Goal: Transaction & Acquisition: Book appointment/travel/reservation

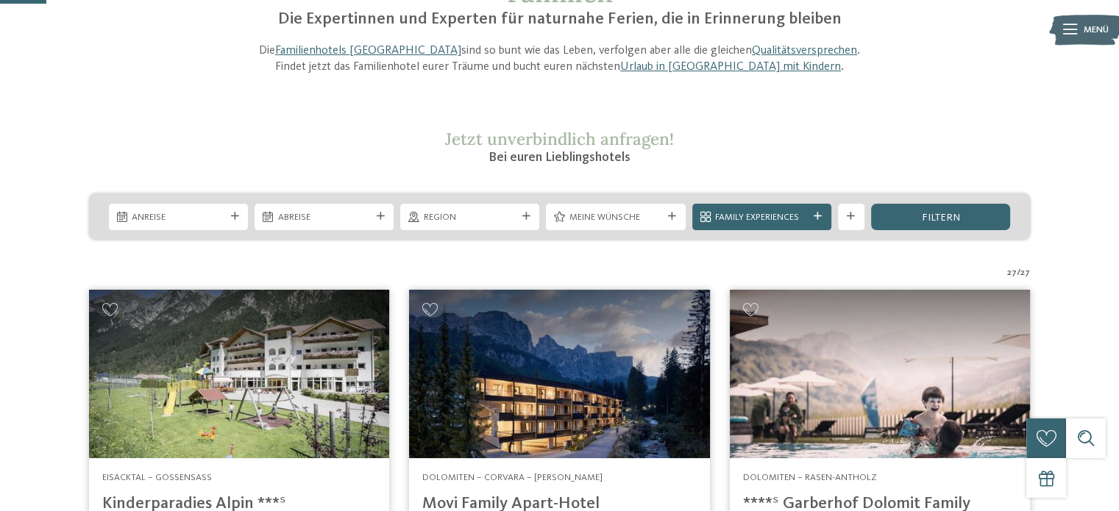
scroll to position [294, 0]
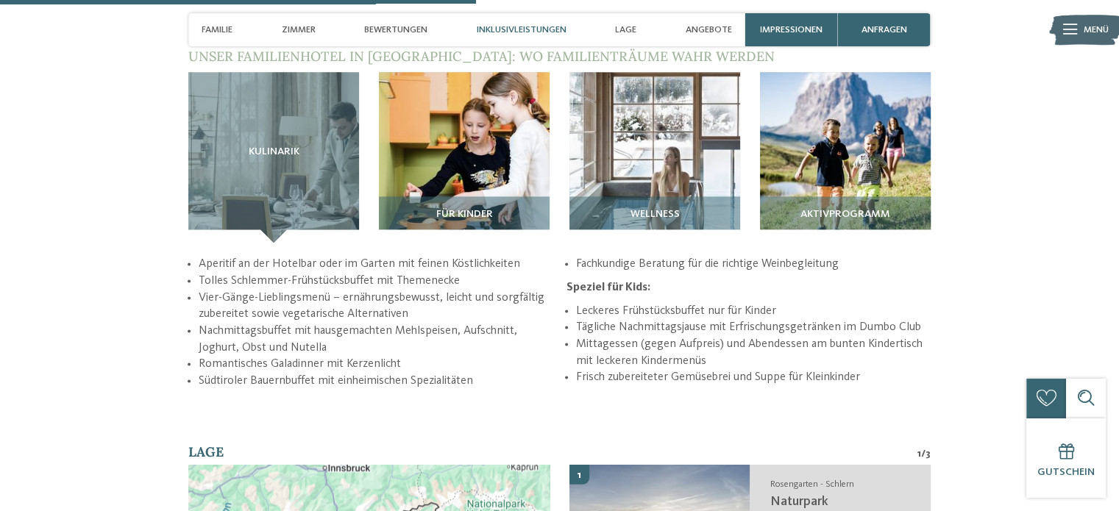
scroll to position [1913, 0]
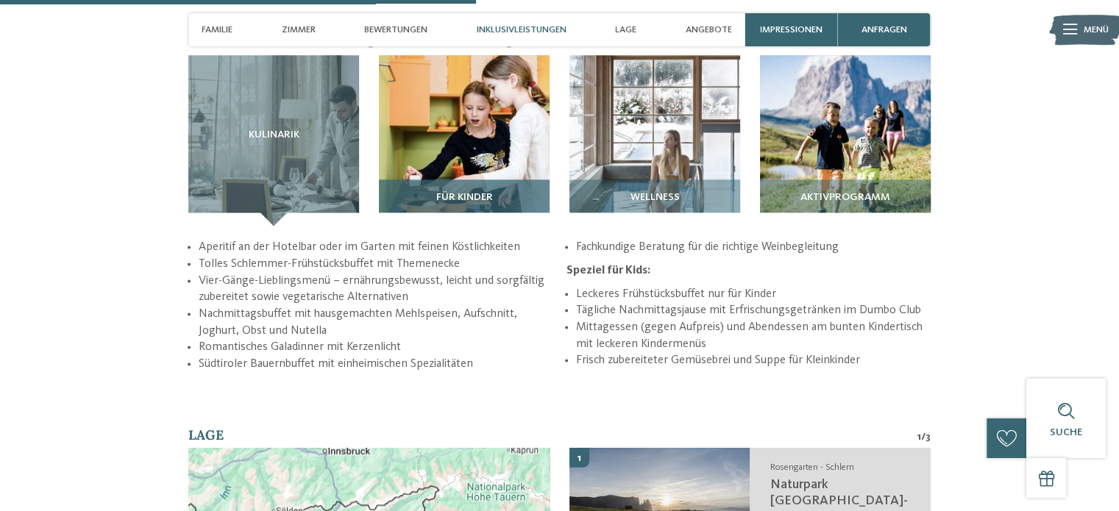
click at [493, 180] on div "Für Kinder" at bounding box center [464, 203] width 171 height 46
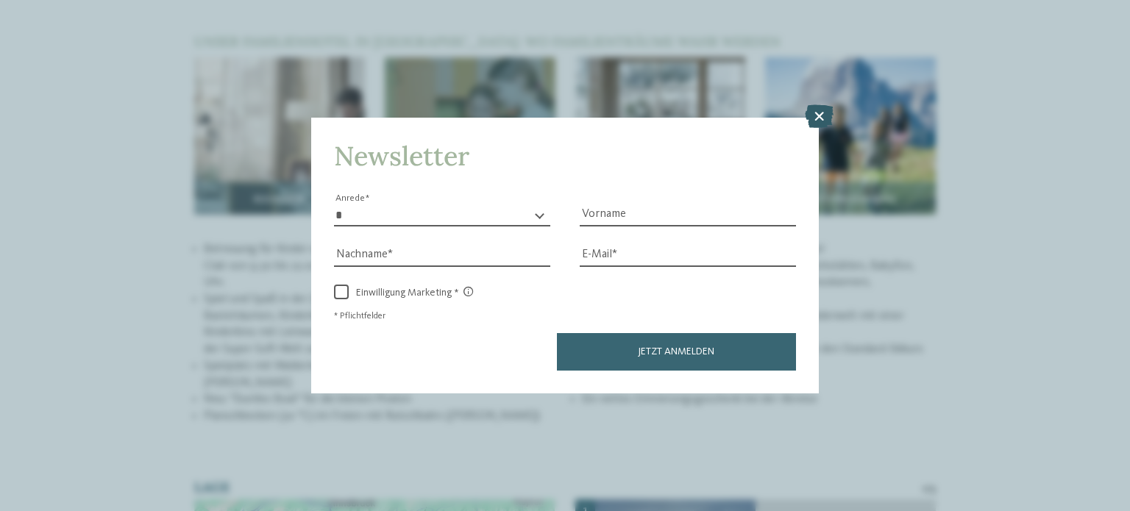
click at [817, 120] on icon at bounding box center [819, 116] width 29 height 24
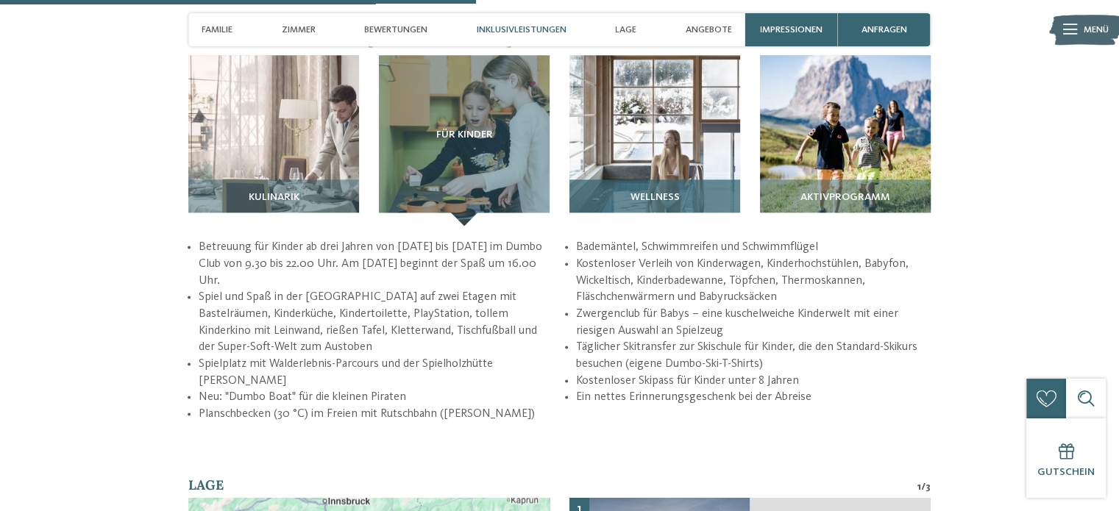
click at [645, 192] on span "Wellness" at bounding box center [654, 198] width 49 height 12
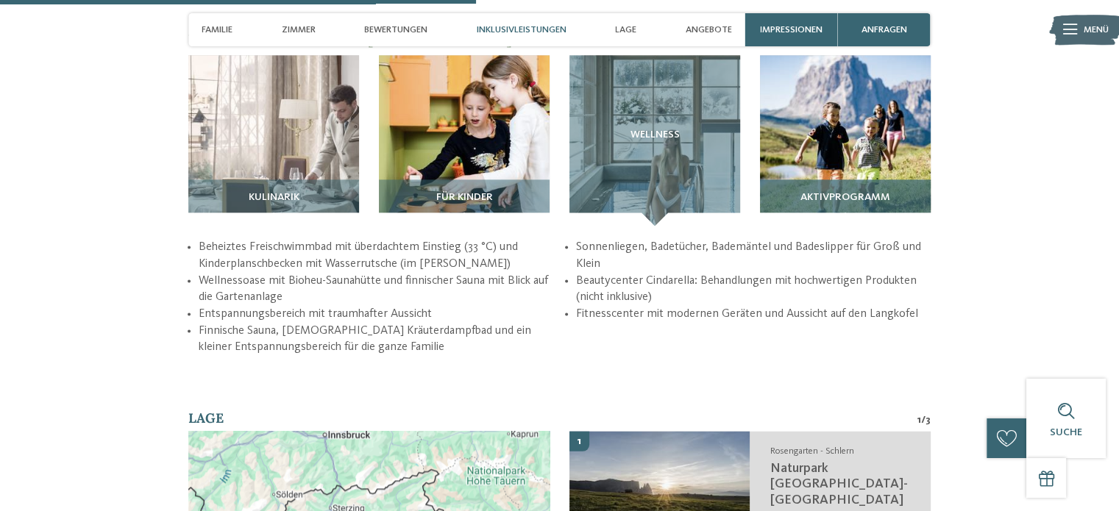
click at [820, 192] on span "Aktivprogramm" at bounding box center [845, 198] width 90 height 12
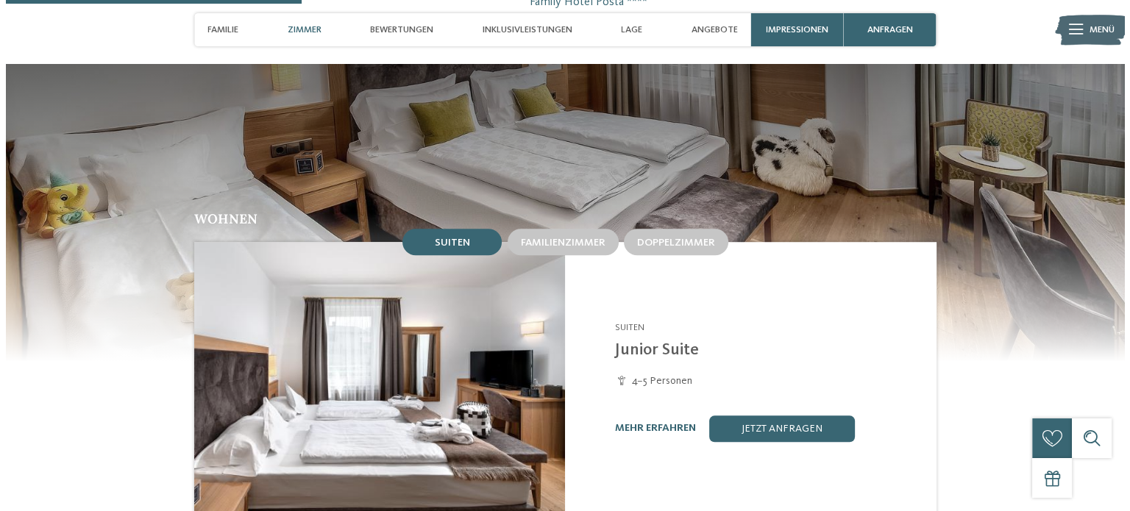
scroll to position [1177, 0]
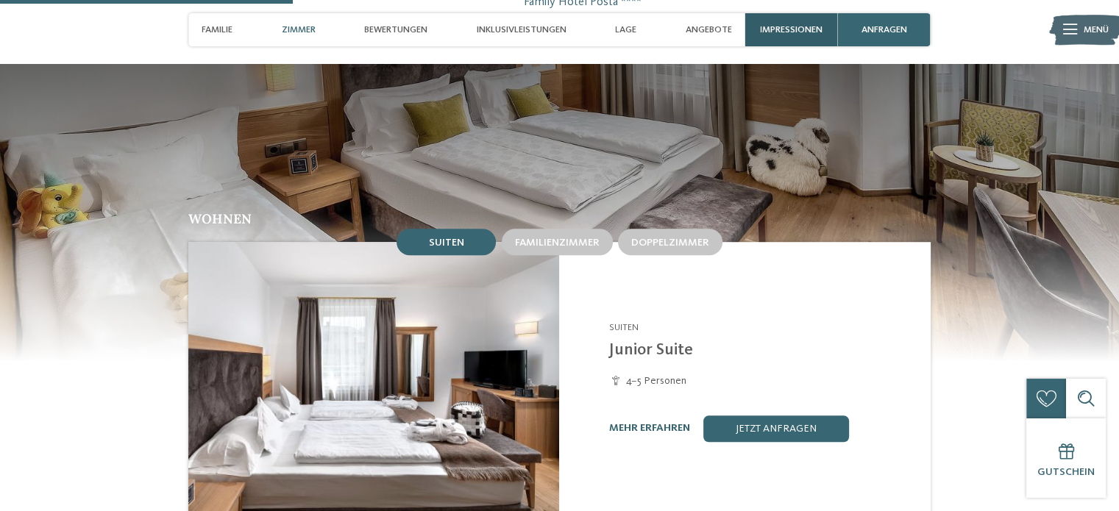
click at [792, 29] on span "Impressionen" at bounding box center [791, 29] width 63 height 11
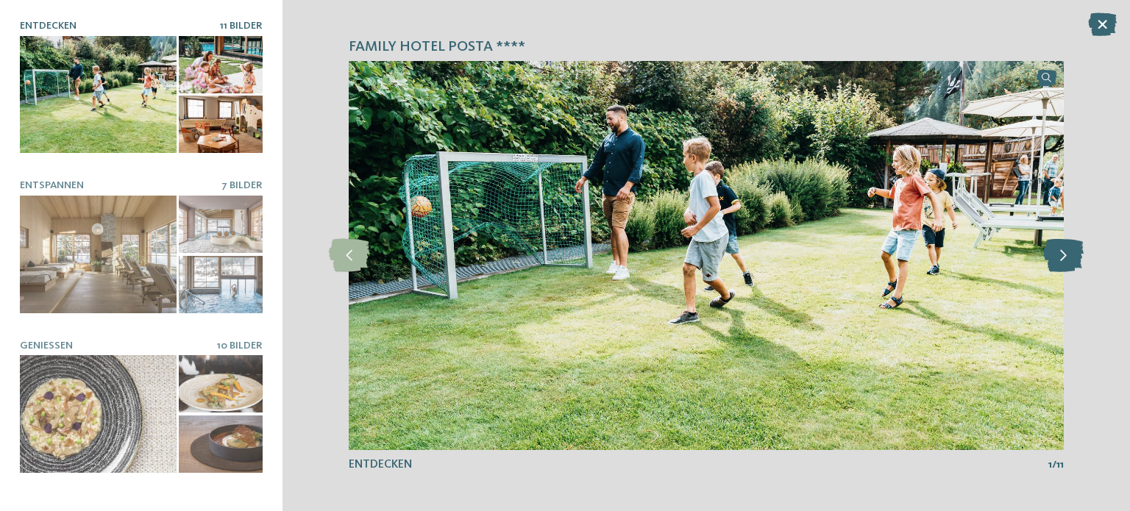
click at [1062, 267] on icon at bounding box center [1063, 255] width 40 height 33
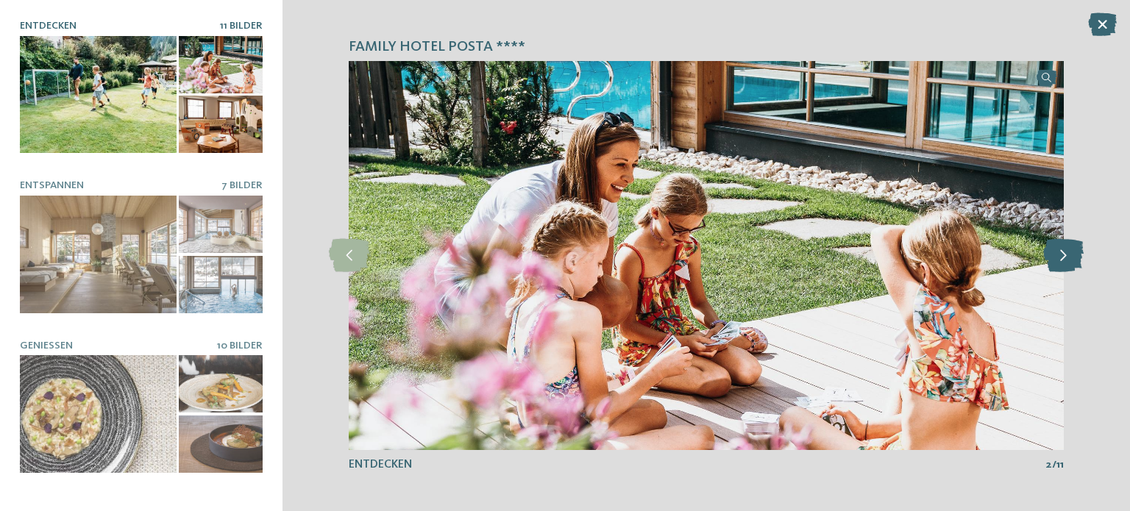
click at [1067, 262] on icon at bounding box center [1063, 255] width 40 height 33
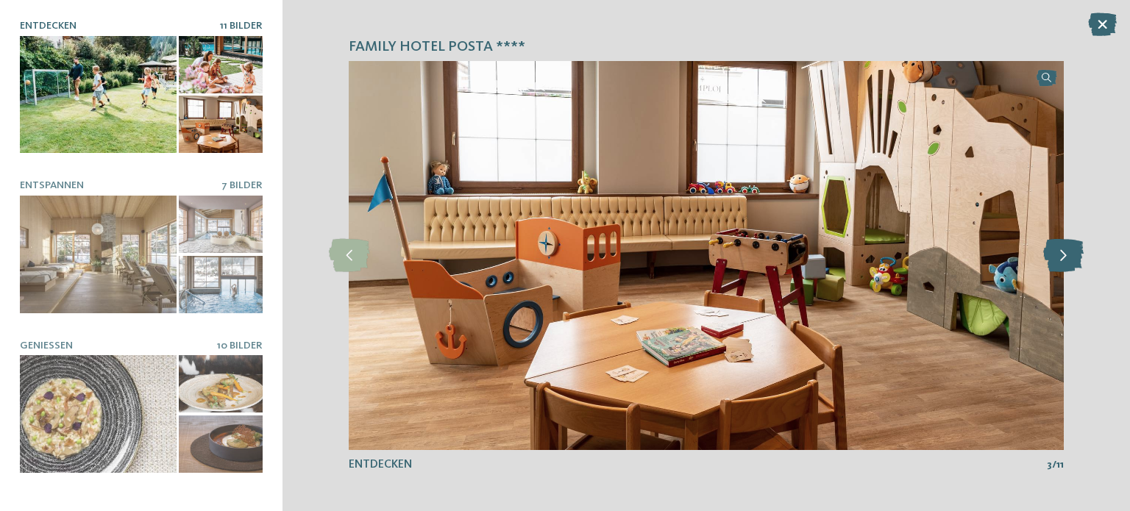
click at [1067, 261] on icon at bounding box center [1063, 255] width 40 height 33
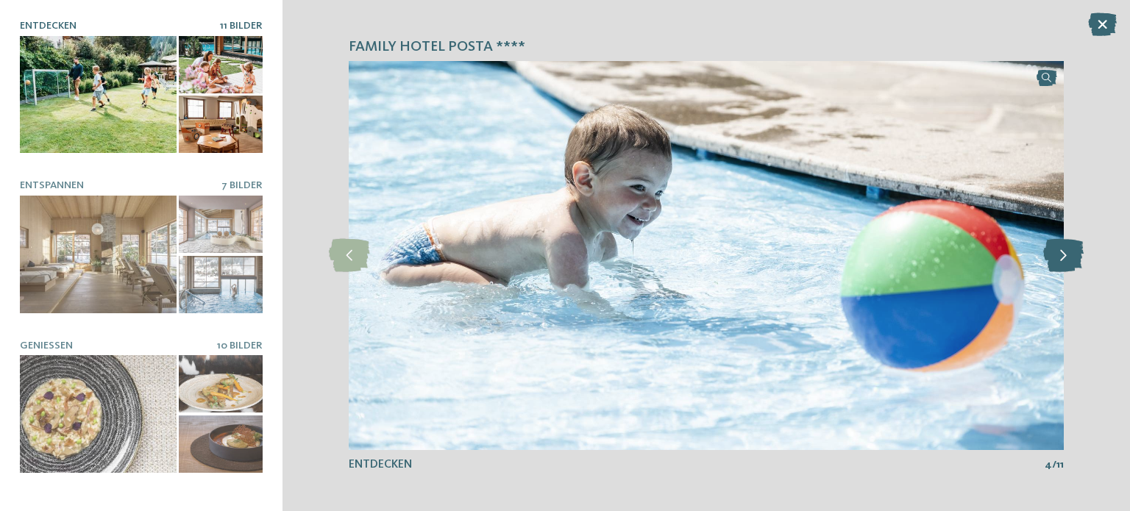
click at [1067, 261] on icon at bounding box center [1063, 255] width 40 height 33
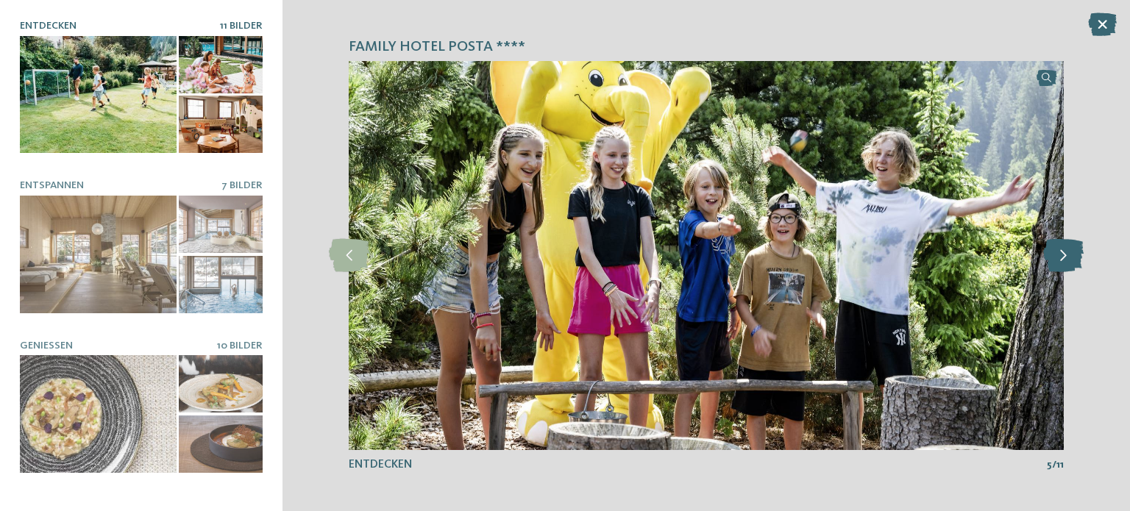
click at [1067, 261] on icon at bounding box center [1063, 255] width 40 height 33
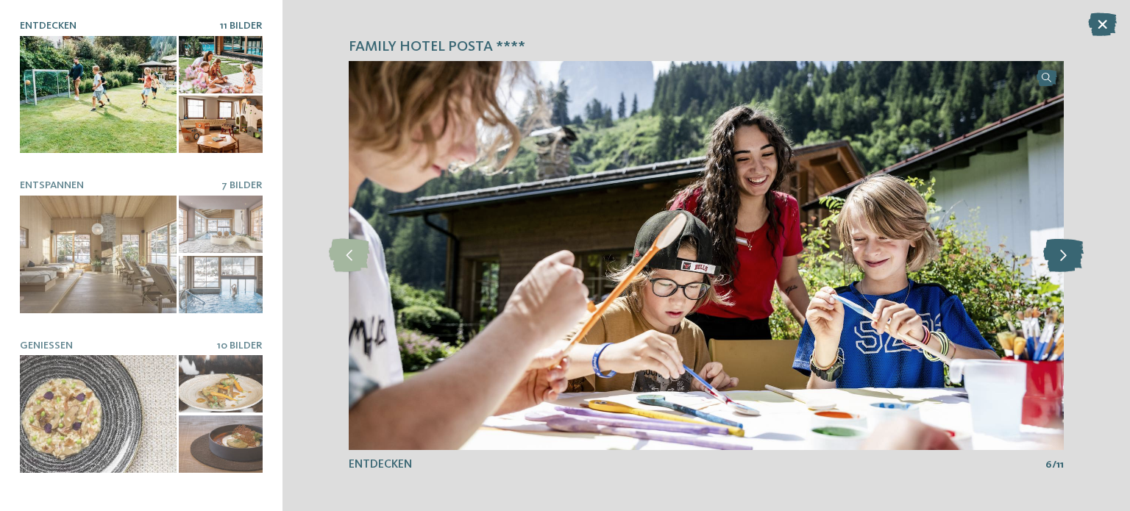
click at [1067, 261] on icon at bounding box center [1063, 255] width 40 height 33
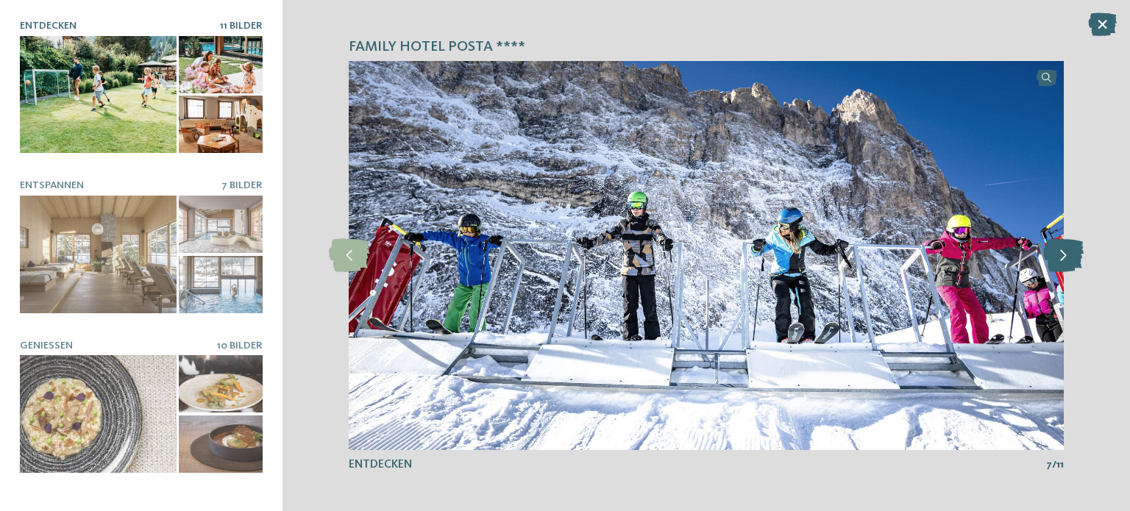
click at [1067, 261] on icon at bounding box center [1063, 255] width 40 height 33
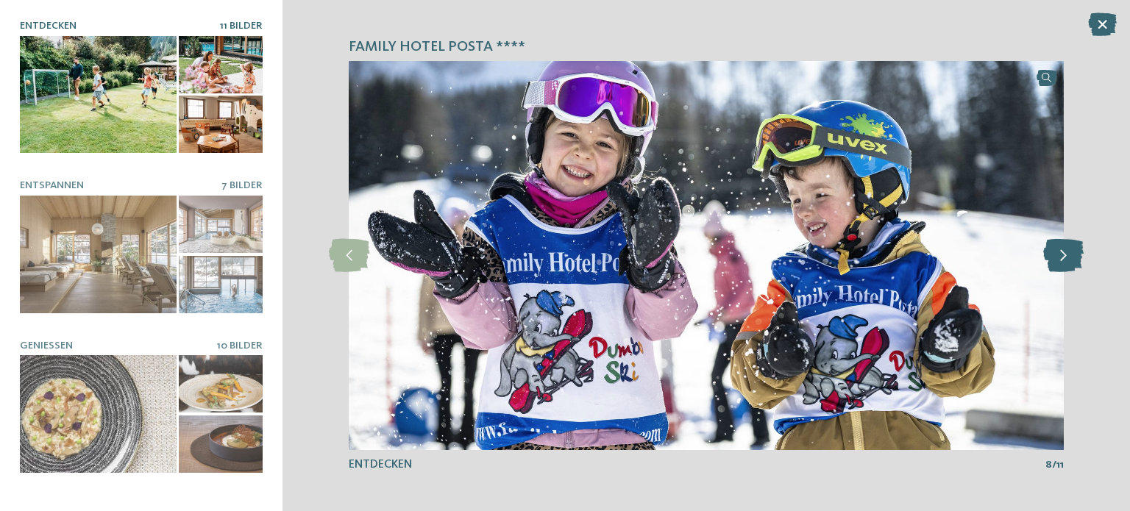
click at [1067, 261] on icon at bounding box center [1063, 255] width 40 height 33
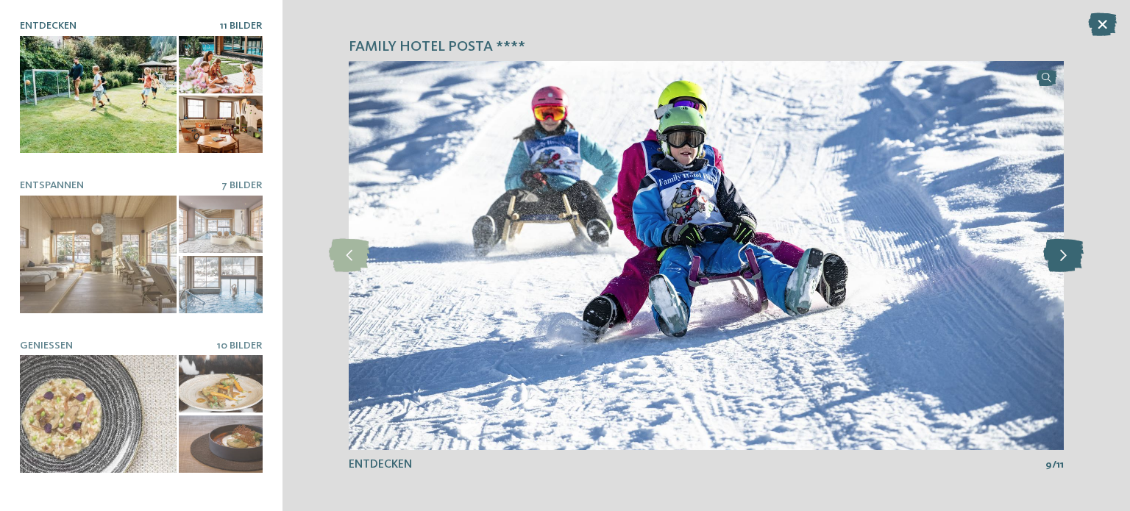
click at [1067, 261] on icon at bounding box center [1063, 255] width 40 height 33
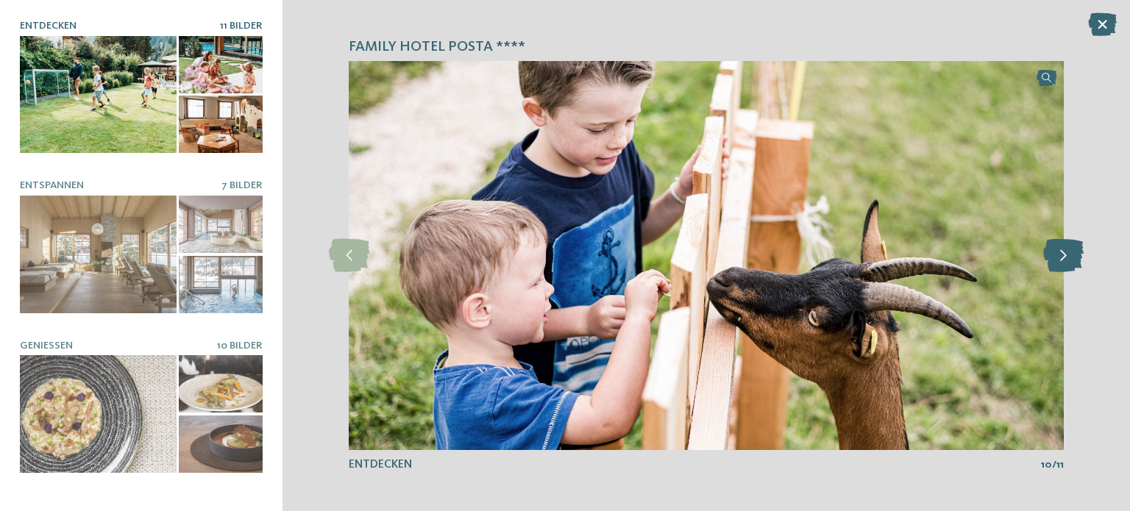
click at [1067, 261] on icon at bounding box center [1063, 255] width 40 height 33
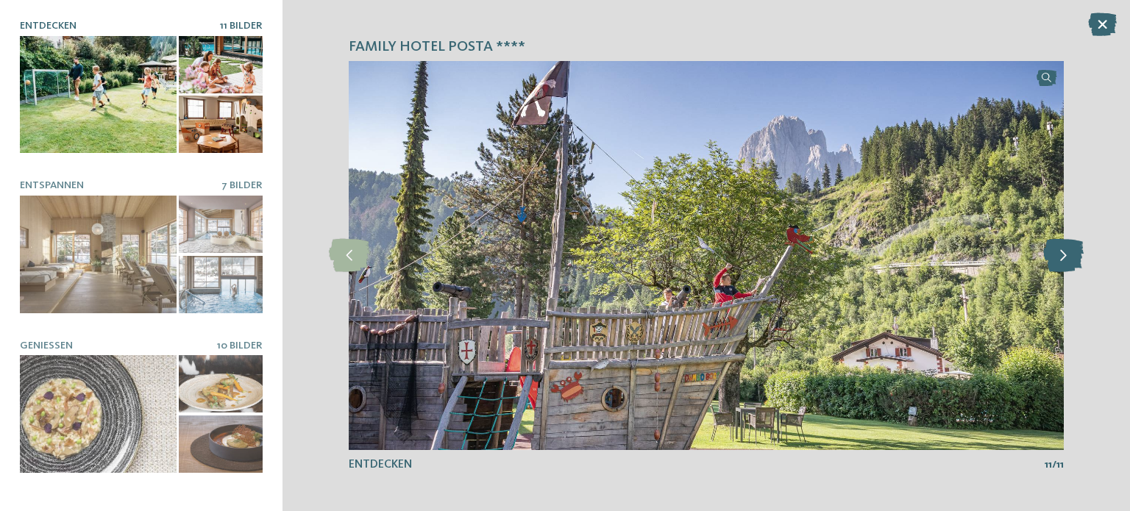
click at [1067, 260] on icon at bounding box center [1063, 255] width 40 height 33
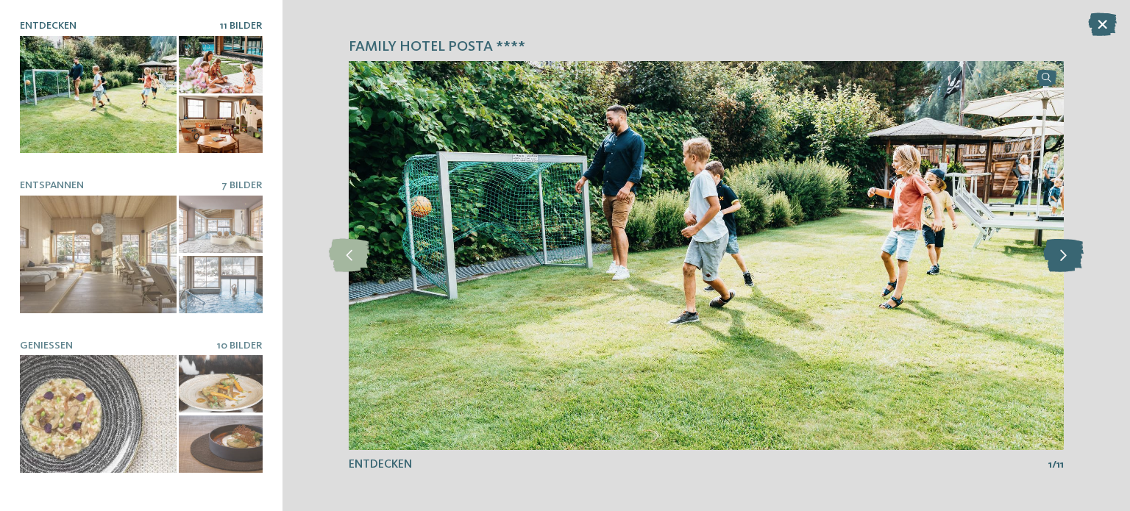
click at [1067, 260] on icon at bounding box center [1063, 255] width 40 height 33
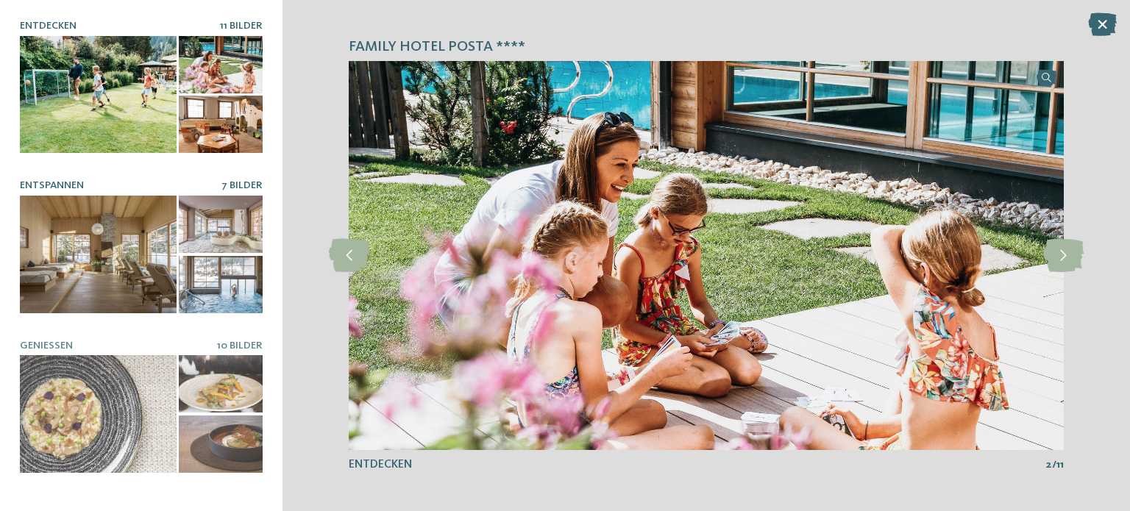
click at [121, 217] on div at bounding box center [98, 255] width 157 height 118
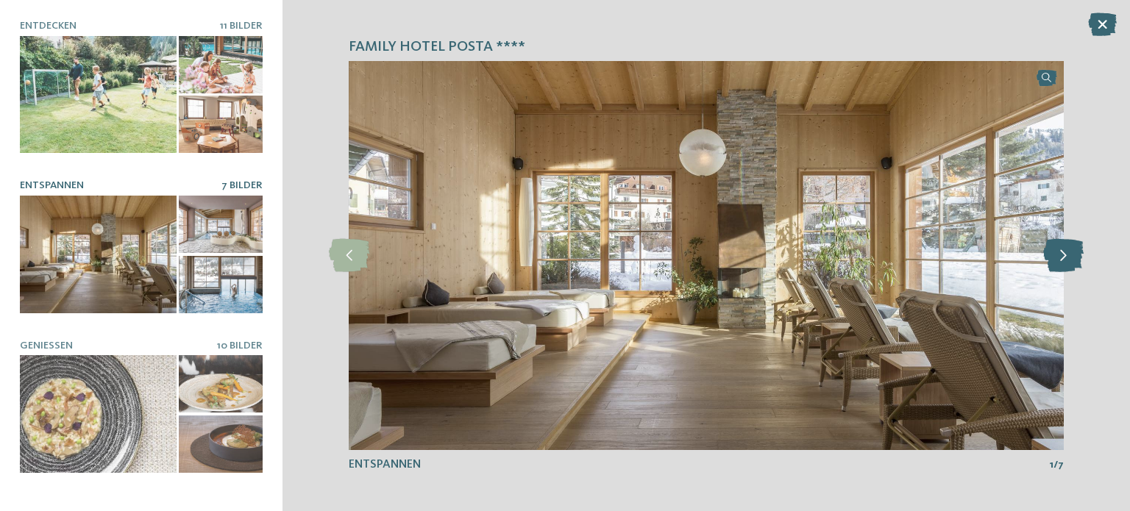
click at [1055, 252] on icon at bounding box center [1063, 255] width 40 height 33
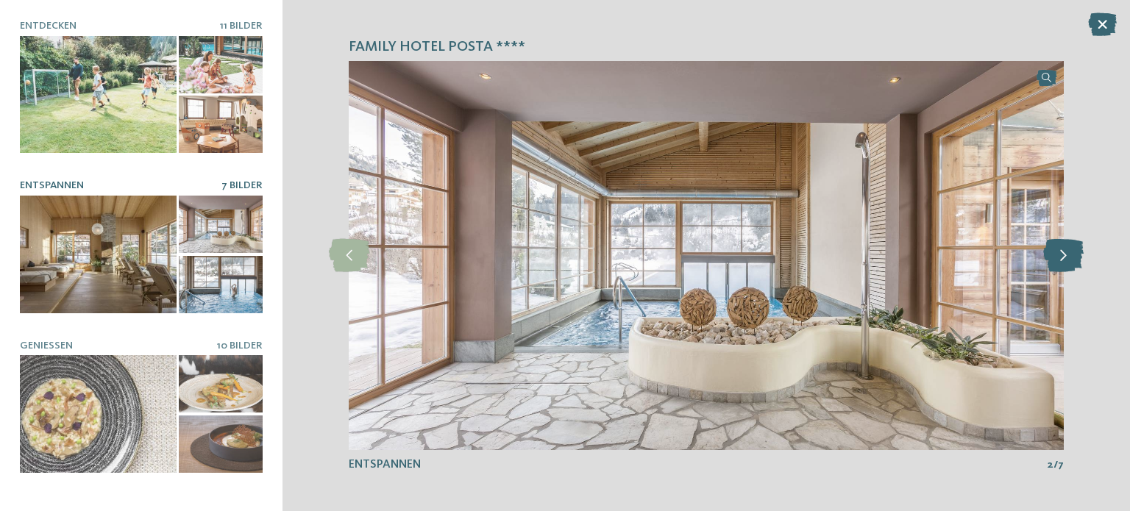
click at [1056, 252] on icon at bounding box center [1063, 255] width 40 height 33
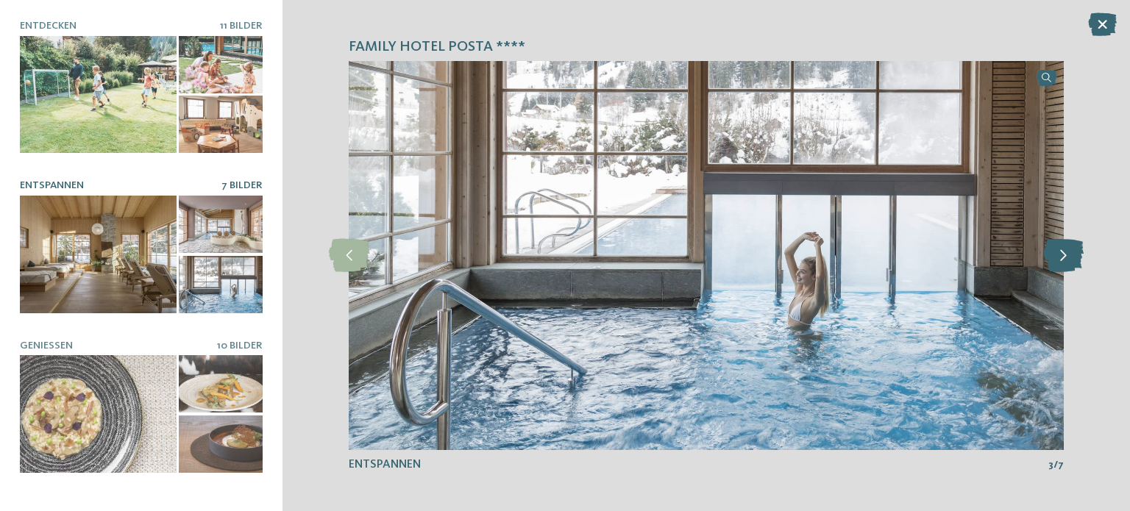
click at [1056, 252] on icon at bounding box center [1063, 255] width 40 height 33
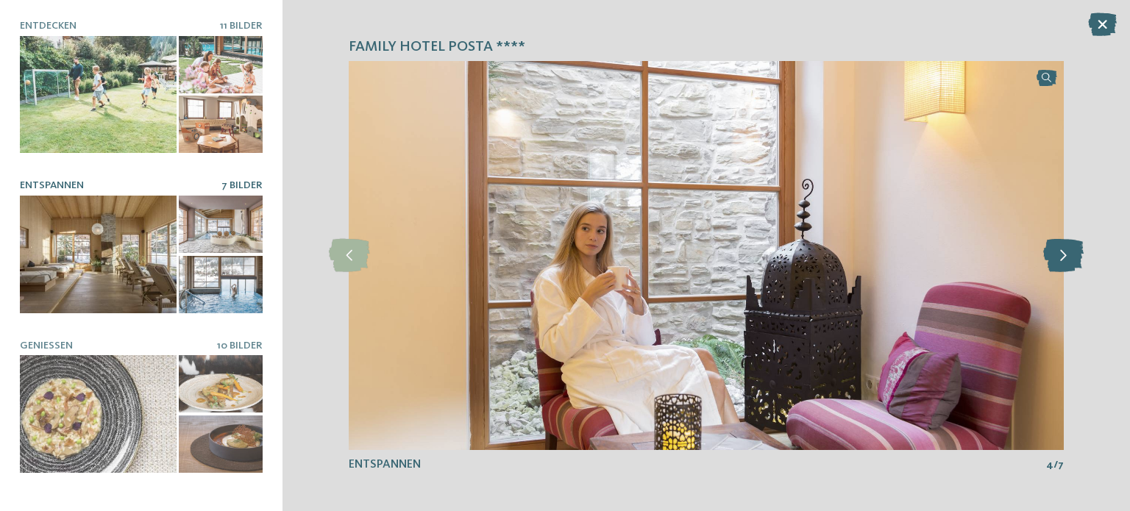
click at [1056, 252] on icon at bounding box center [1063, 255] width 40 height 33
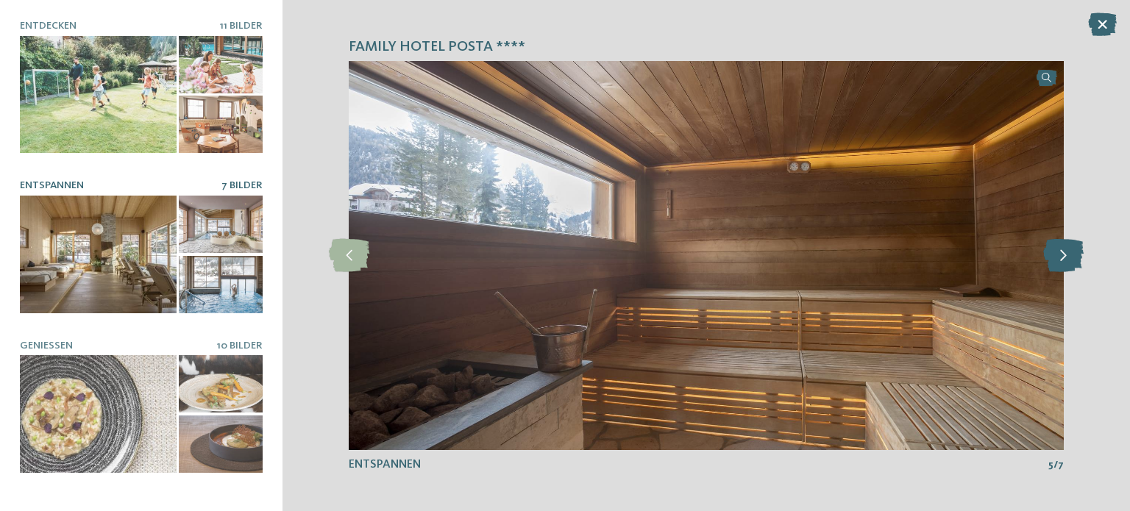
click at [1056, 252] on icon at bounding box center [1063, 255] width 40 height 33
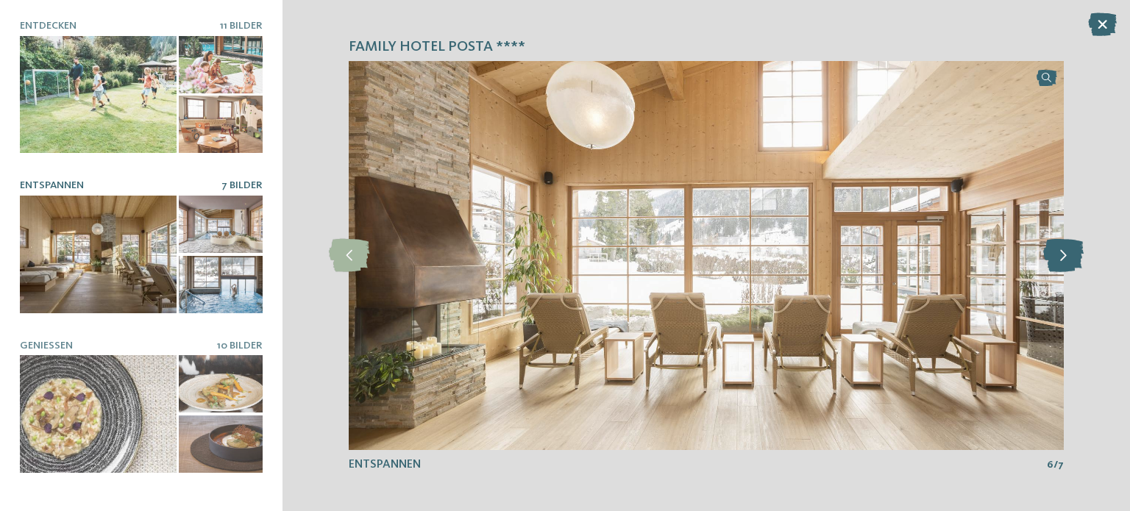
click at [1059, 255] on icon at bounding box center [1063, 255] width 40 height 33
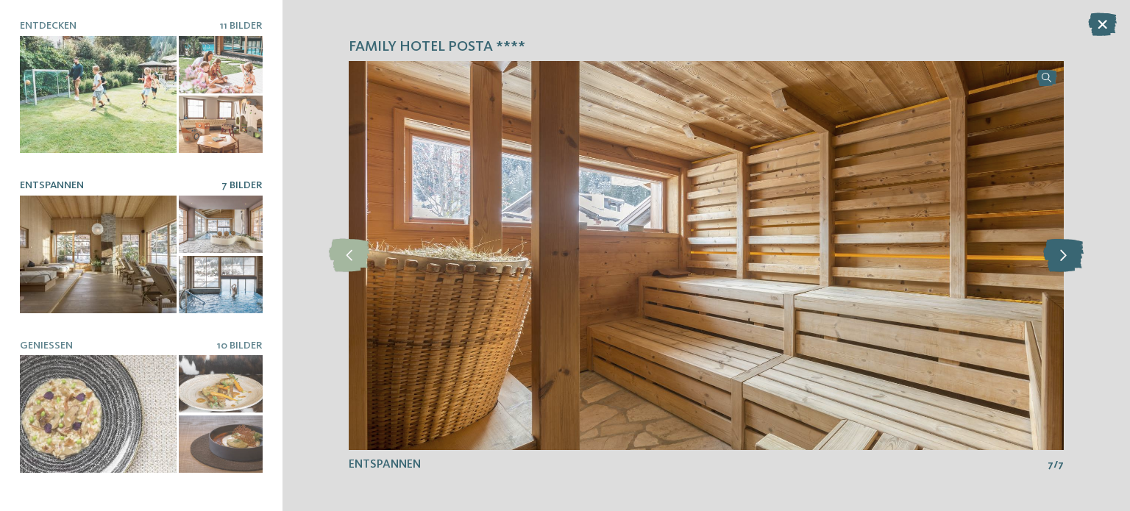
click at [1059, 255] on icon at bounding box center [1063, 255] width 40 height 33
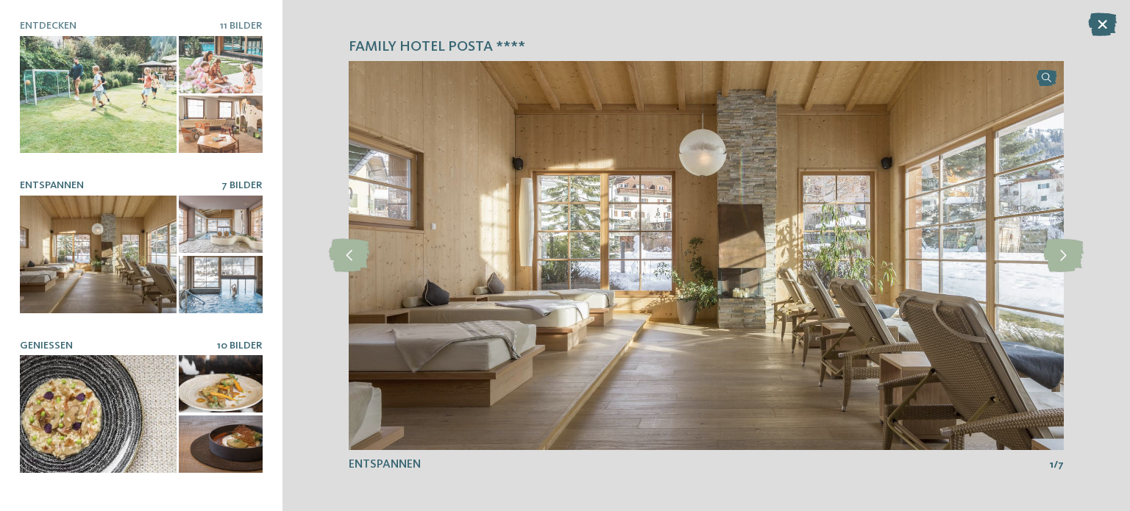
click at [54, 344] on h5 "Genießen" at bounding box center [118, 346] width 197 height 13
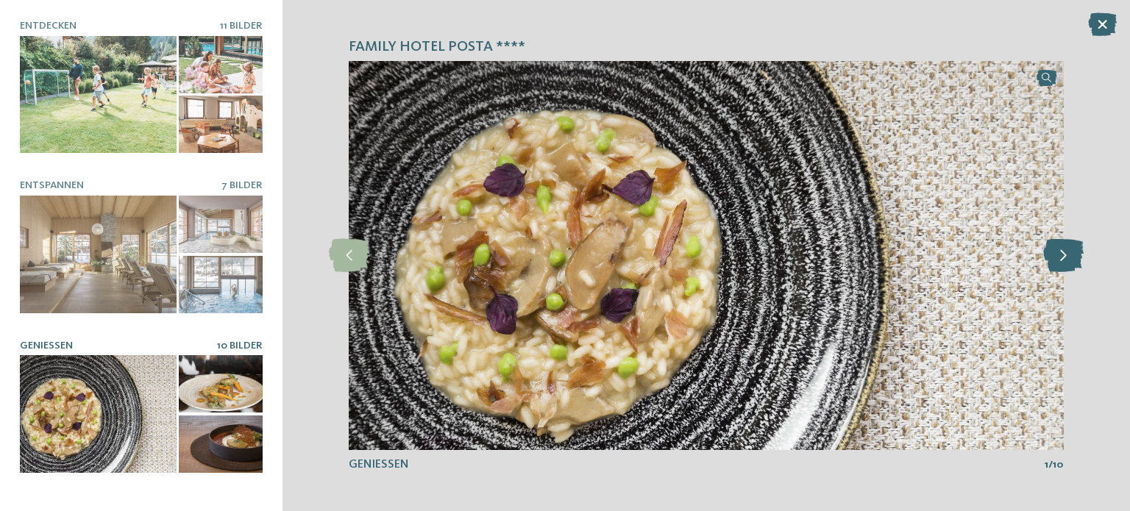
click at [1051, 263] on icon at bounding box center [1063, 255] width 40 height 33
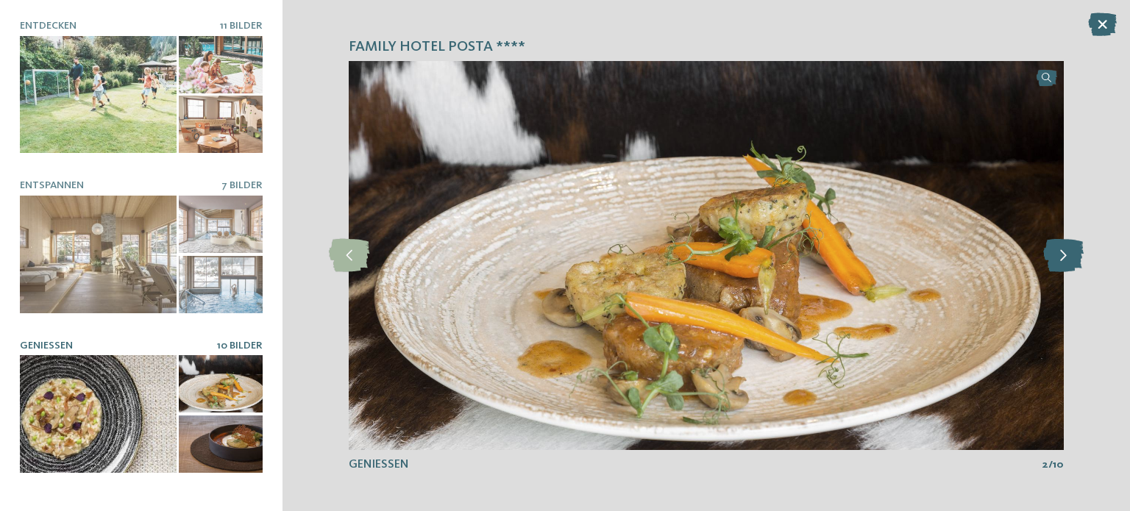
click at [1057, 257] on icon at bounding box center [1063, 255] width 40 height 33
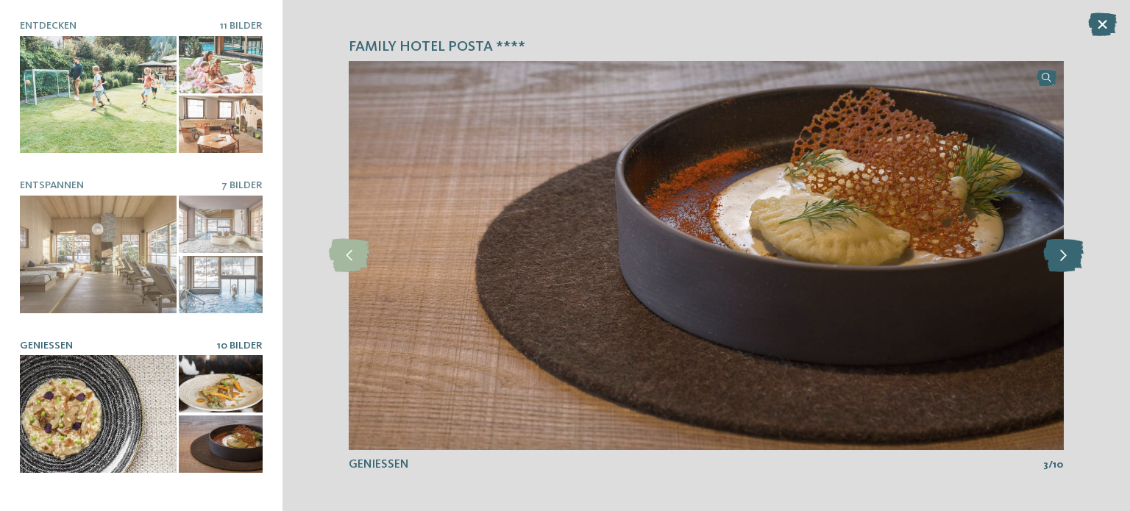
click at [1057, 257] on icon at bounding box center [1063, 255] width 40 height 33
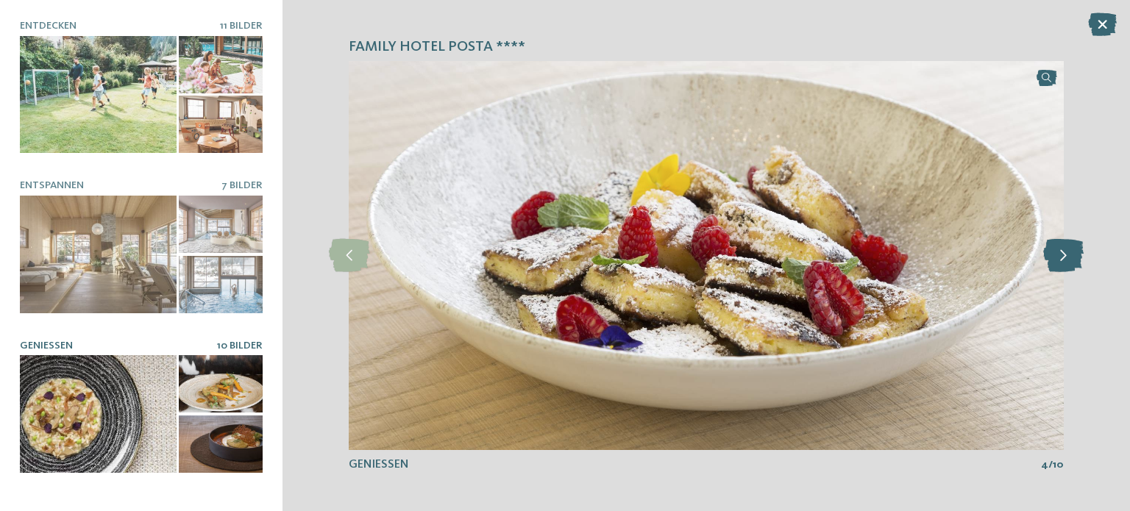
click at [1057, 257] on icon at bounding box center [1063, 255] width 40 height 33
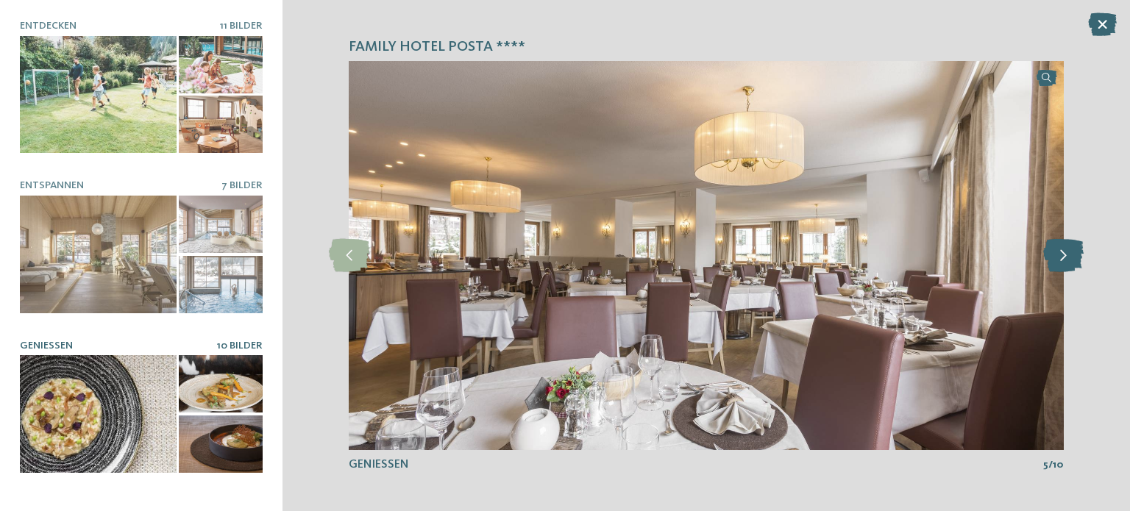
click at [1057, 257] on icon at bounding box center [1063, 255] width 40 height 33
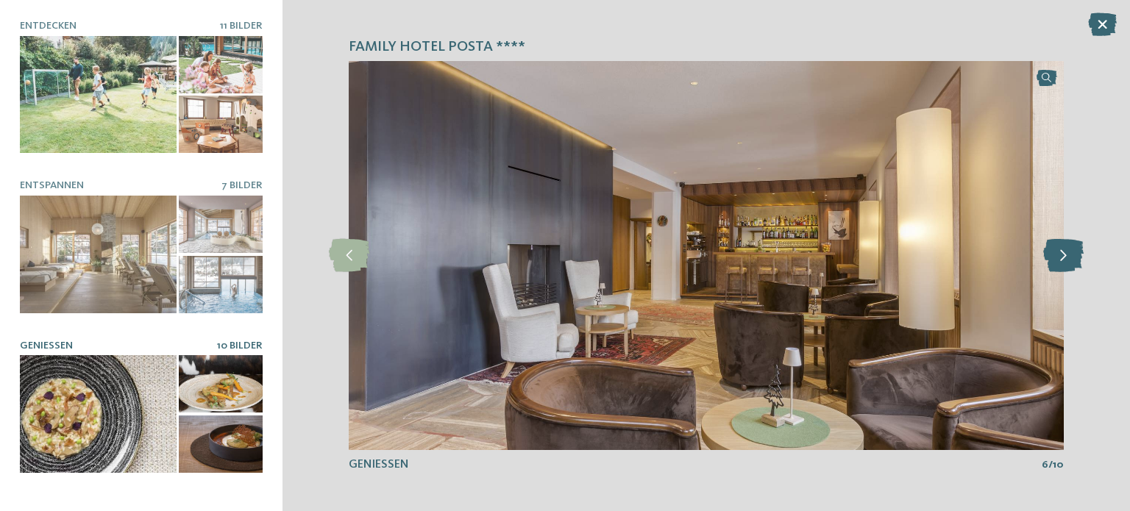
click at [1060, 257] on icon at bounding box center [1063, 255] width 40 height 33
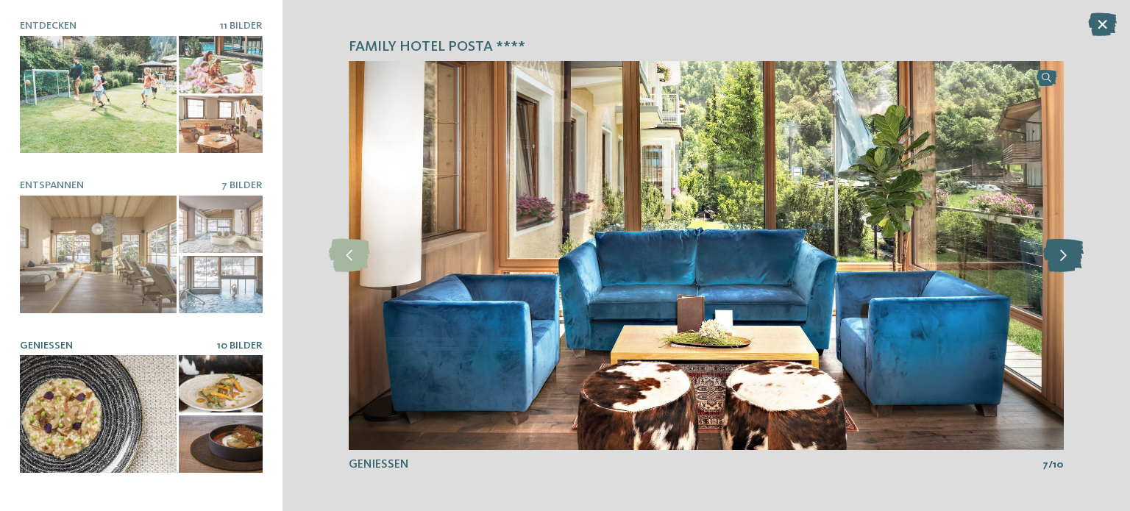
click at [1060, 257] on icon at bounding box center [1063, 255] width 40 height 33
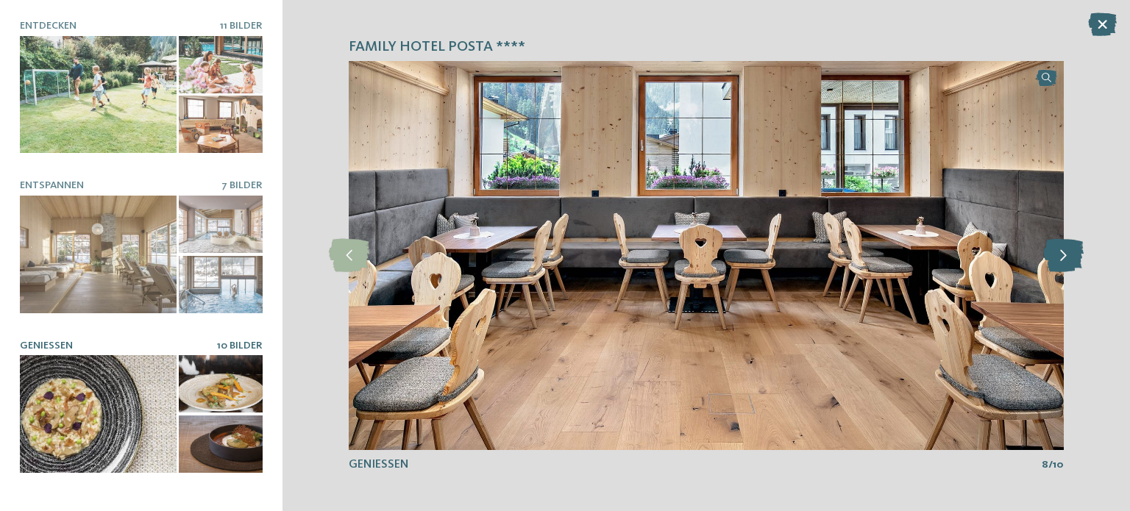
click at [1061, 257] on icon at bounding box center [1063, 255] width 40 height 33
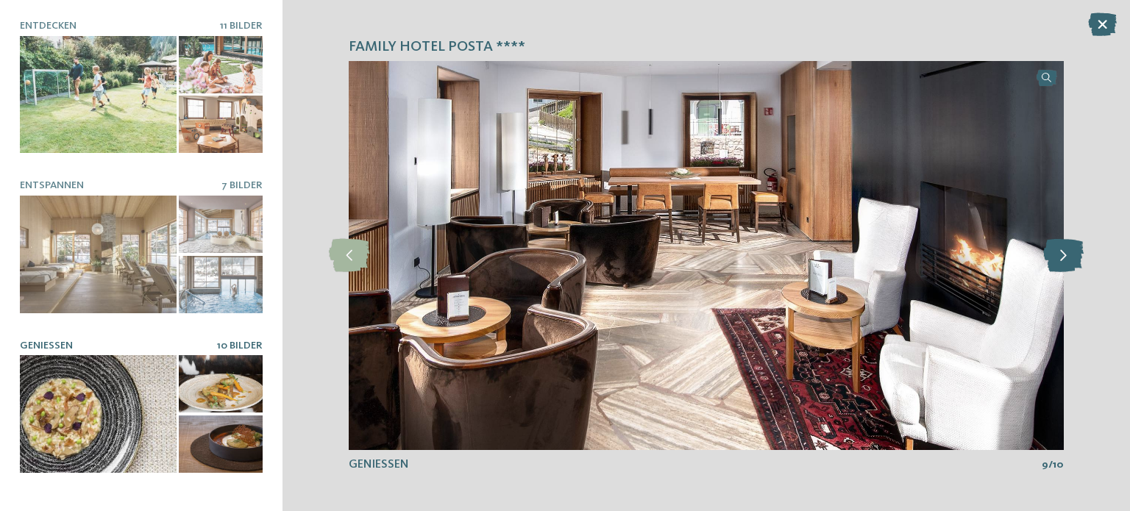
click at [1061, 257] on icon at bounding box center [1063, 255] width 40 height 33
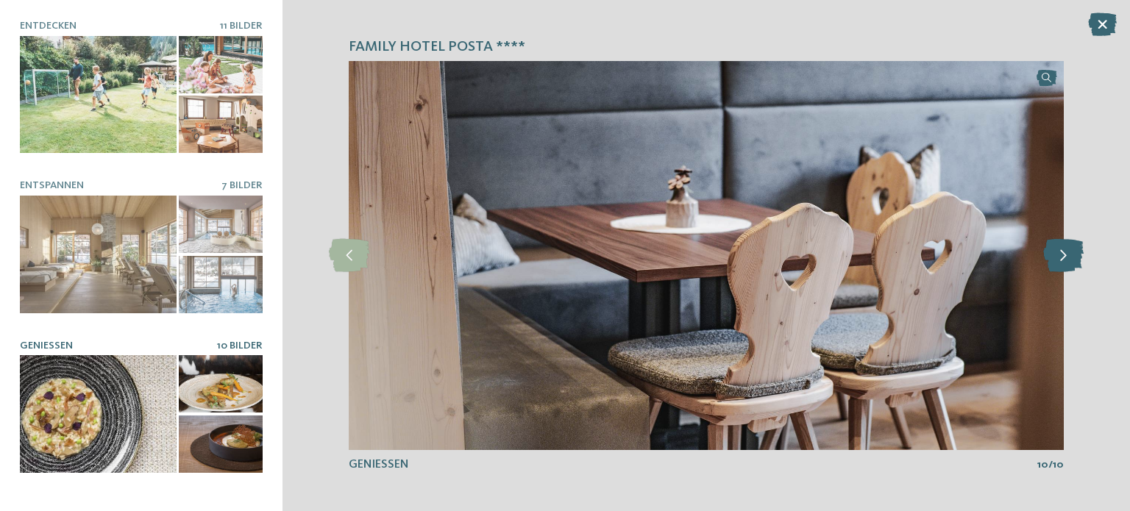
click at [1061, 257] on icon at bounding box center [1063, 255] width 40 height 33
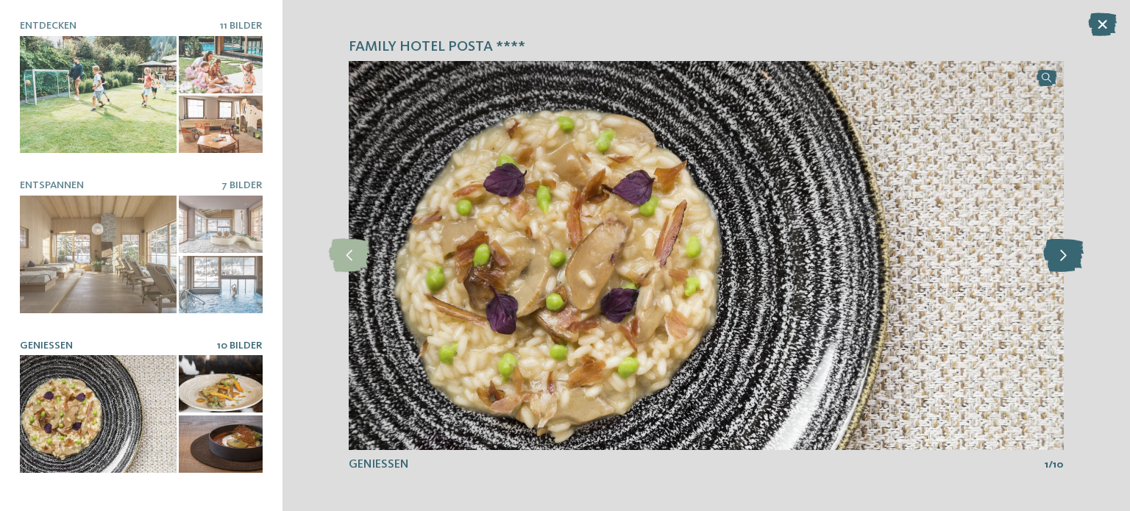
click at [1061, 257] on icon at bounding box center [1063, 255] width 40 height 33
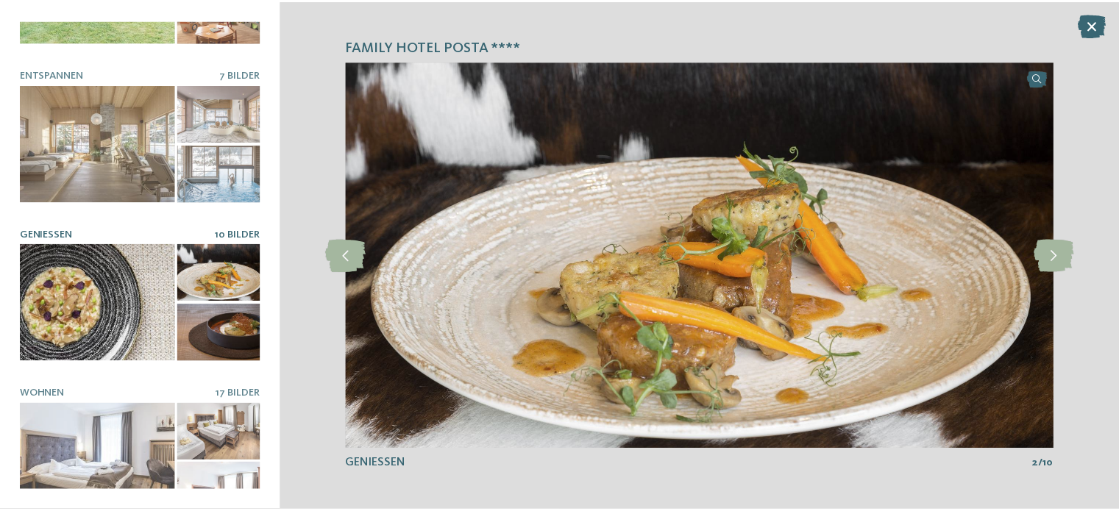
scroll to position [127, 0]
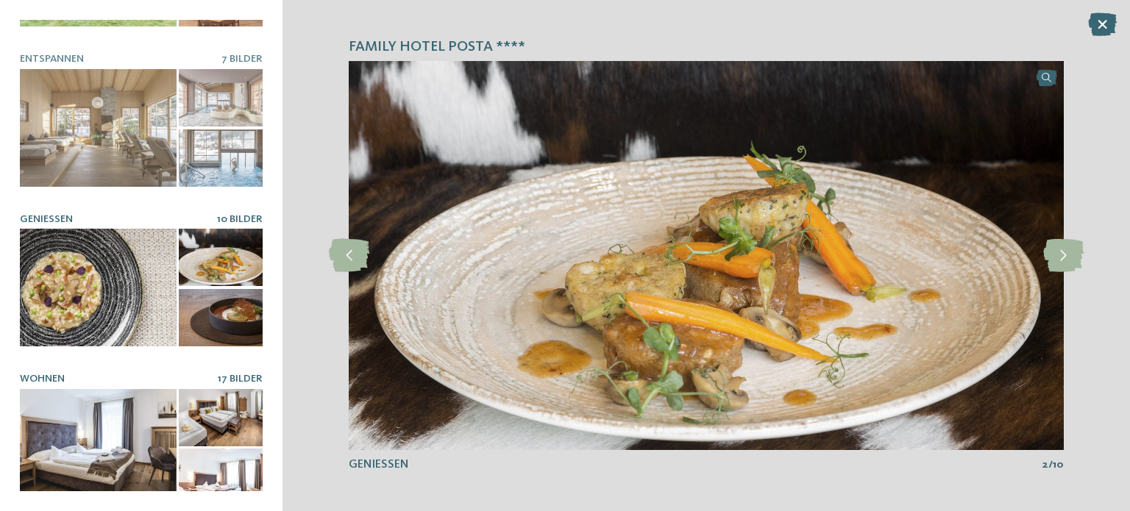
click at [99, 402] on div at bounding box center [98, 448] width 157 height 118
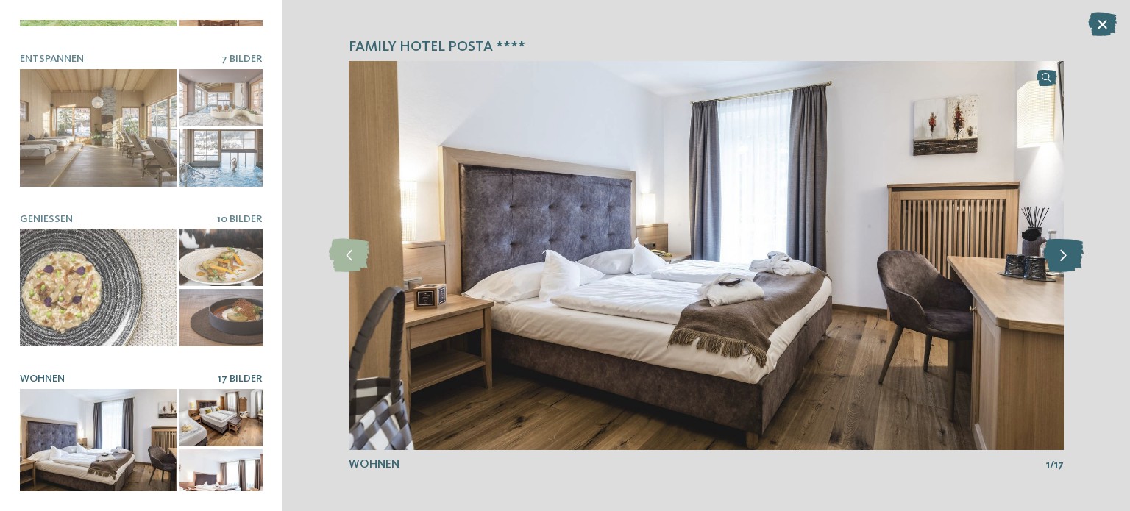
click at [1056, 253] on icon at bounding box center [1063, 255] width 40 height 33
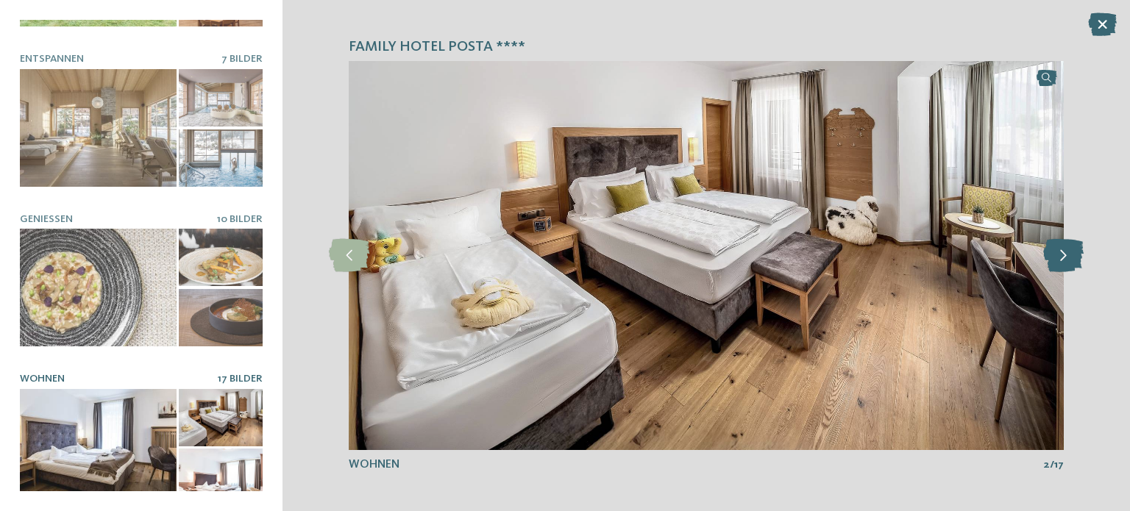
click at [1059, 251] on icon at bounding box center [1063, 255] width 40 height 33
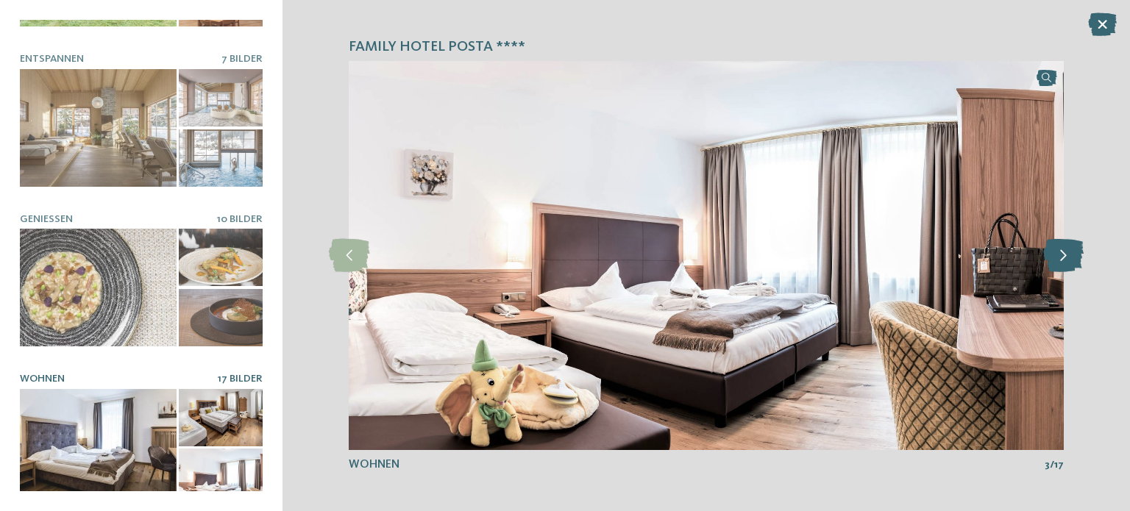
click at [1059, 251] on icon at bounding box center [1063, 255] width 40 height 33
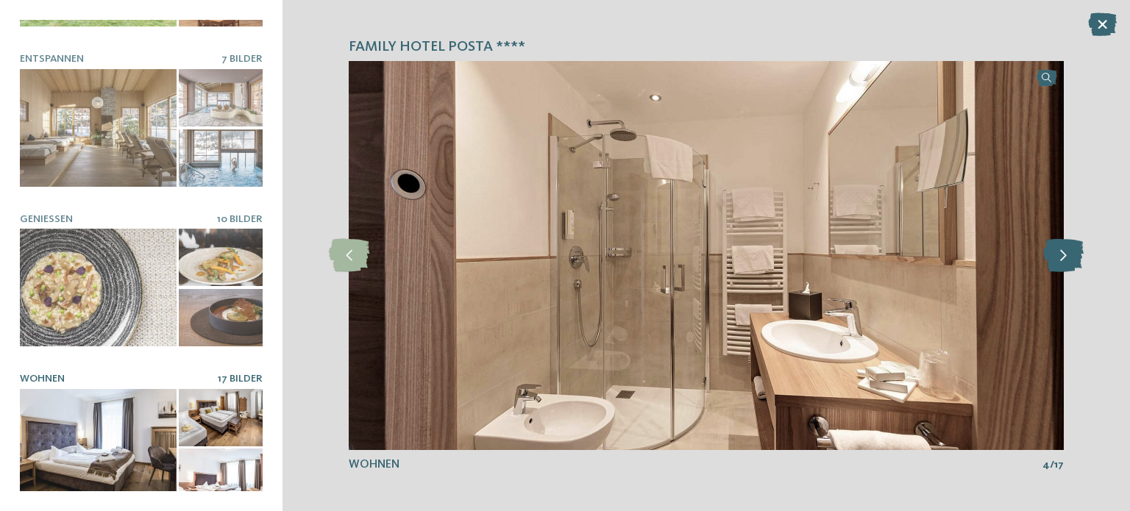
click at [1059, 251] on icon at bounding box center [1063, 255] width 40 height 33
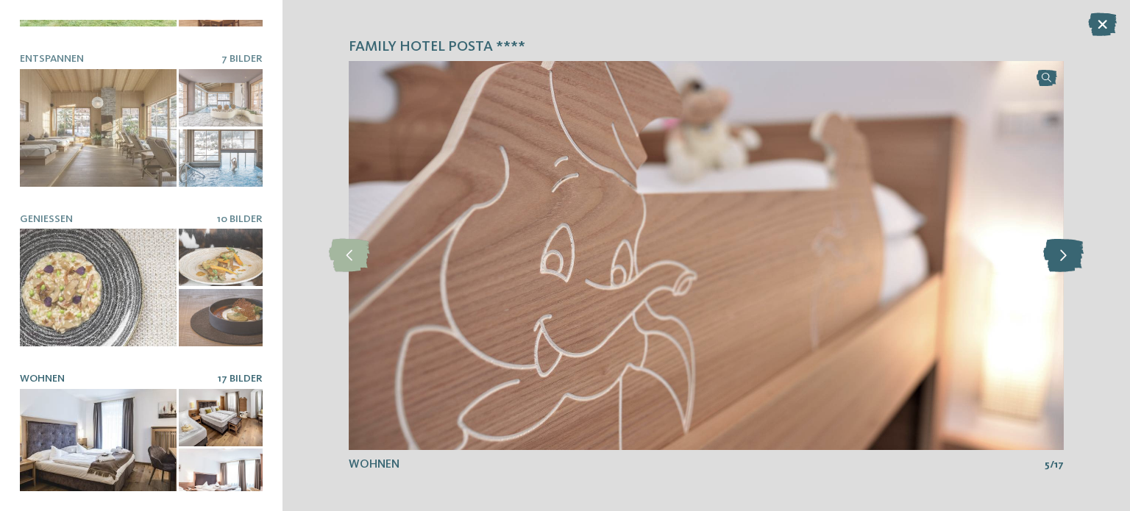
click at [1059, 251] on icon at bounding box center [1063, 255] width 40 height 33
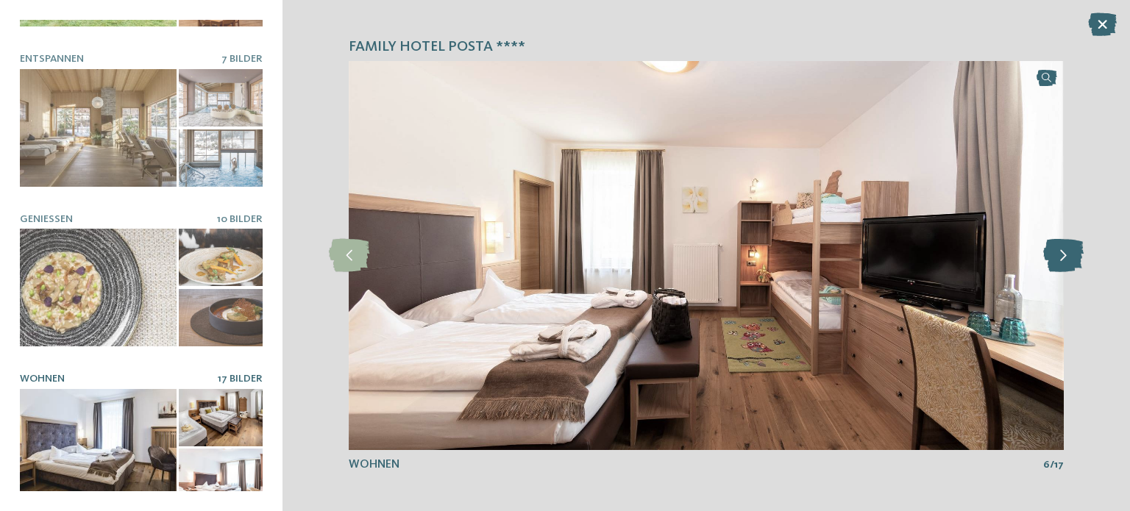
click at [1059, 251] on icon at bounding box center [1063, 255] width 40 height 33
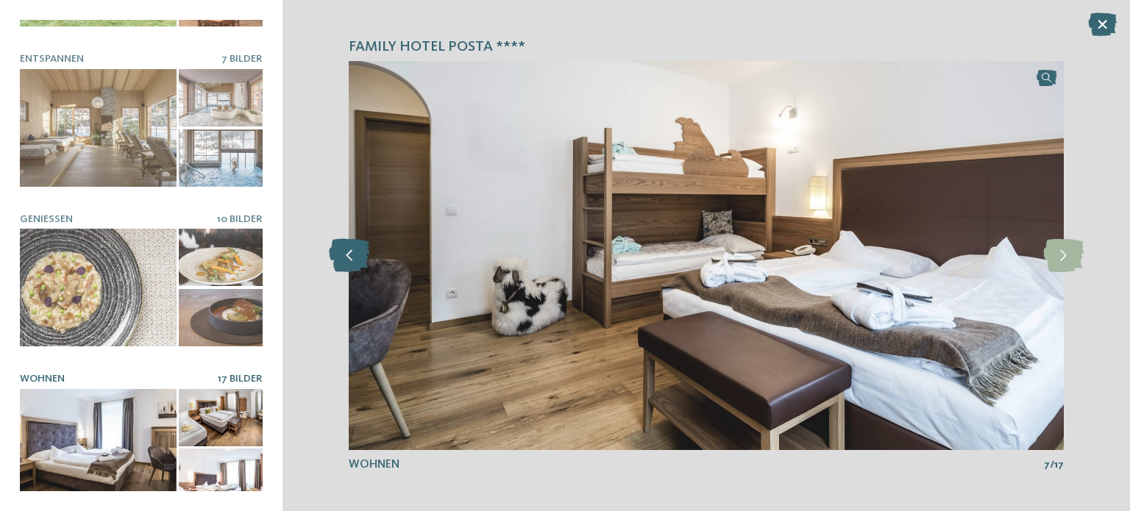
click at [333, 257] on icon at bounding box center [349, 255] width 40 height 33
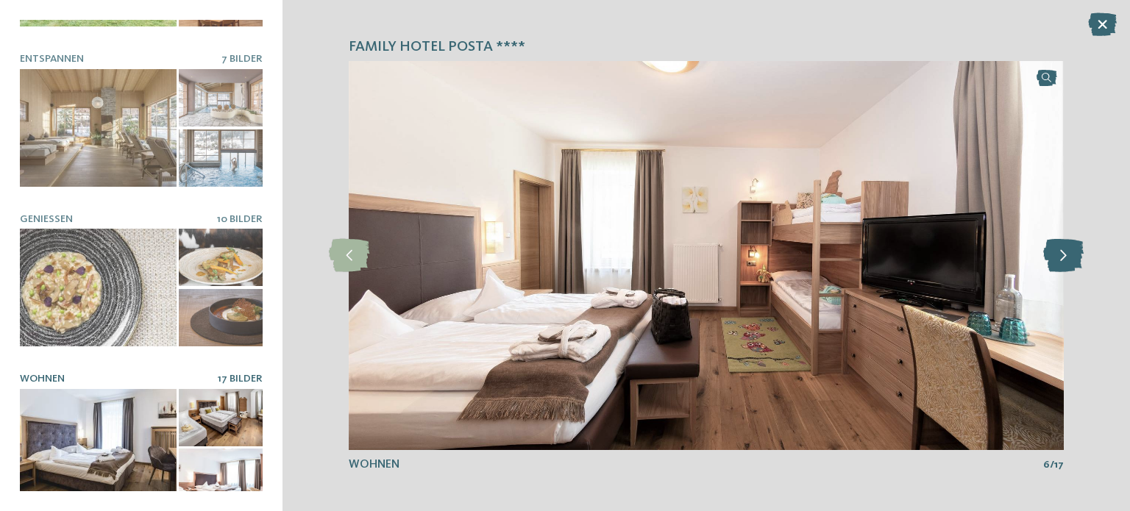
click at [1057, 262] on icon at bounding box center [1063, 255] width 40 height 33
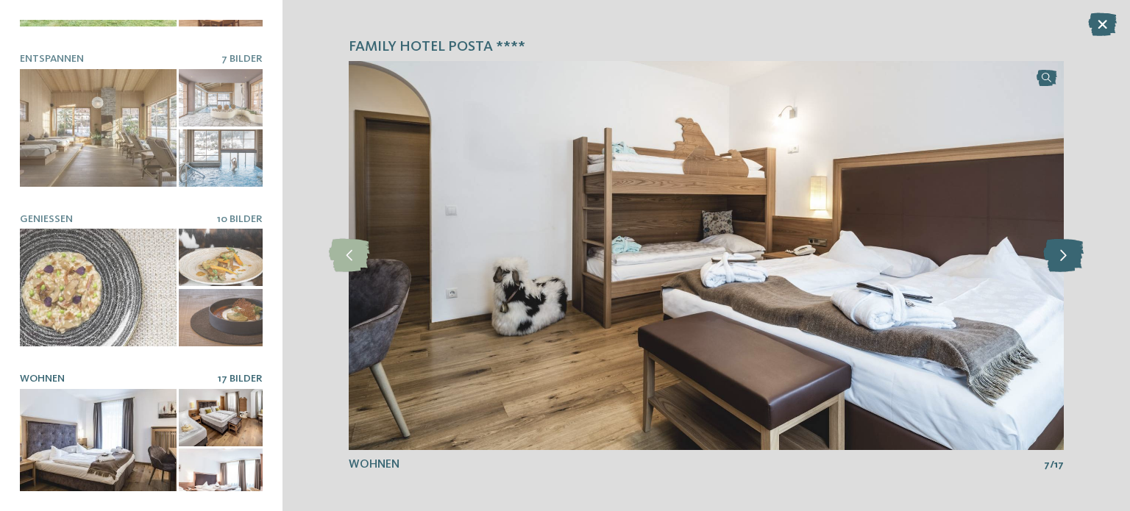
click at [1057, 262] on icon at bounding box center [1063, 255] width 40 height 33
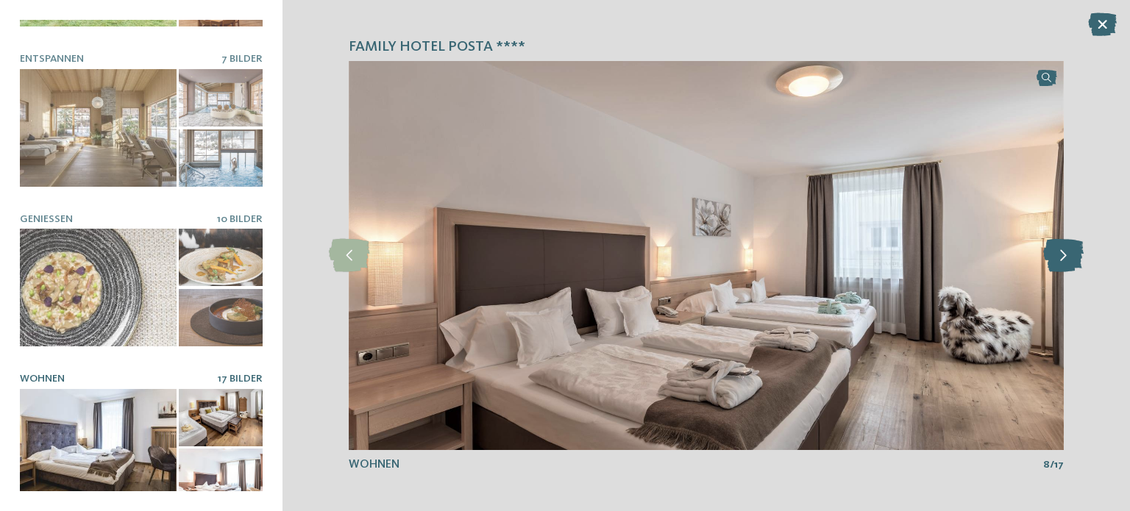
click at [1057, 261] on icon at bounding box center [1063, 255] width 40 height 33
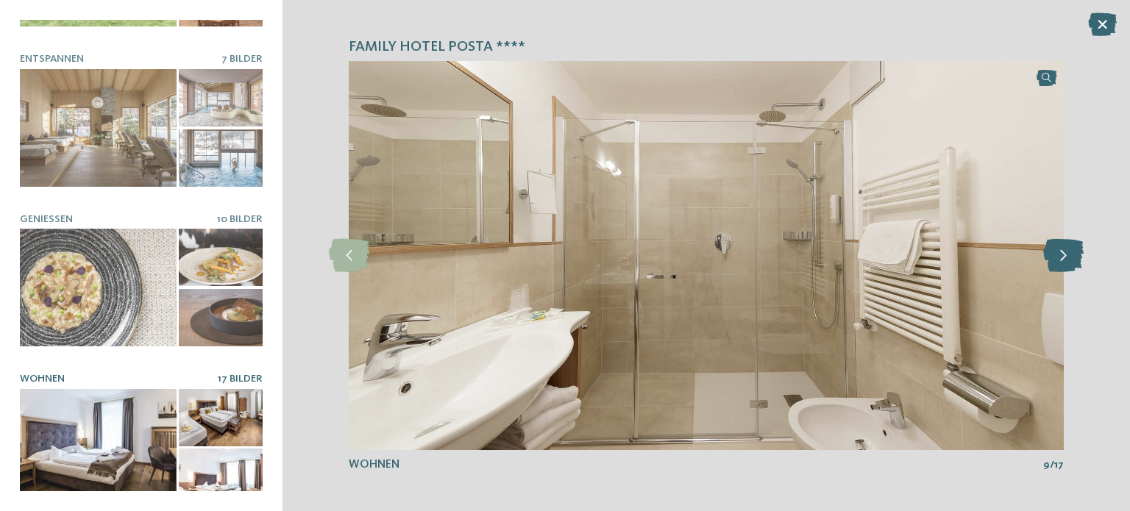
click at [1057, 261] on icon at bounding box center [1063, 255] width 40 height 33
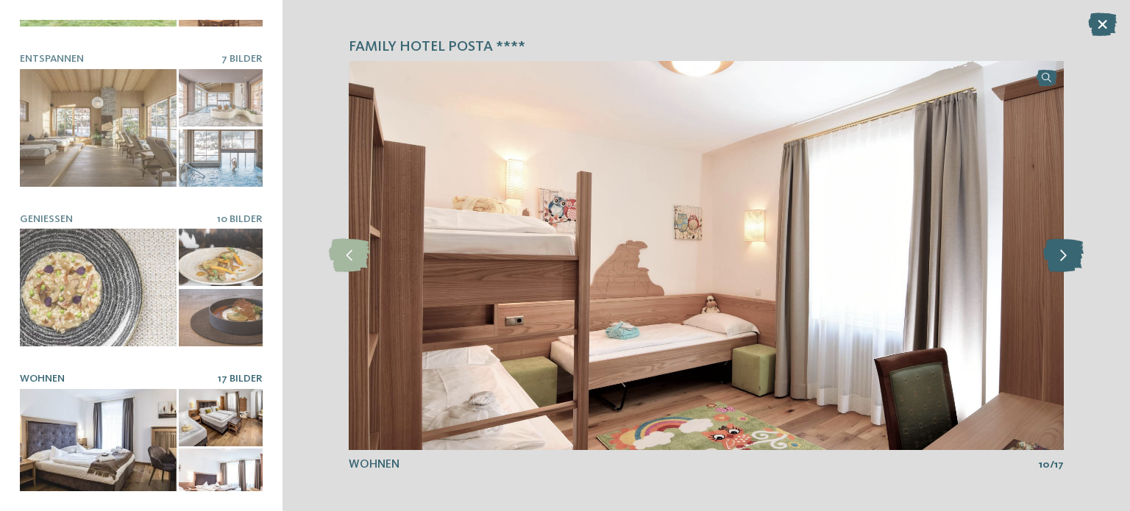
click at [1059, 261] on icon at bounding box center [1063, 255] width 40 height 33
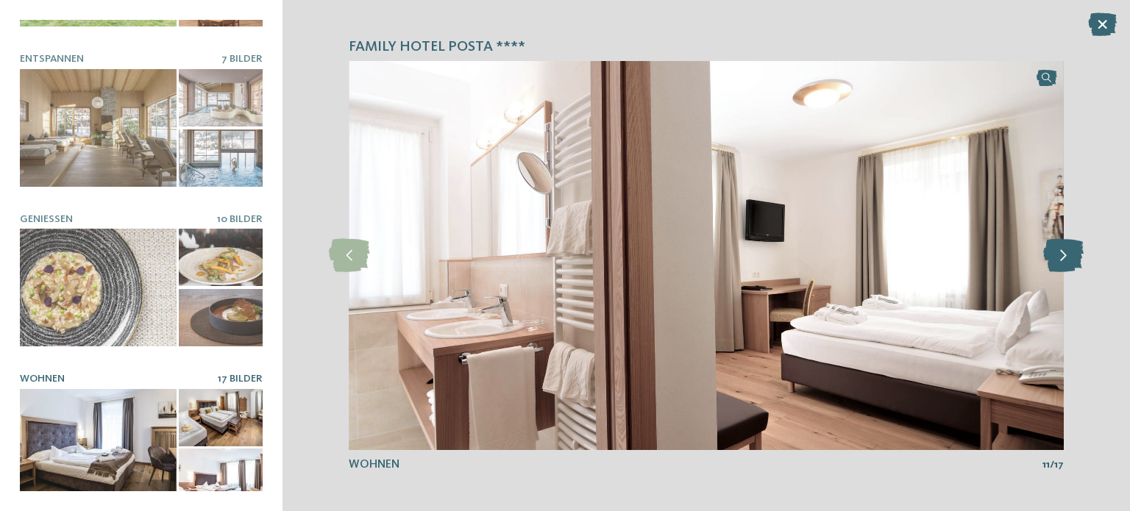
click at [1059, 260] on icon at bounding box center [1063, 255] width 40 height 33
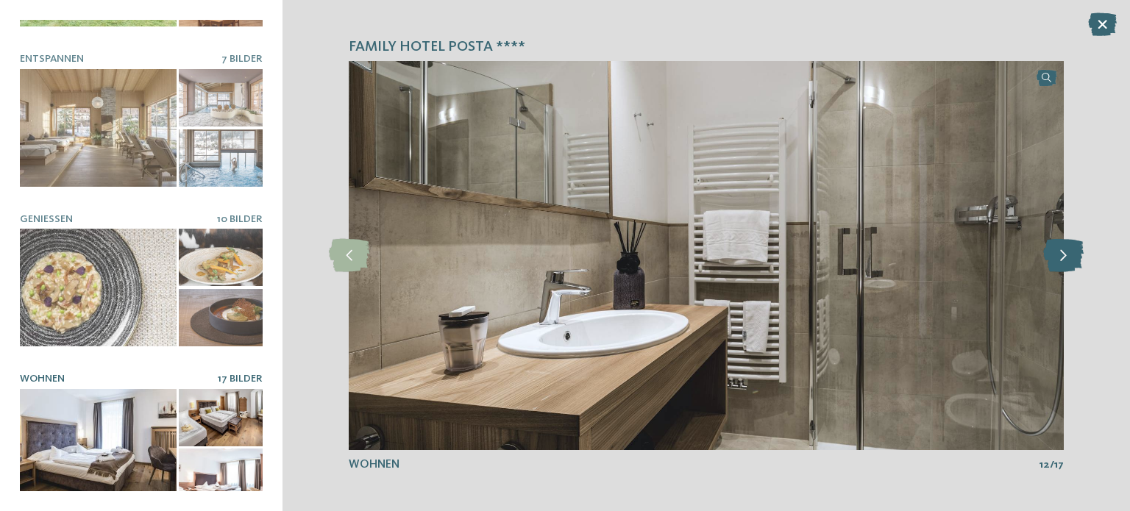
click at [1059, 260] on icon at bounding box center [1063, 255] width 40 height 33
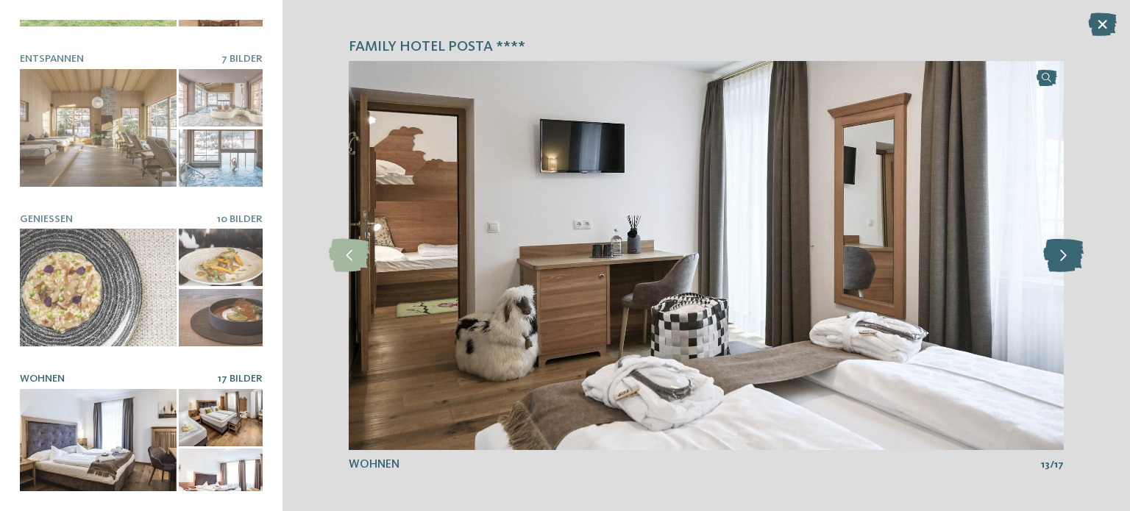
click at [1059, 260] on icon at bounding box center [1063, 255] width 40 height 33
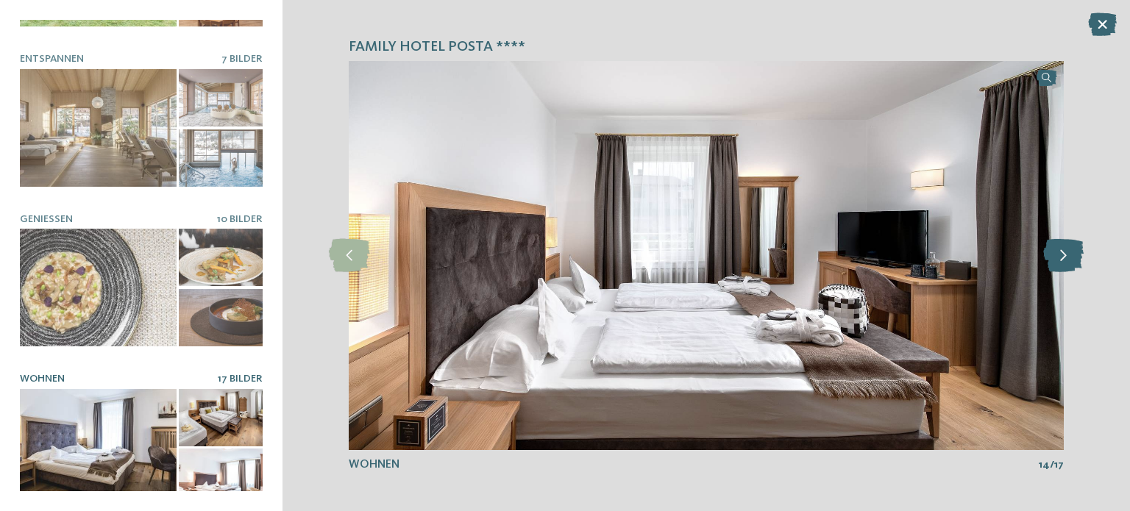
click at [1059, 260] on icon at bounding box center [1063, 255] width 40 height 33
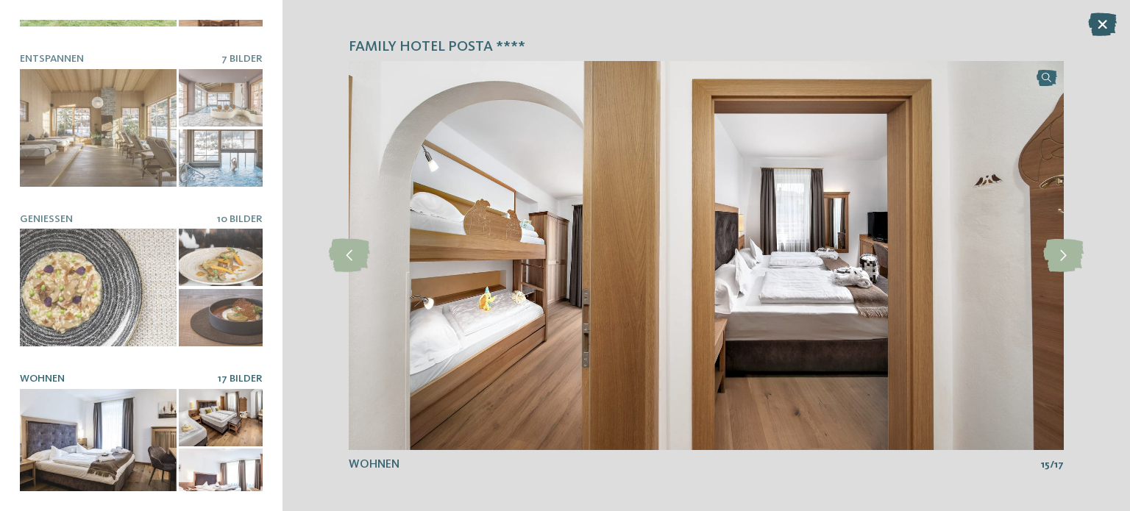
click at [1104, 26] on icon at bounding box center [1102, 25] width 29 height 24
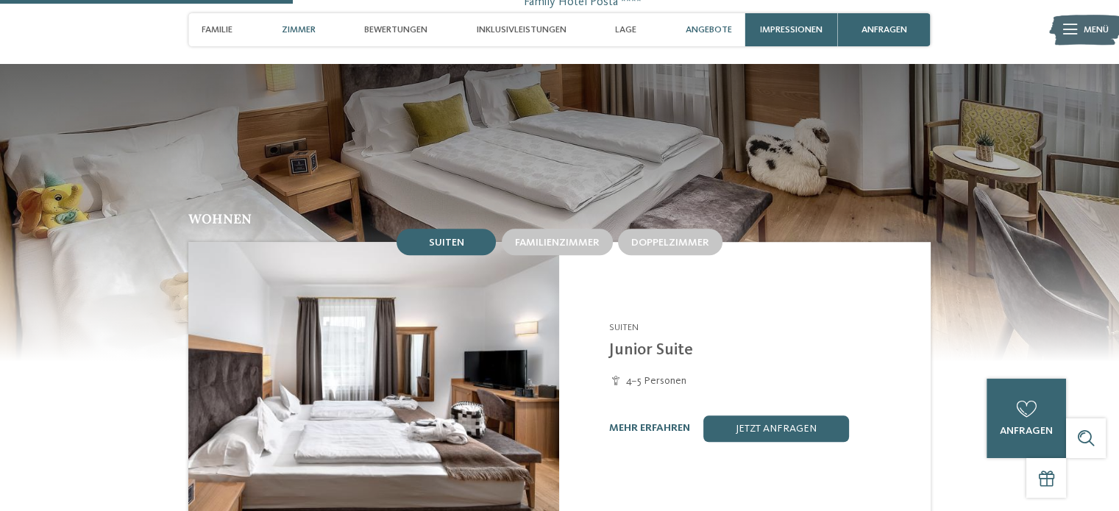
click at [708, 29] on span "Angebote" at bounding box center [709, 29] width 46 height 11
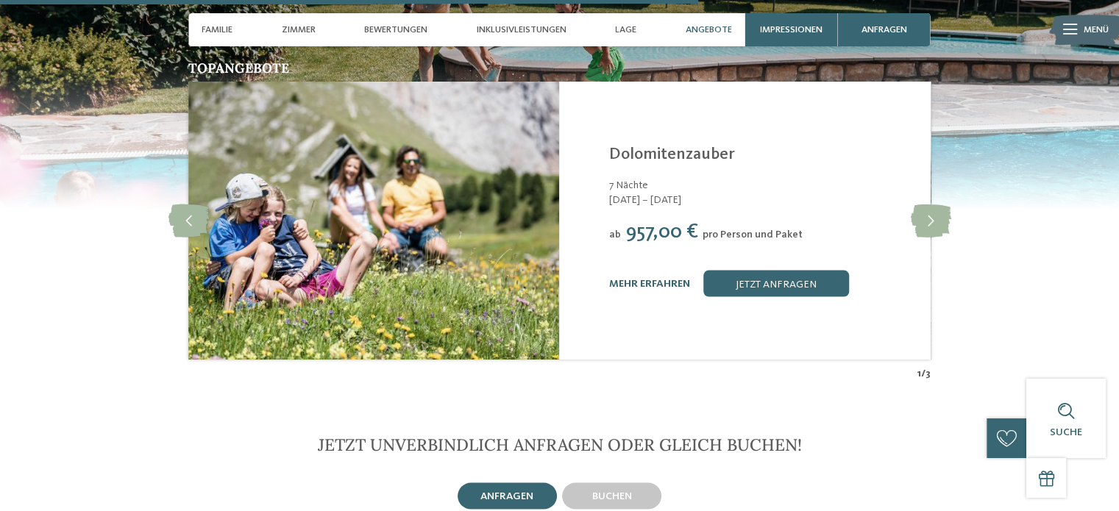
scroll to position [2827, 0]
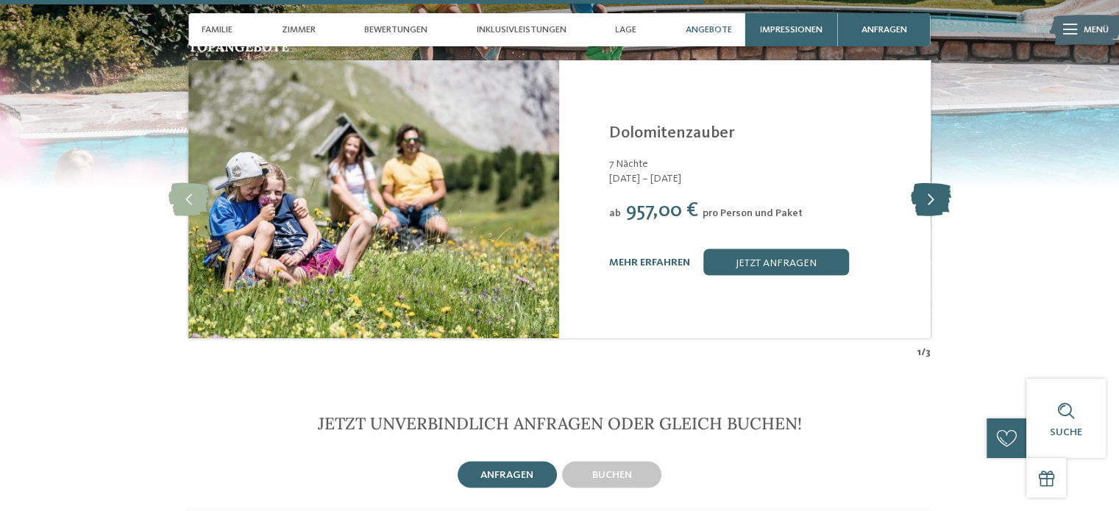
click at [923, 183] on icon at bounding box center [930, 199] width 40 height 33
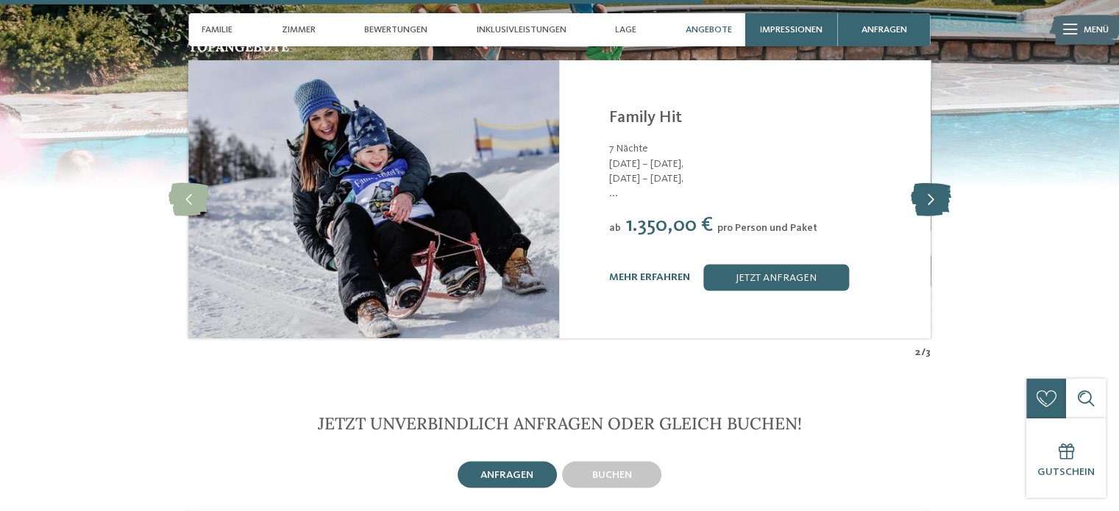
click at [924, 183] on icon at bounding box center [930, 199] width 40 height 33
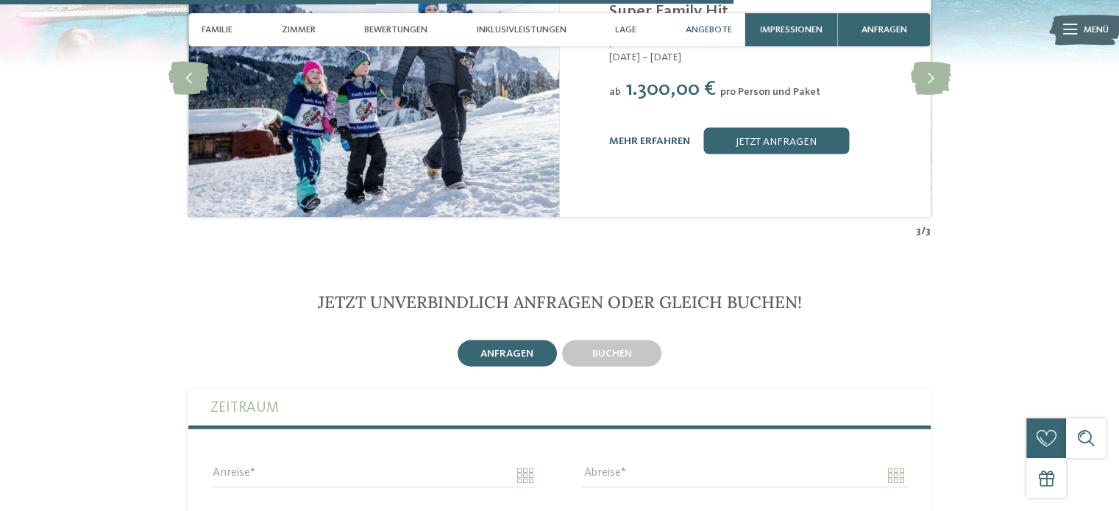
scroll to position [2974, 0]
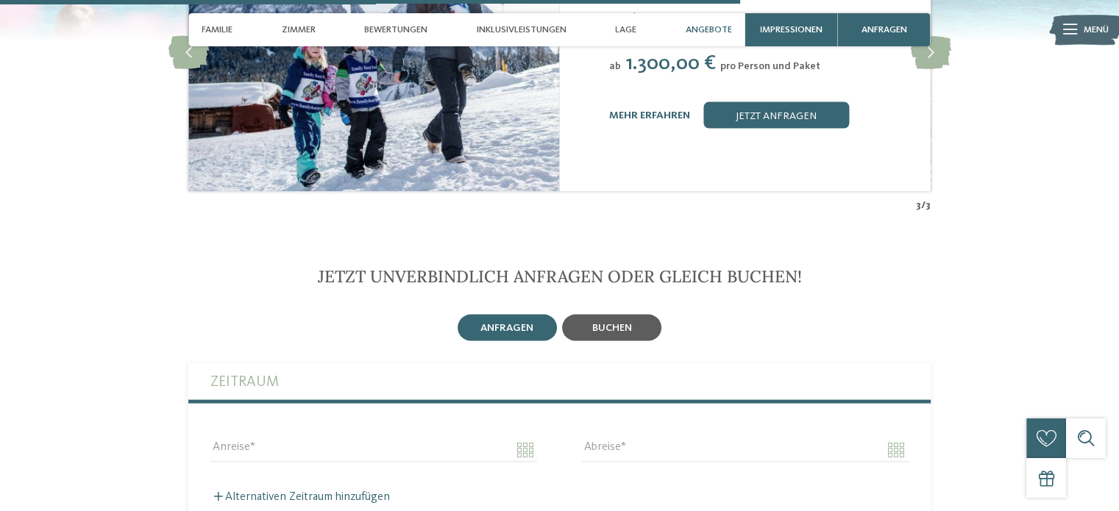
click at [624, 321] on div "buchen" at bounding box center [612, 327] width 40 height 13
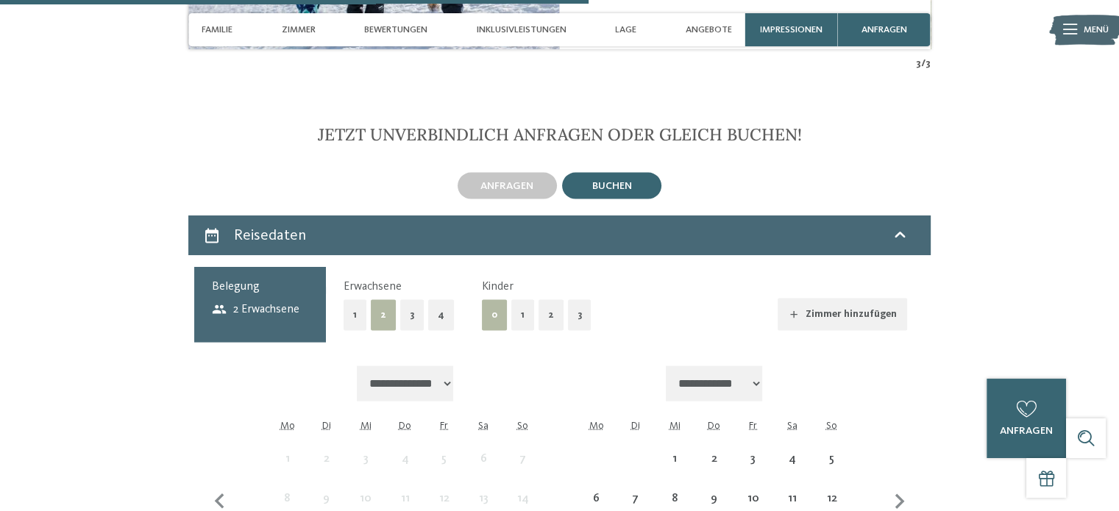
scroll to position [3195, 0]
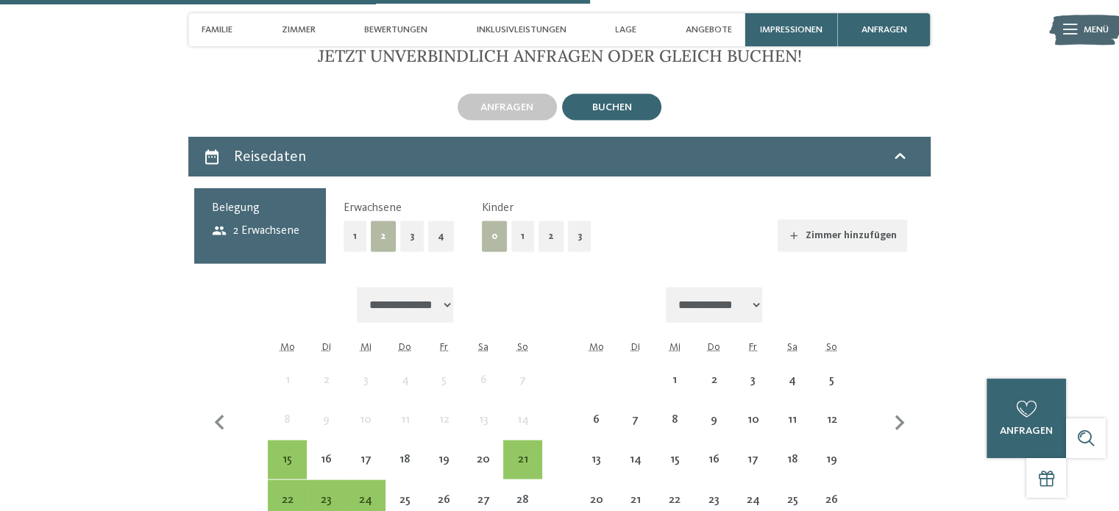
click at [516, 221] on button "1" at bounding box center [522, 236] width 23 height 30
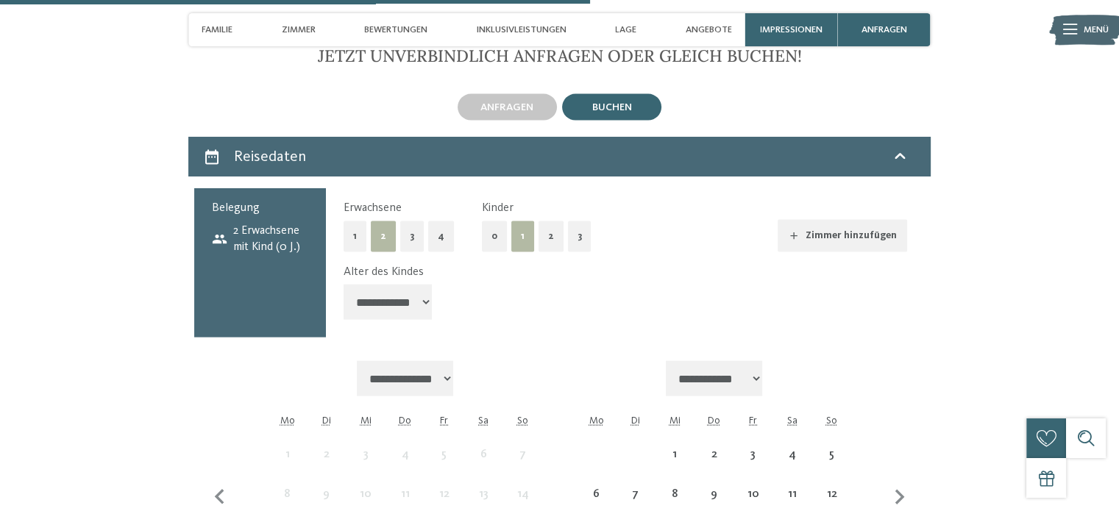
click at [403, 285] on select "**********" at bounding box center [388, 302] width 88 height 35
select select "*"
click at [344, 285] on select "**********" at bounding box center [388, 302] width 88 height 35
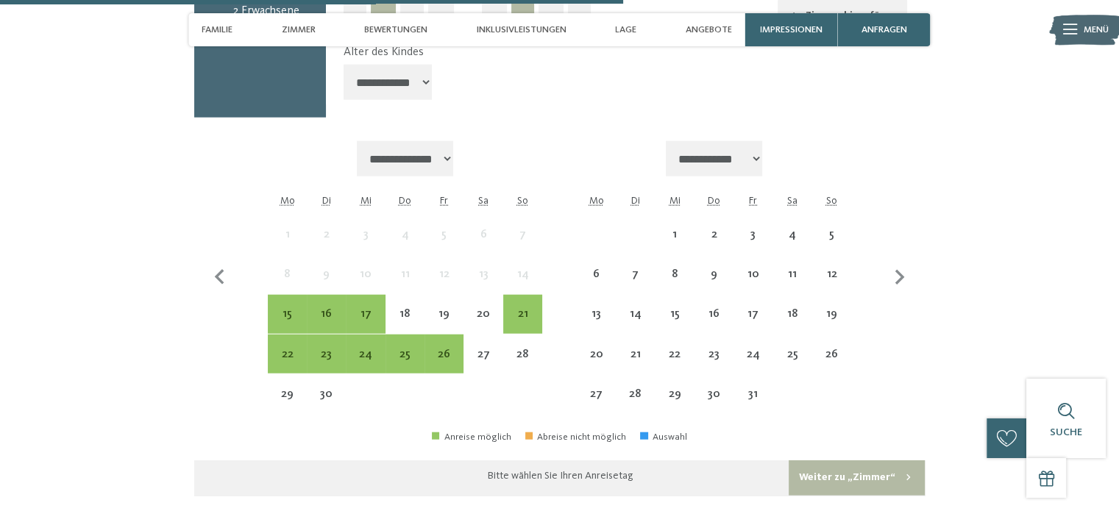
scroll to position [3416, 0]
click at [828, 228] on div "5" at bounding box center [832, 246] width 36 height 36
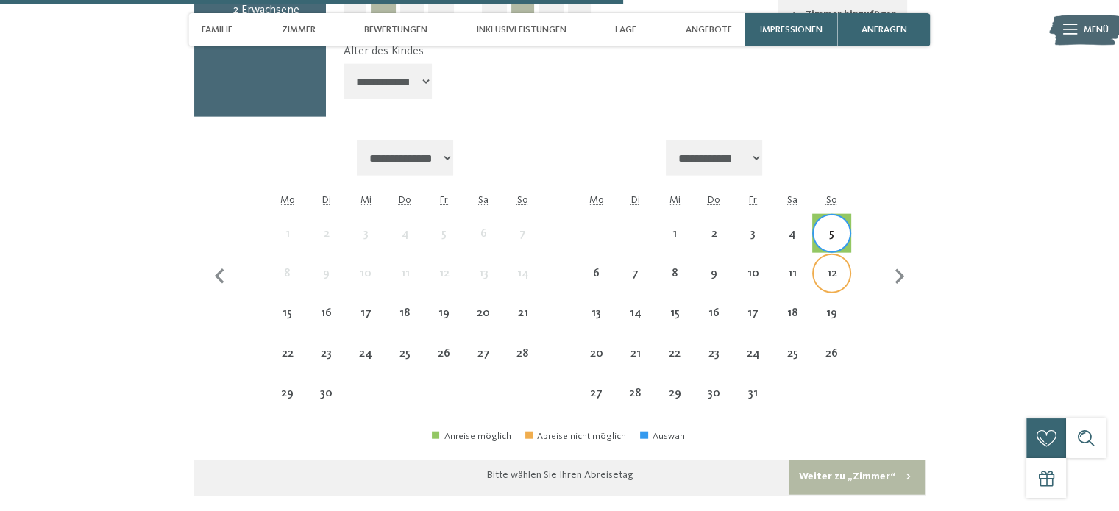
click at [827, 268] on div "12" at bounding box center [832, 286] width 36 height 36
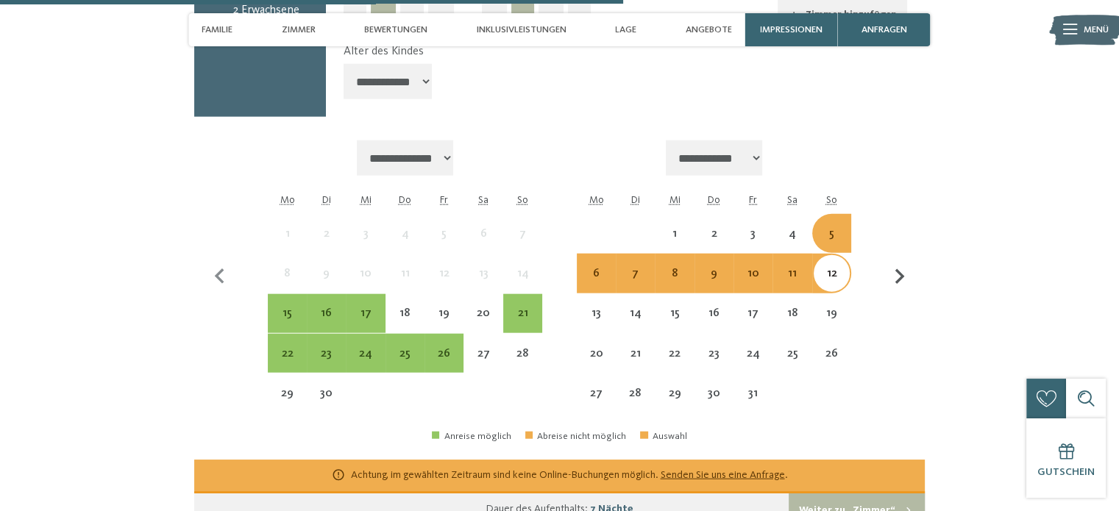
click at [898, 269] on icon "button" at bounding box center [900, 276] width 10 height 15
select select "**********"
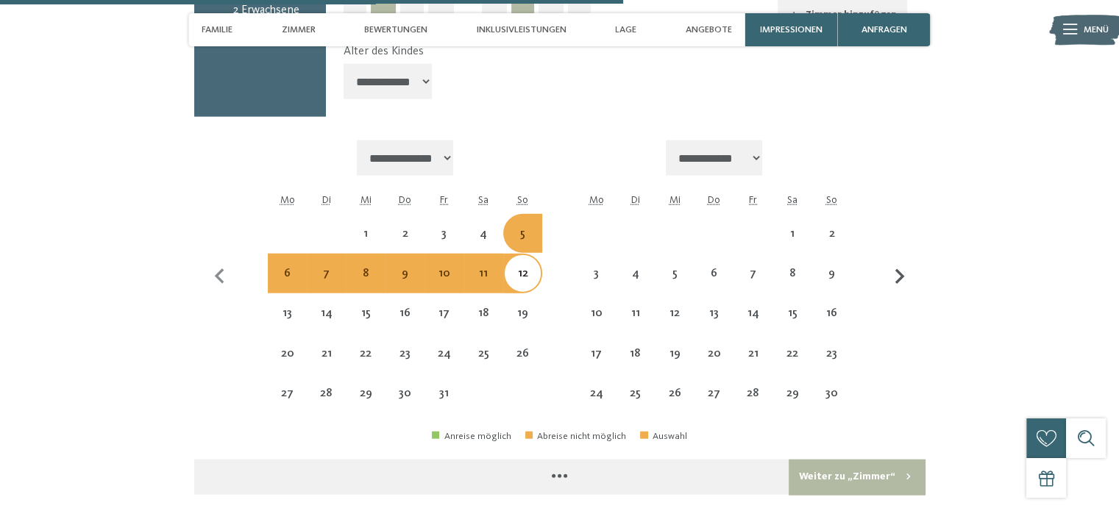
select select "**********"
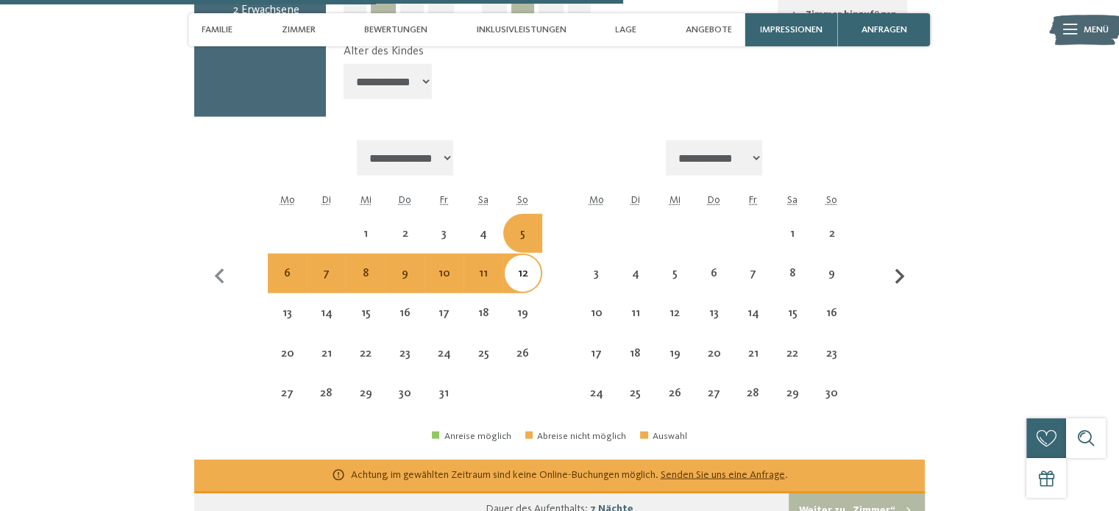
click at [898, 269] on icon "button" at bounding box center [900, 276] width 10 height 15
select select "**********"
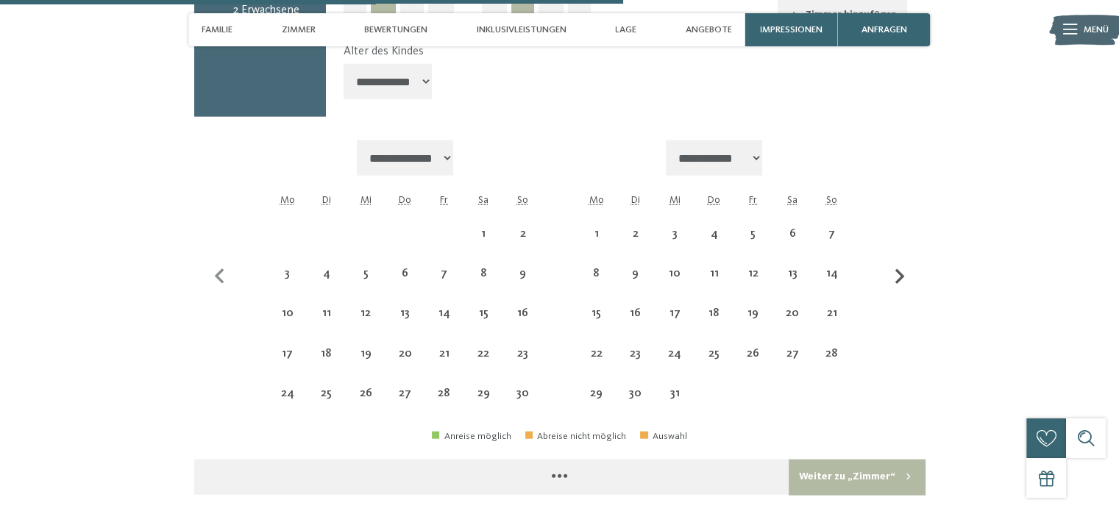
select select "**********"
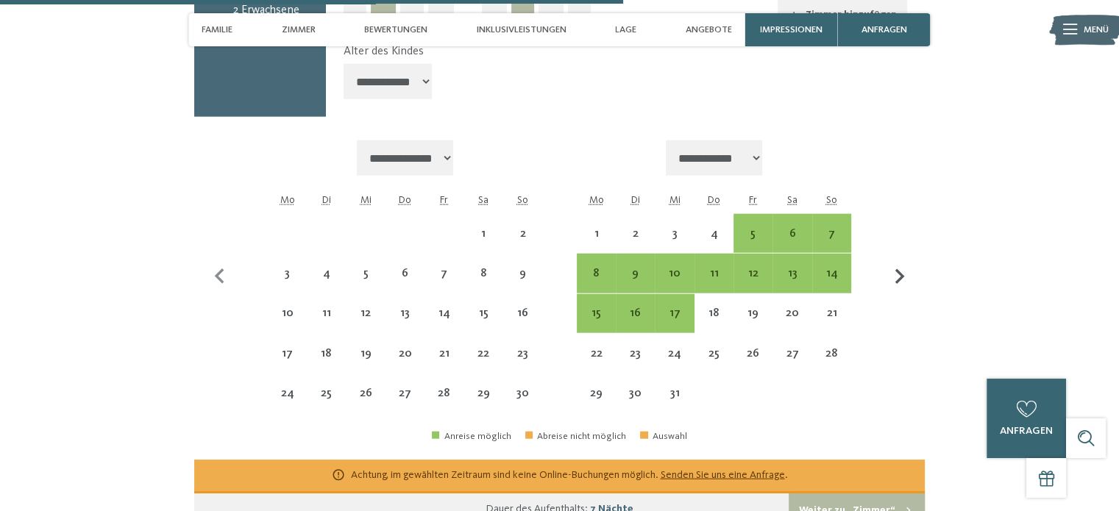
click at [906, 262] on icon "button" at bounding box center [899, 277] width 31 height 31
select select "**********"
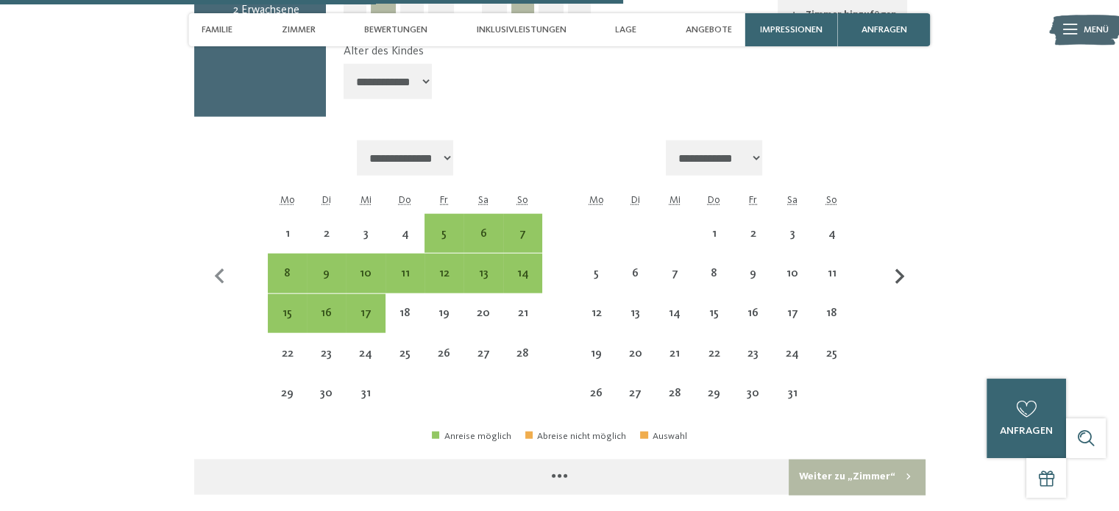
select select "**********"
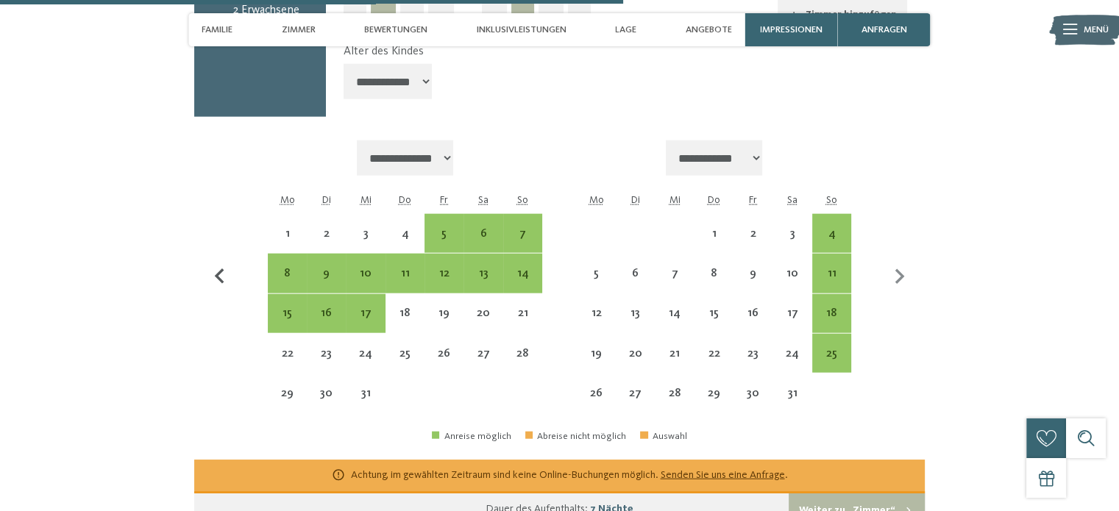
click at [213, 262] on icon "button" at bounding box center [220, 277] width 31 height 31
select select "**********"
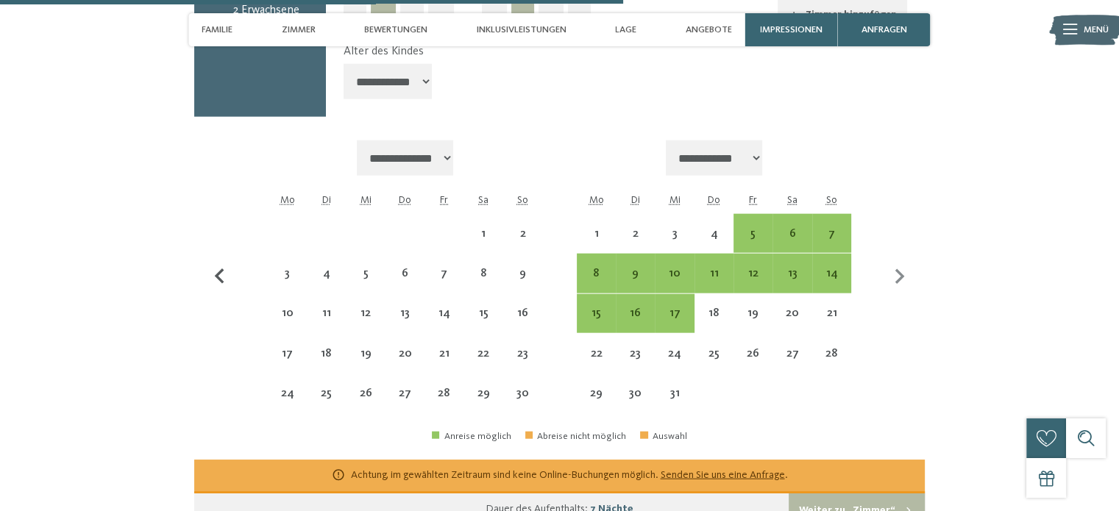
click at [223, 262] on icon "button" at bounding box center [220, 277] width 31 height 31
select select "**********"
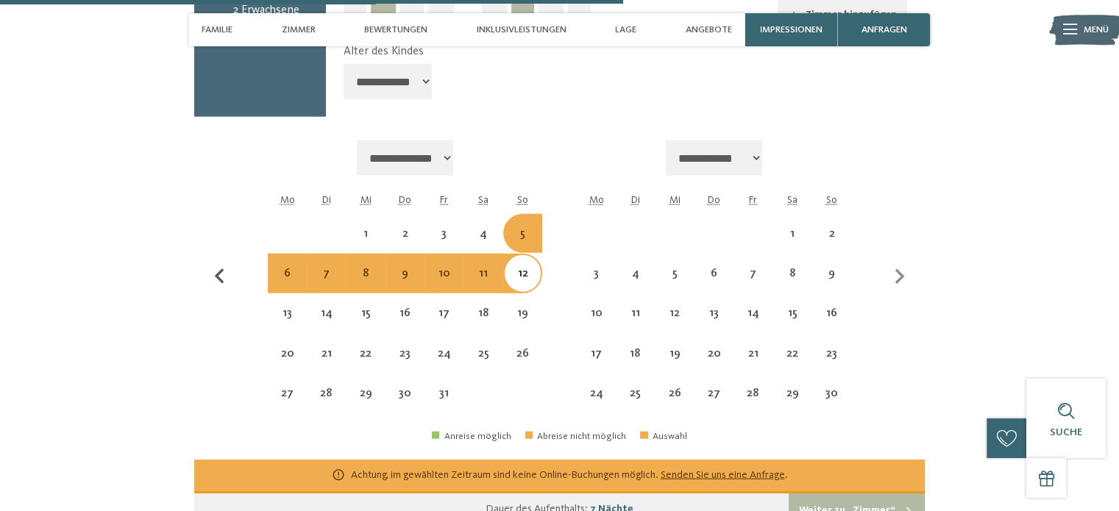
click at [224, 262] on icon "button" at bounding box center [220, 277] width 31 height 31
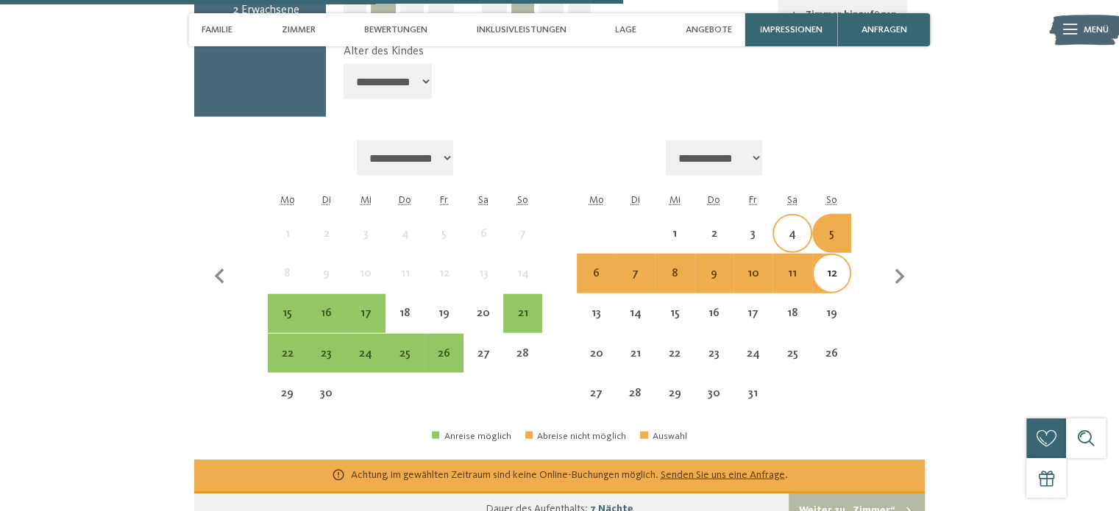
click at [800, 228] on div "4" at bounding box center [792, 246] width 36 height 36
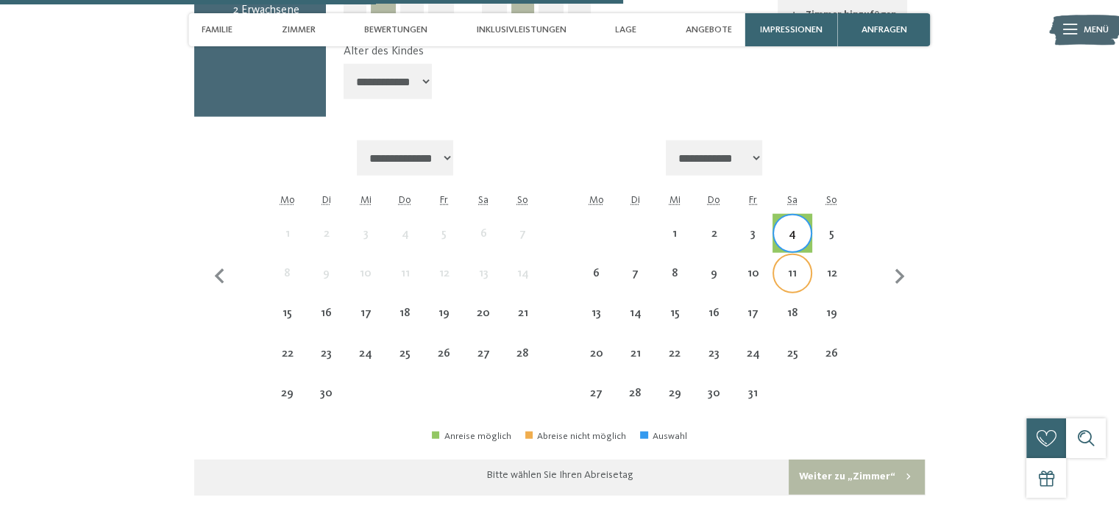
click at [797, 268] on div "11" at bounding box center [792, 286] width 36 height 36
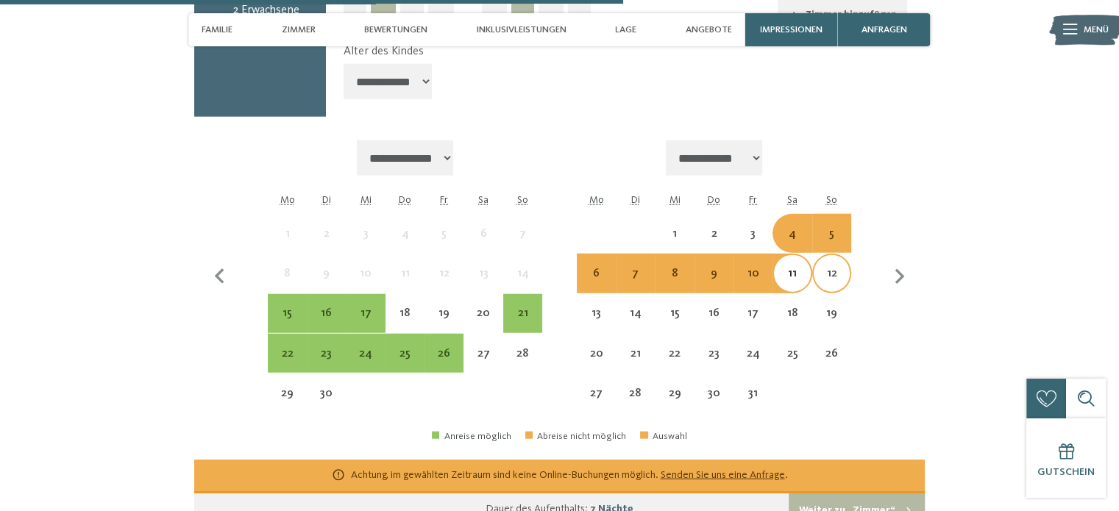
click at [836, 268] on div "12" at bounding box center [832, 286] width 36 height 36
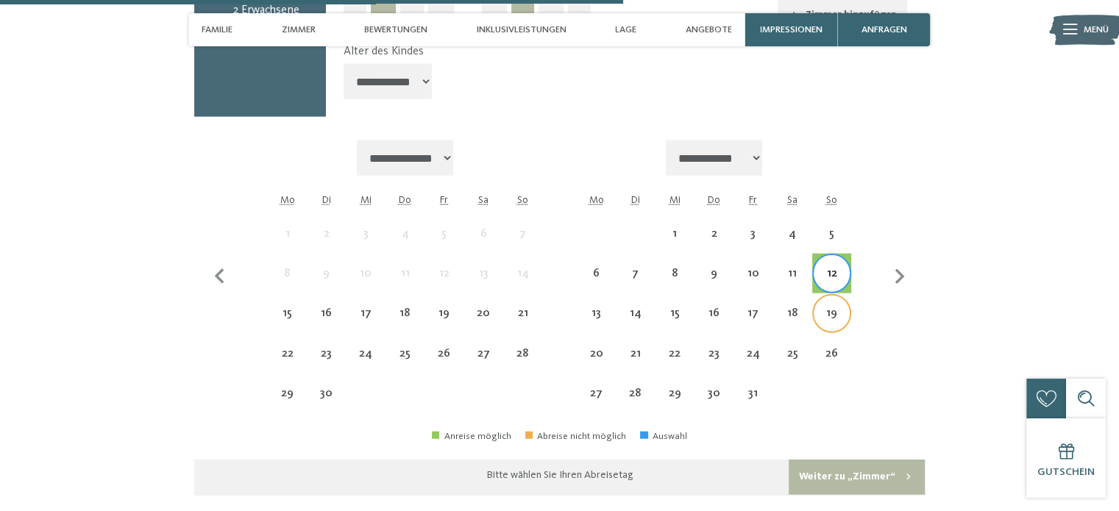
click at [822, 308] on div "19" at bounding box center [832, 326] width 36 height 36
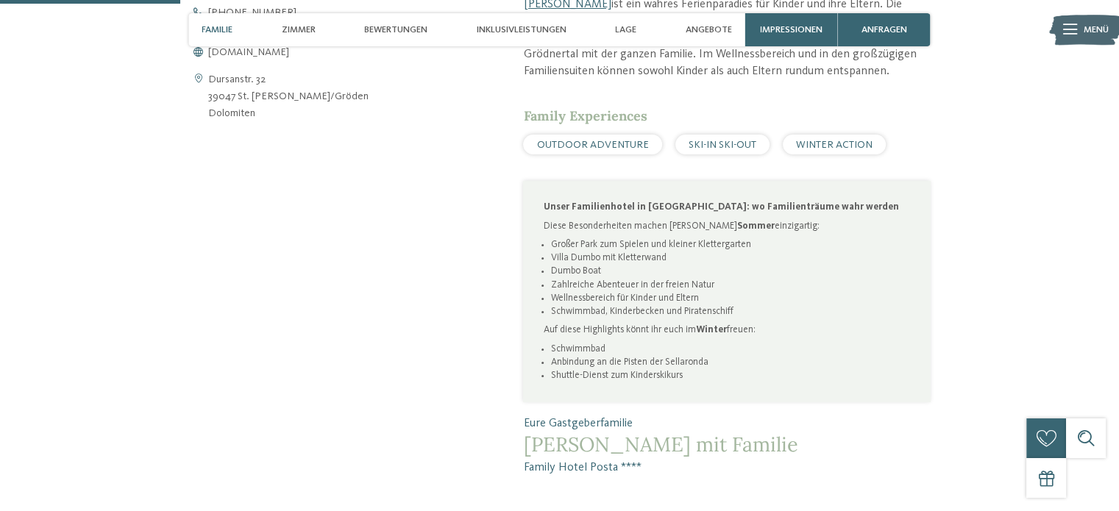
scroll to position [736, 0]
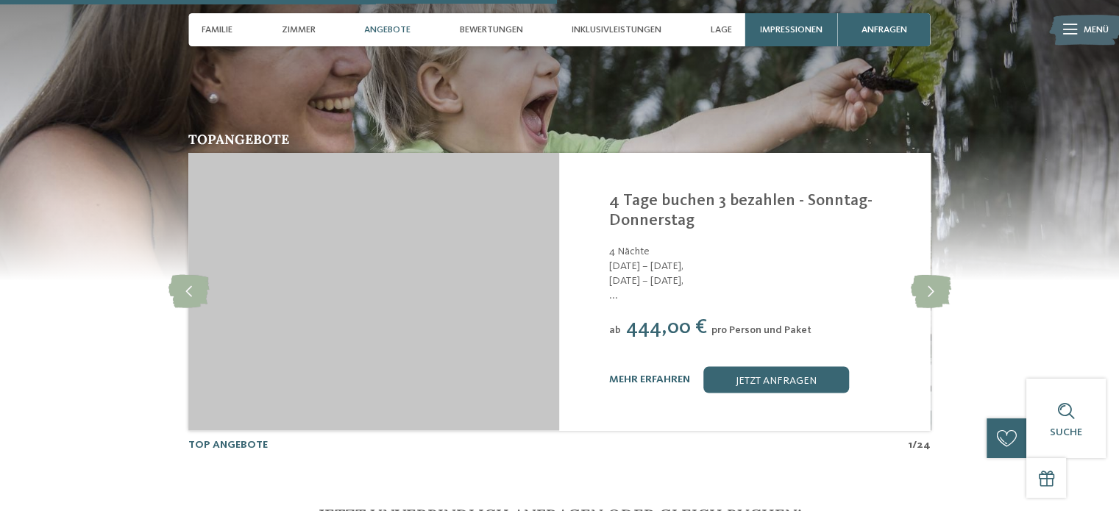
scroll to position [2645, 0]
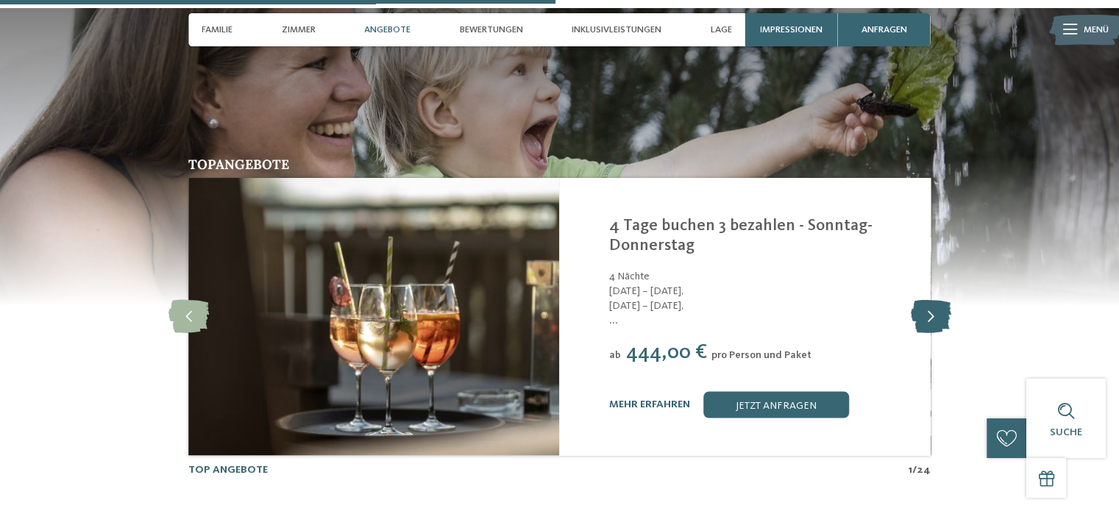
click at [935, 300] on icon at bounding box center [930, 316] width 40 height 33
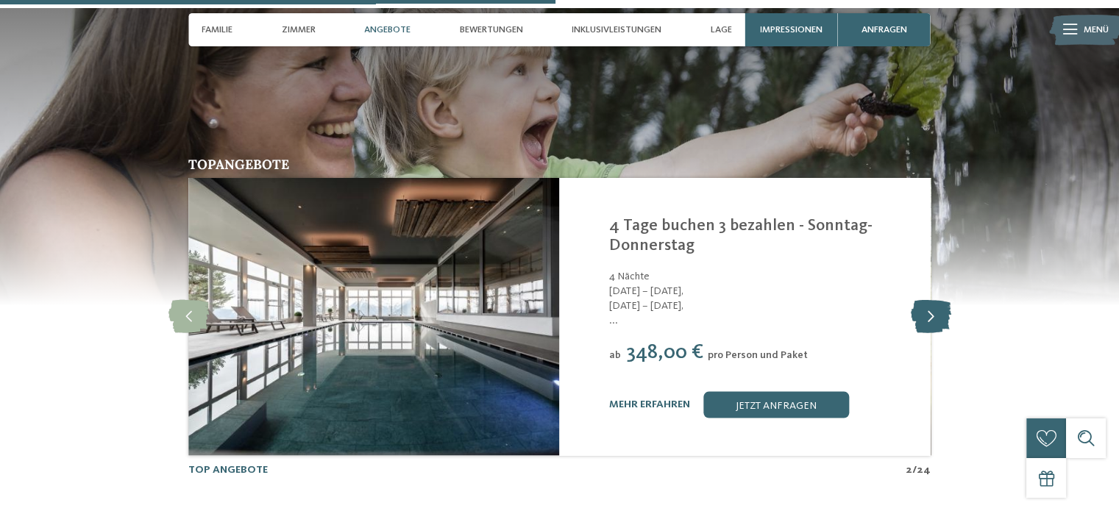
click at [935, 300] on icon at bounding box center [930, 316] width 40 height 33
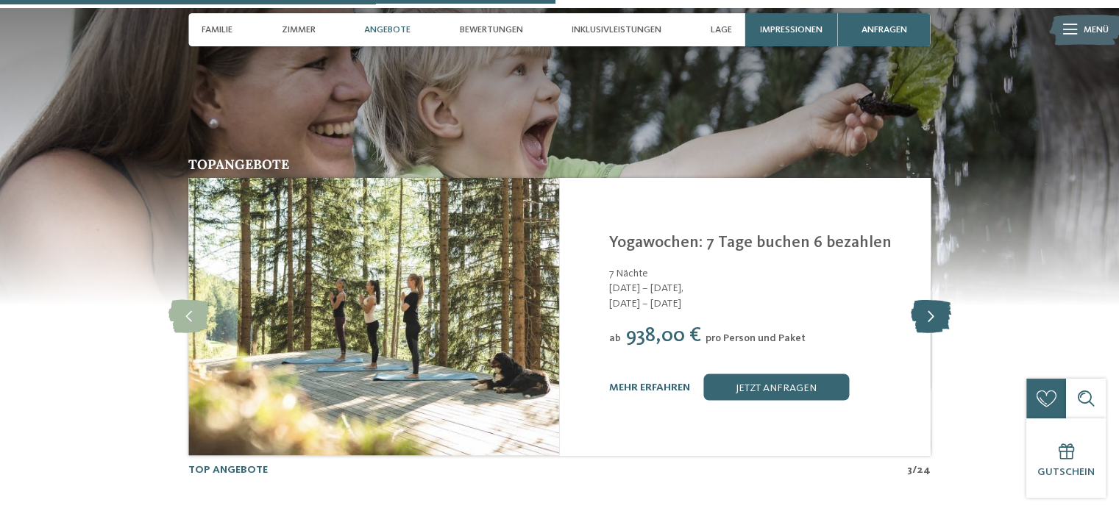
click at [935, 300] on icon at bounding box center [930, 316] width 40 height 33
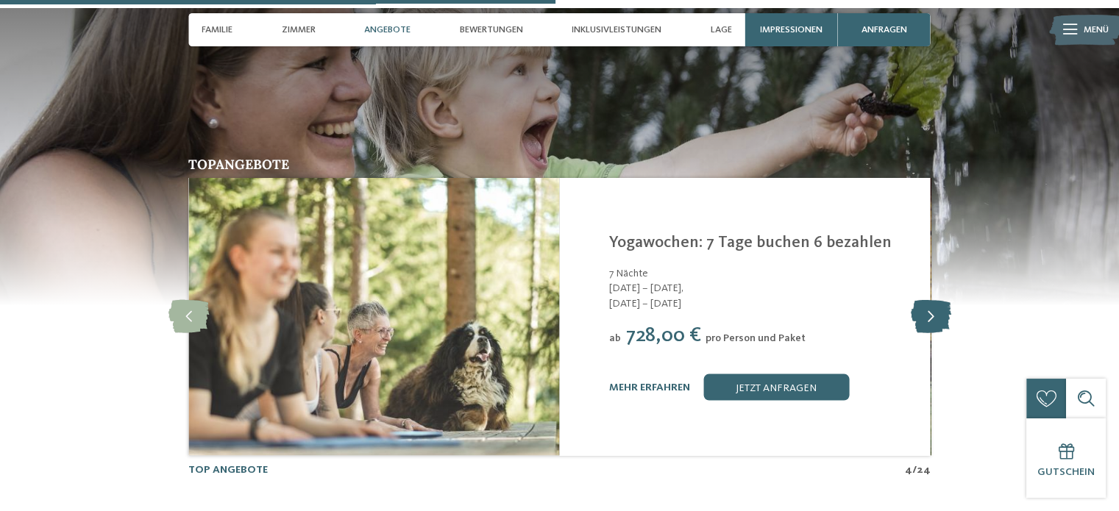
click at [935, 300] on icon at bounding box center [930, 316] width 40 height 33
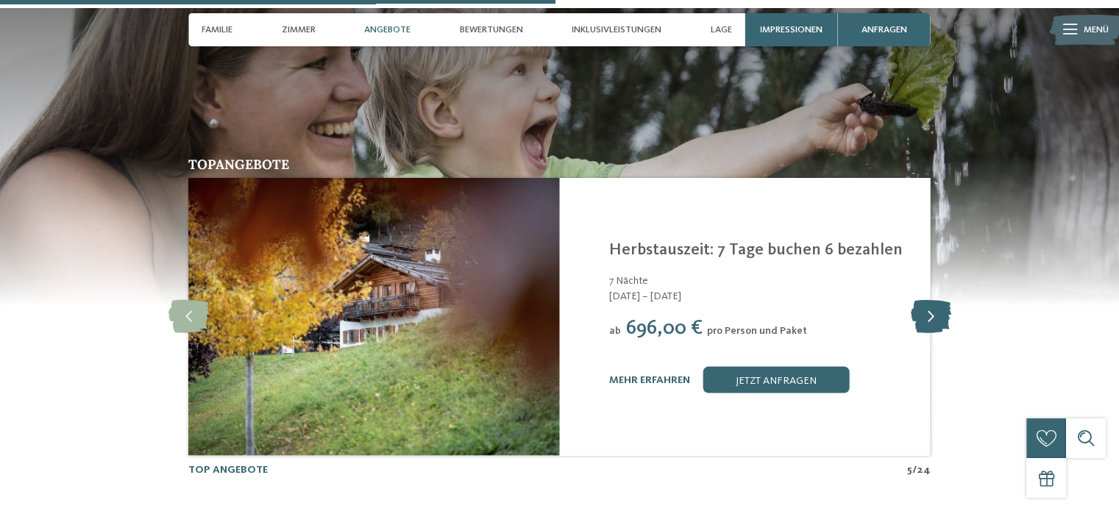
click at [938, 300] on icon at bounding box center [930, 316] width 40 height 33
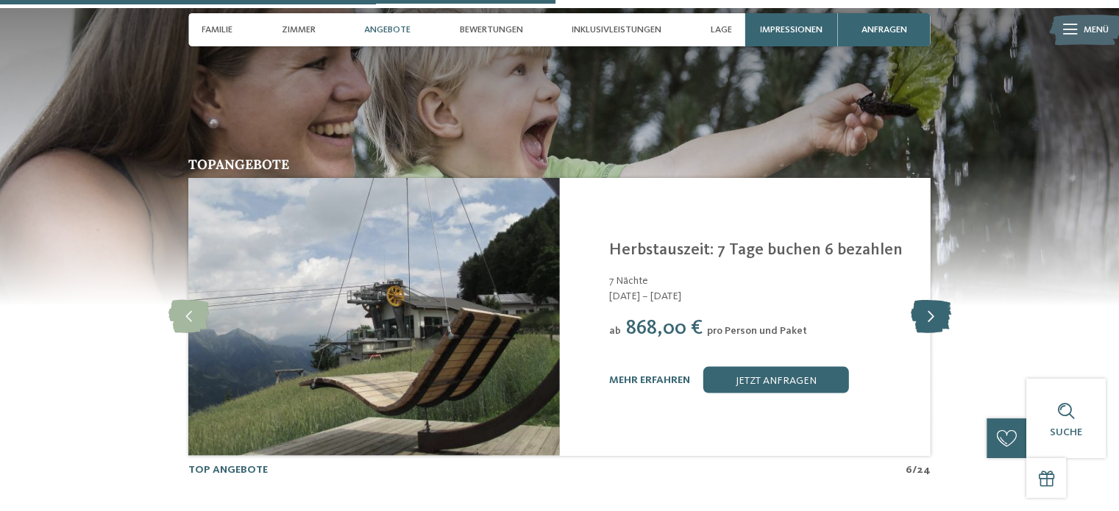
click at [937, 300] on icon at bounding box center [930, 316] width 40 height 33
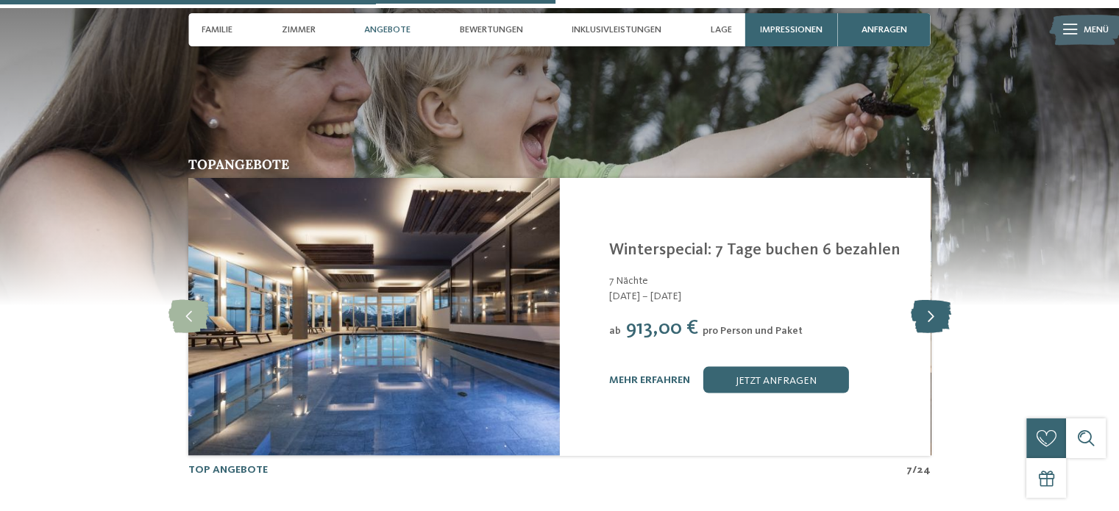
click at [937, 300] on icon at bounding box center [930, 316] width 40 height 33
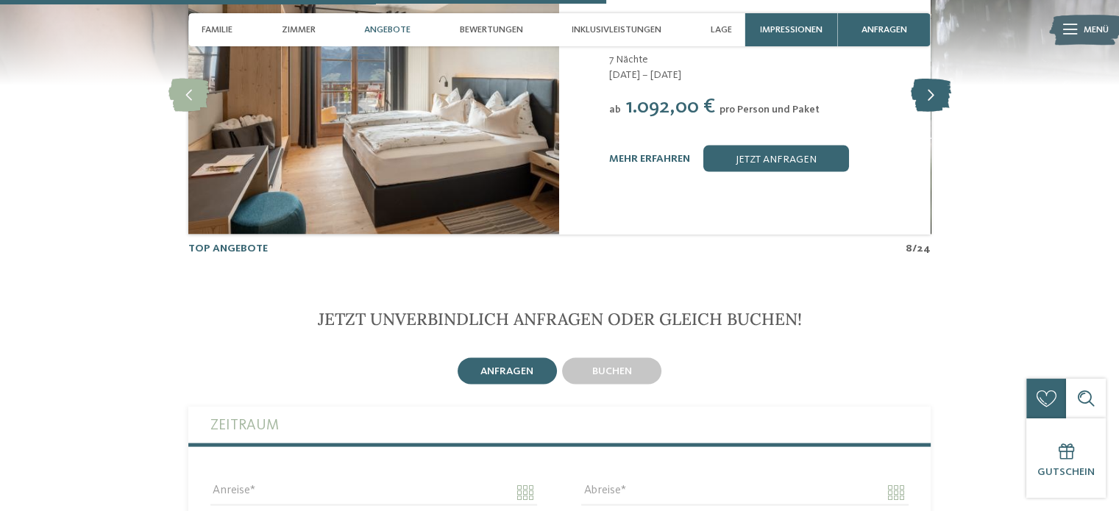
scroll to position [3013, 0]
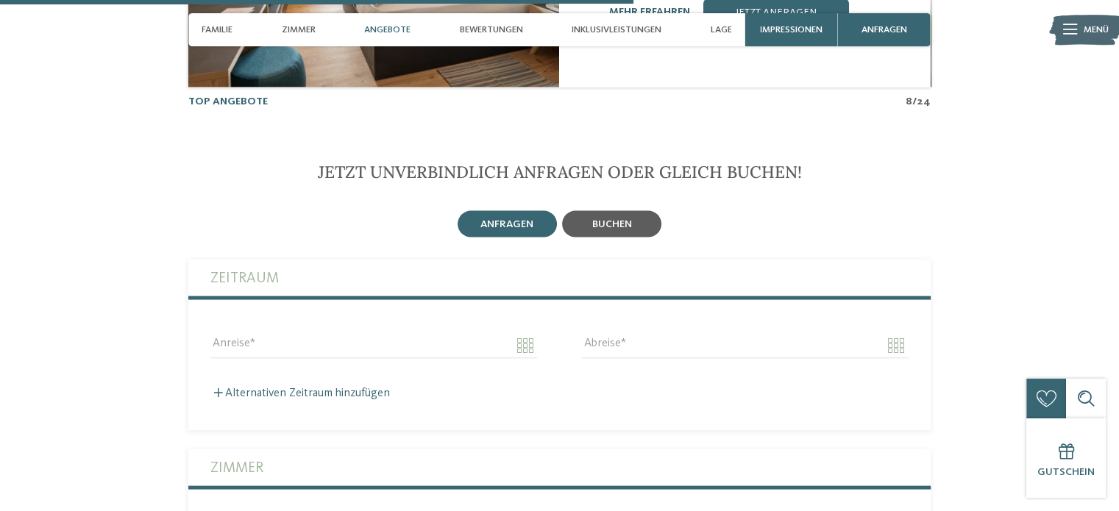
click at [629, 219] on span "buchen" at bounding box center [612, 224] width 40 height 10
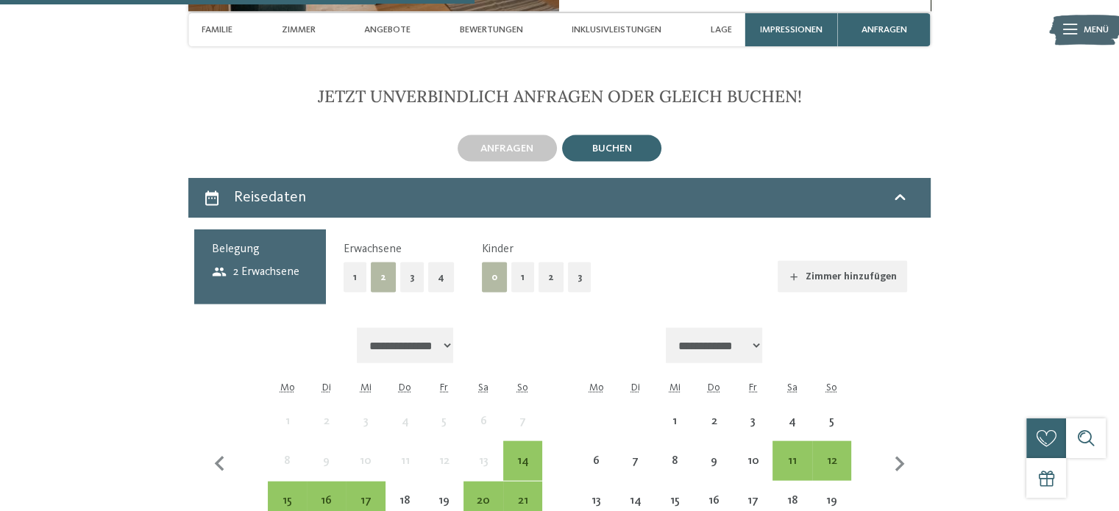
scroll to position [3233, 0]
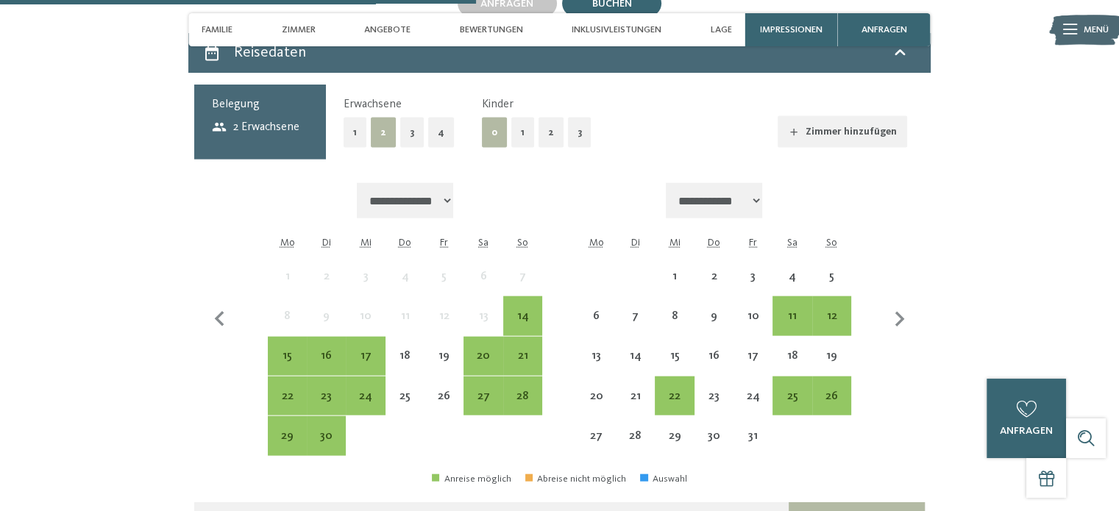
click at [527, 118] on button "1" at bounding box center [522, 133] width 23 height 30
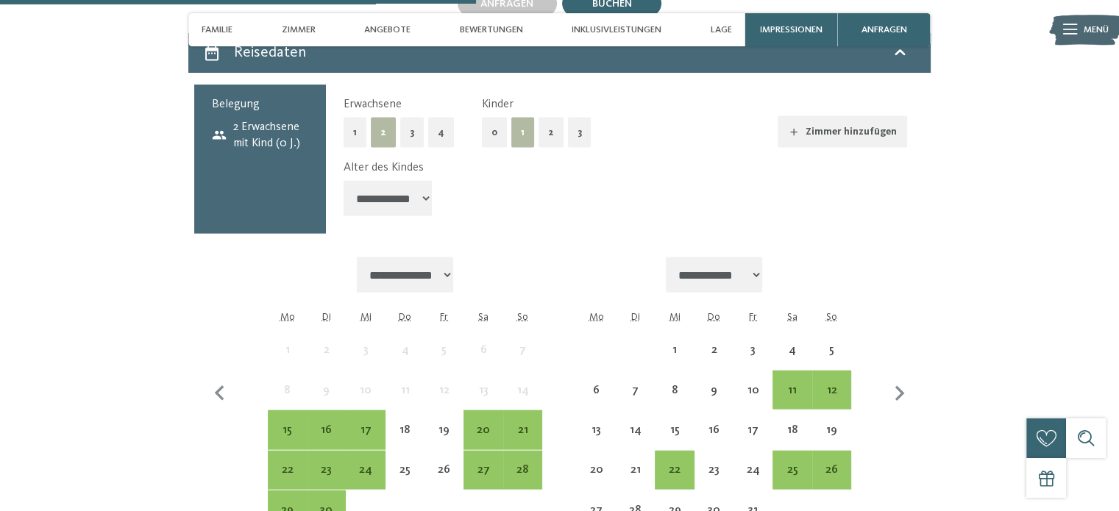
click at [380, 181] on select "**********" at bounding box center [388, 198] width 88 height 35
select select "*"
click at [344, 181] on select "**********" at bounding box center [388, 198] width 88 height 35
click at [792, 385] on div "11" at bounding box center [792, 403] width 36 height 36
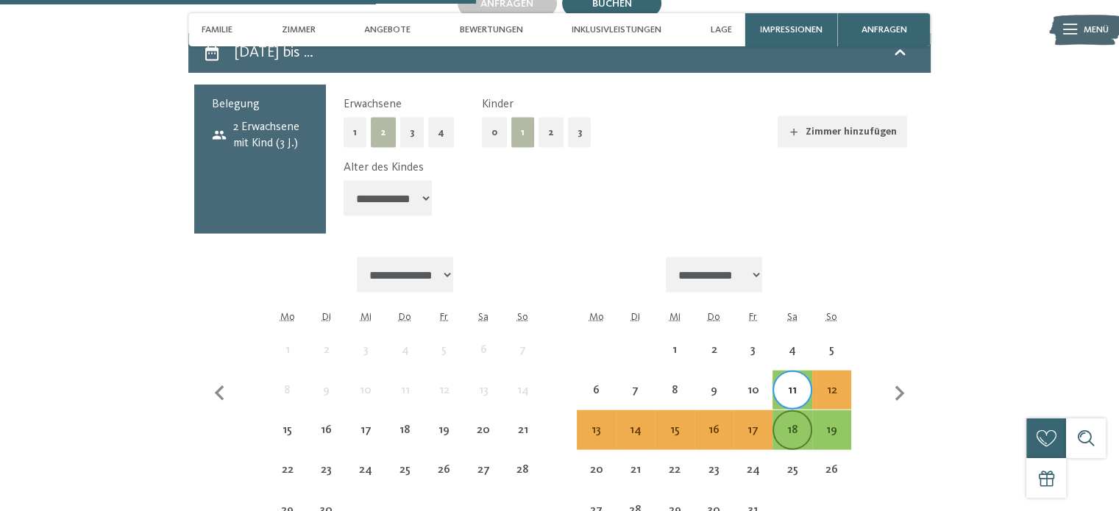
click at [793, 424] on div "18" at bounding box center [792, 442] width 36 height 36
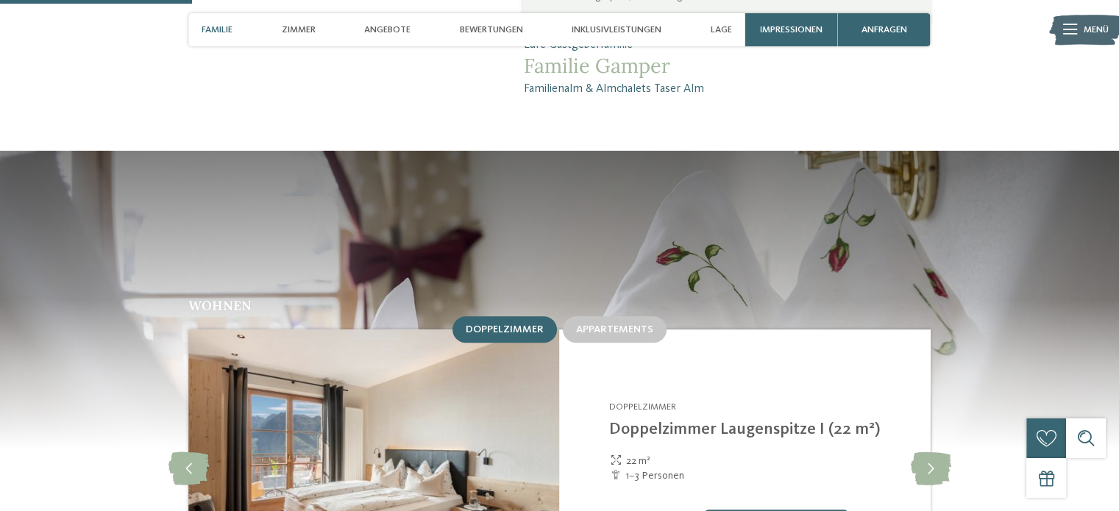
scroll to position [732, 0]
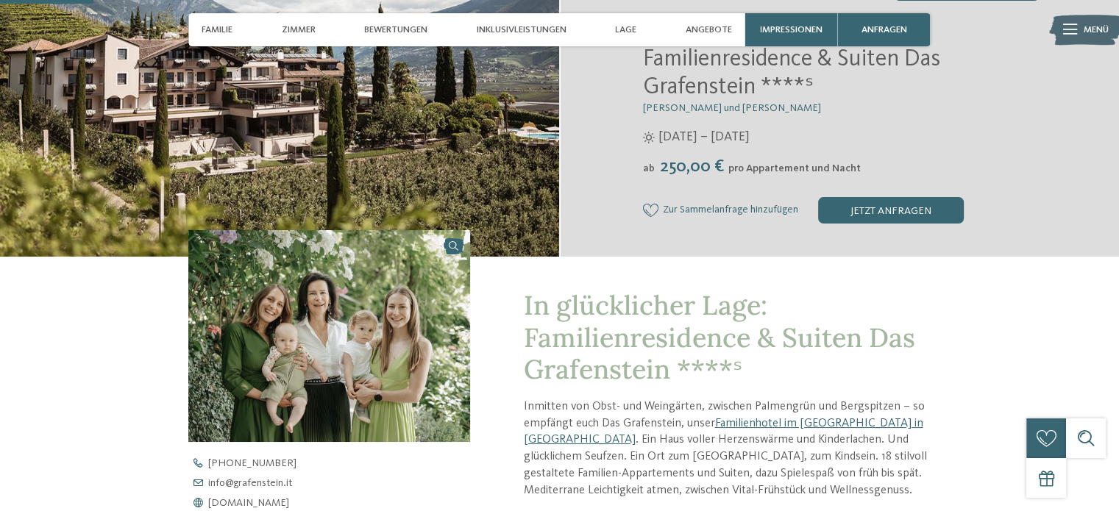
scroll to position [368, 0]
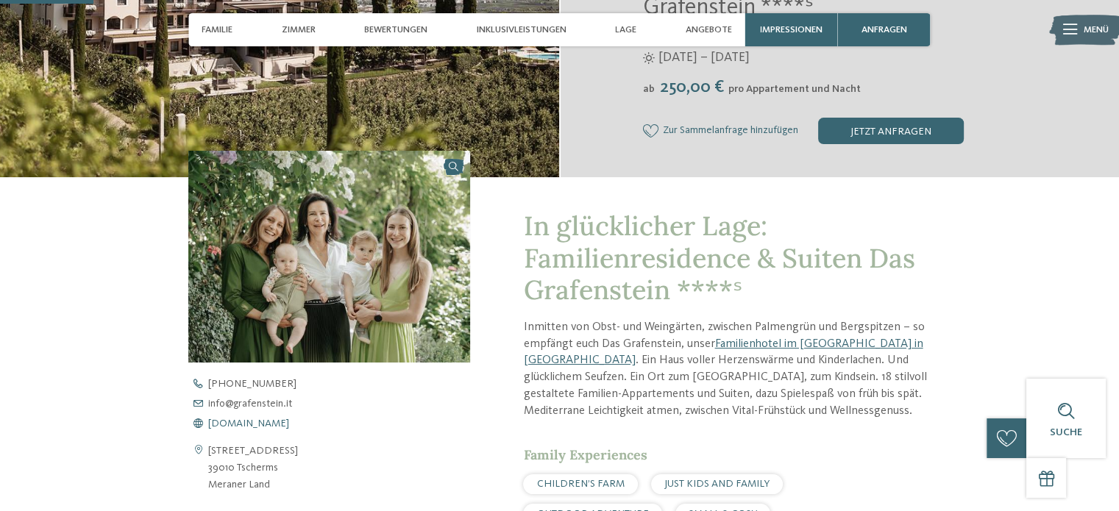
click at [266, 424] on span "www.grafenstein.it" at bounding box center [248, 424] width 81 height 10
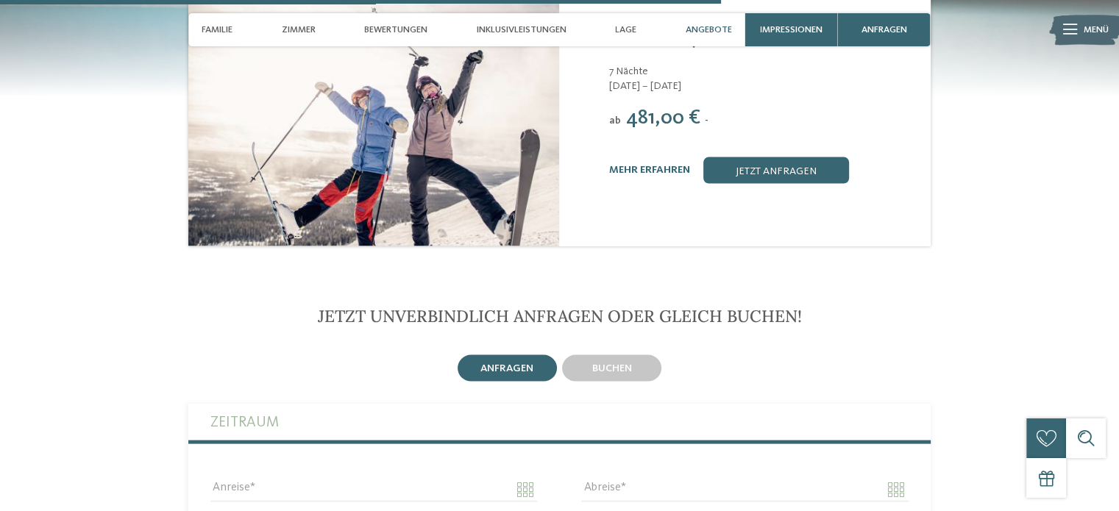
scroll to position [3090, 0]
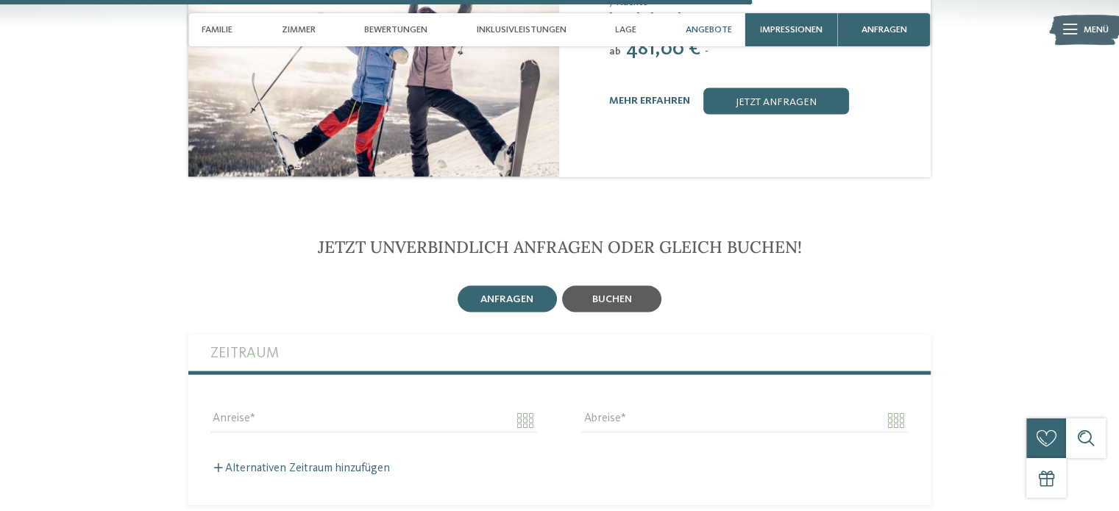
click at [639, 286] on div "buchen" at bounding box center [611, 299] width 99 height 26
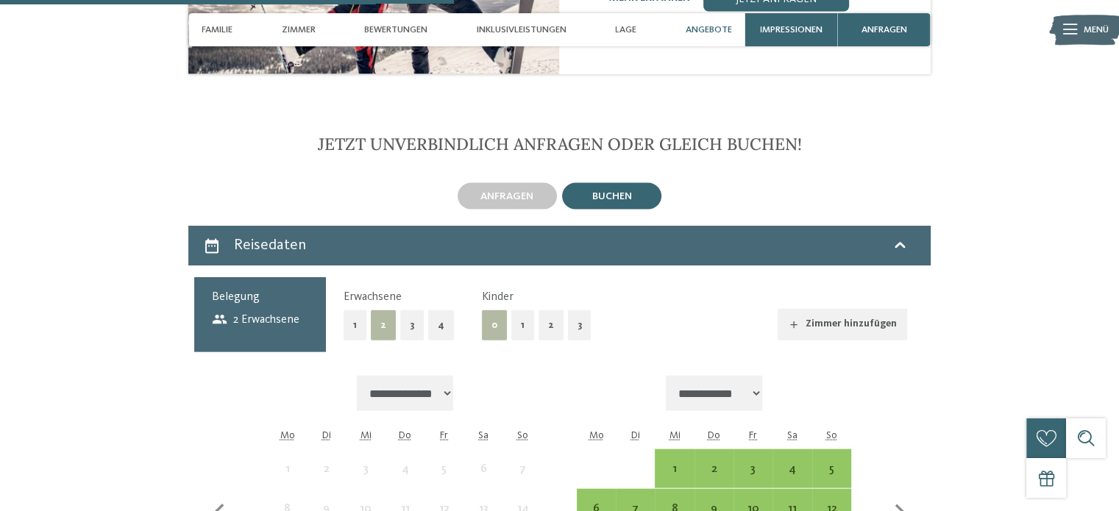
scroll to position [3311, 0]
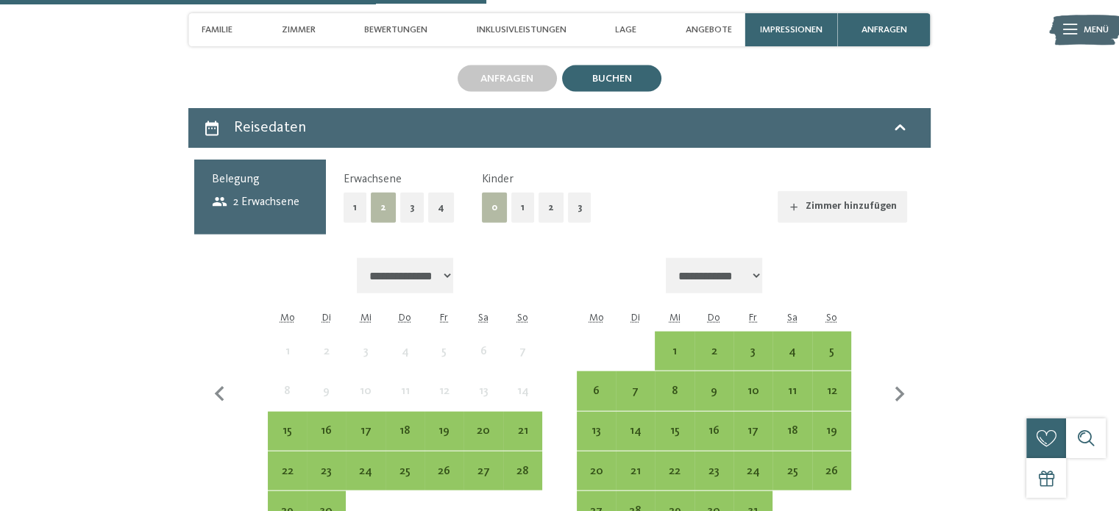
click at [525, 200] on button "1" at bounding box center [522, 208] width 23 height 30
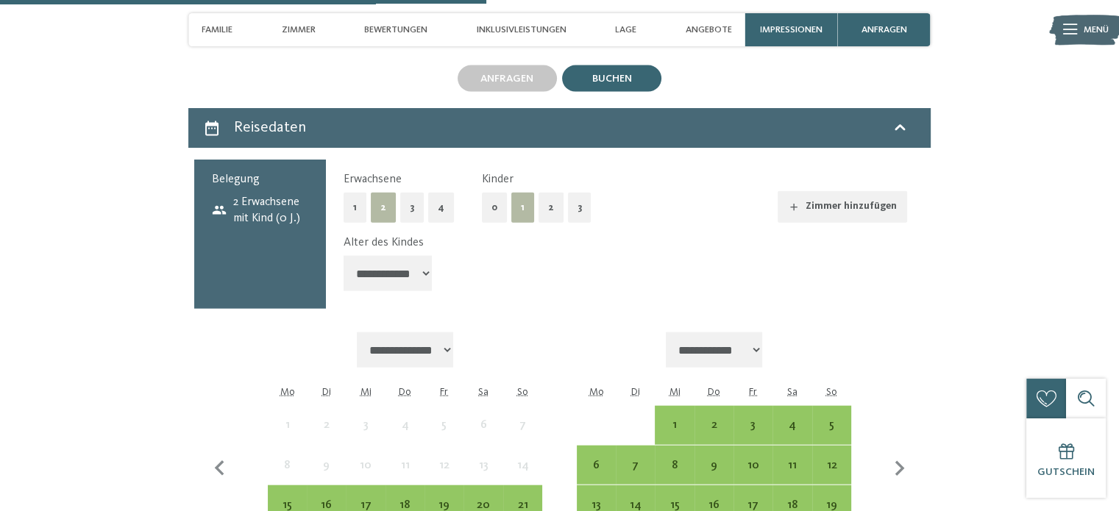
click at [432, 271] on select "**********" at bounding box center [388, 273] width 88 height 35
select select "*"
click at [344, 256] on select "**********" at bounding box center [388, 273] width 88 height 35
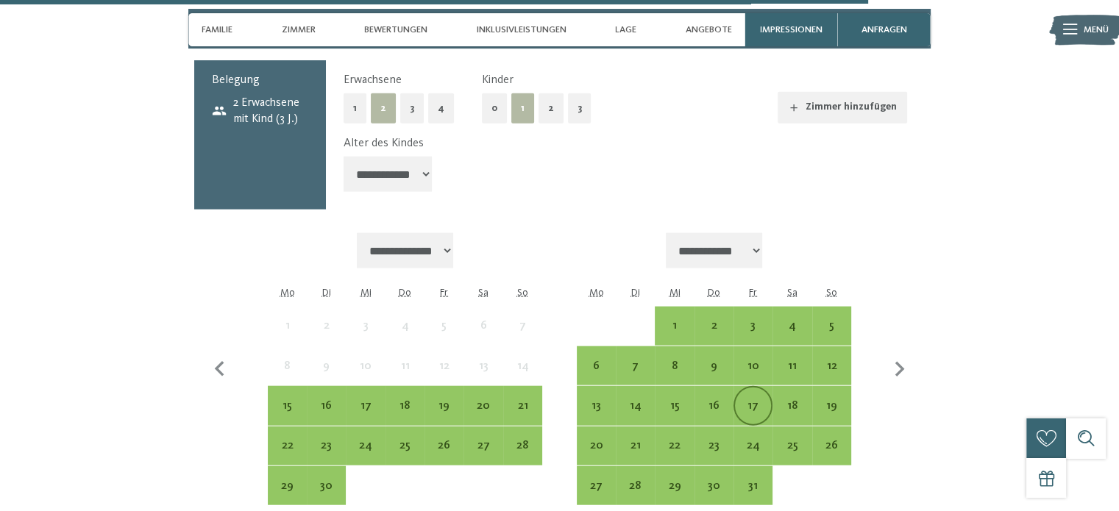
scroll to position [3531, 0]
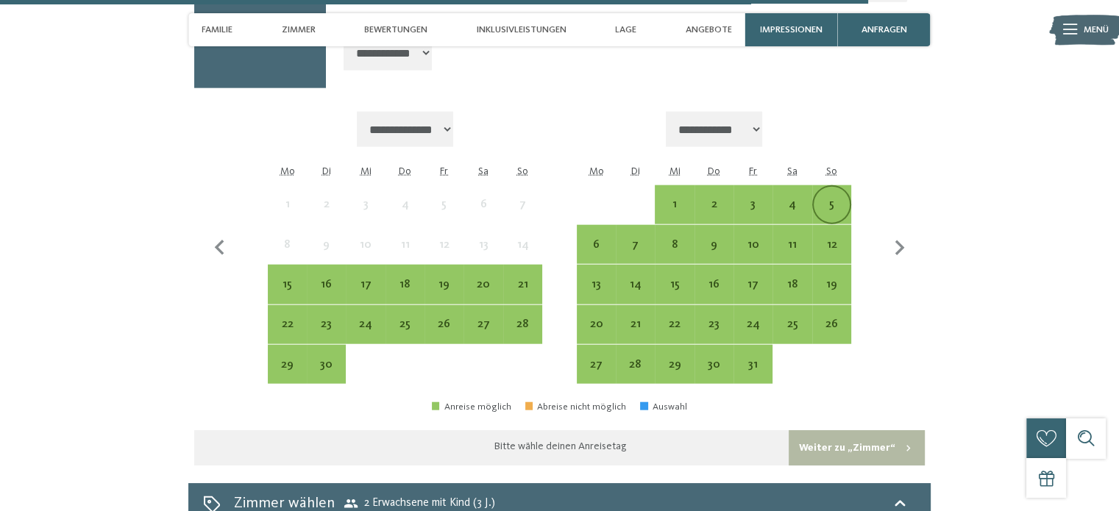
click at [832, 199] on div "5" at bounding box center [832, 217] width 36 height 36
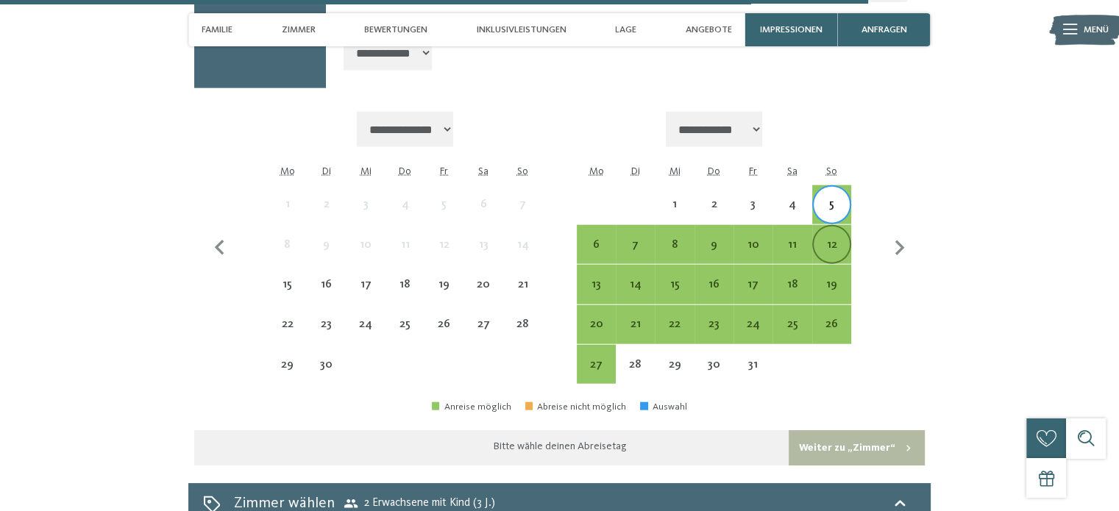
click at [828, 227] on div "12" at bounding box center [832, 245] width 36 height 36
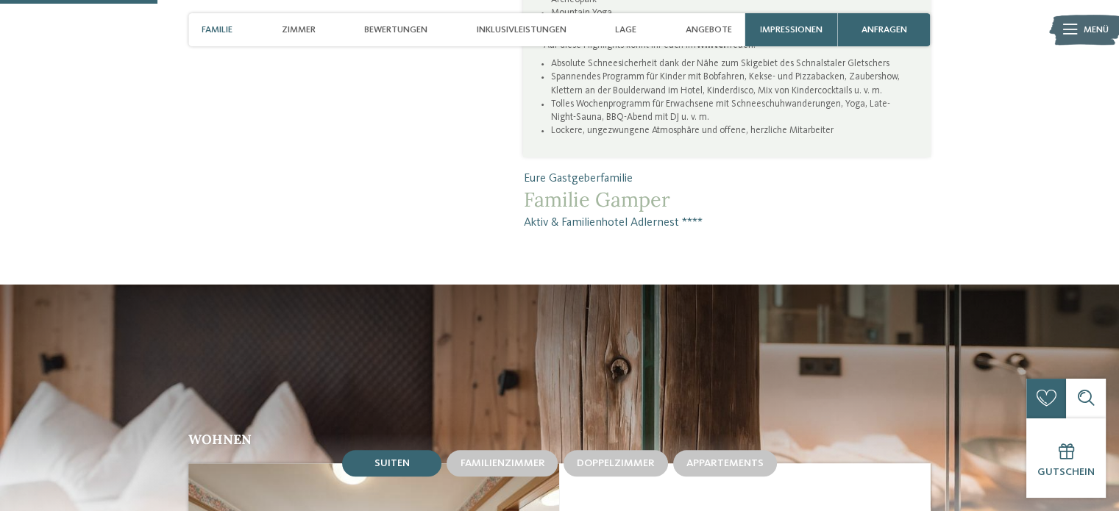
scroll to position [1030, 0]
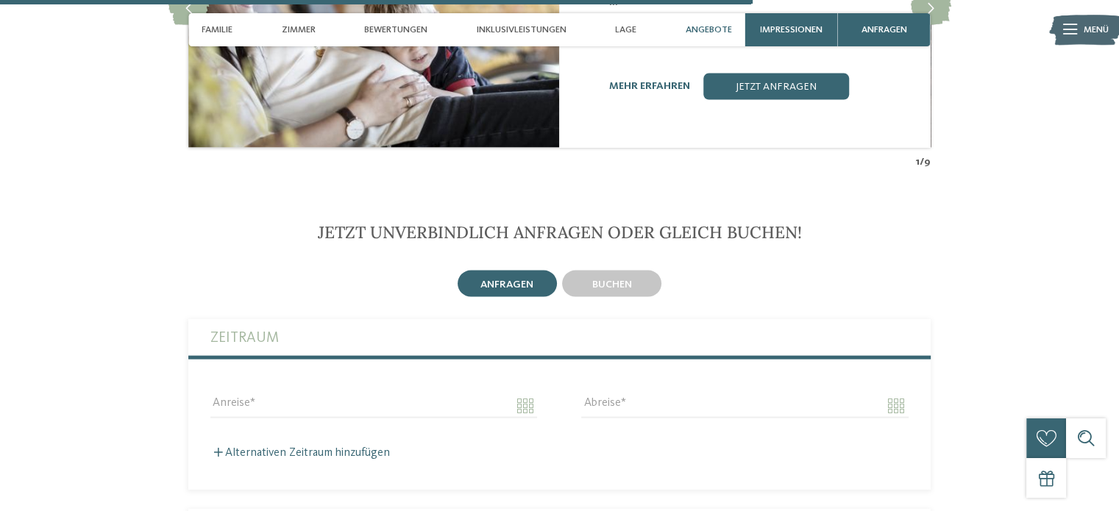
scroll to position [3090, 0]
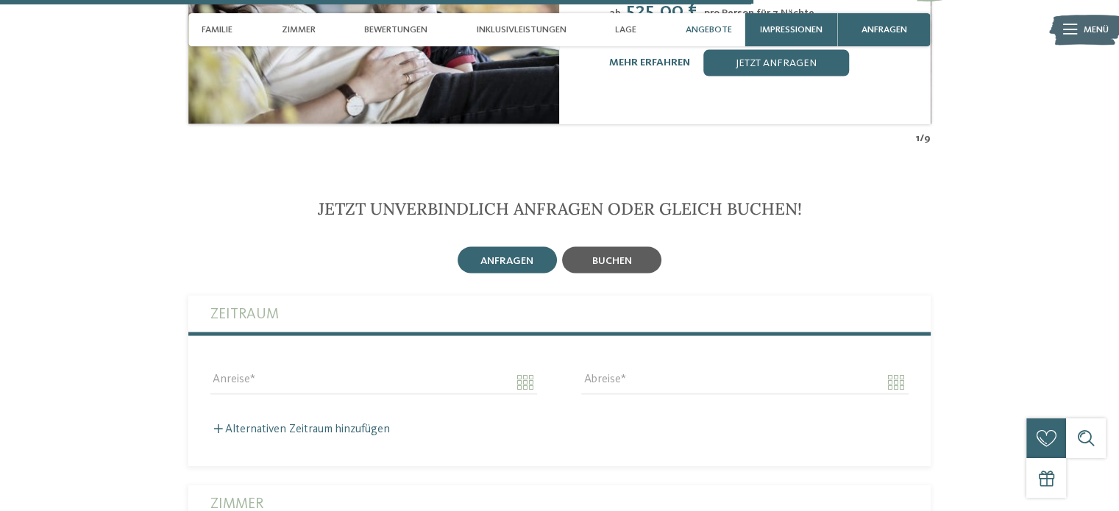
click at [636, 247] on div "buchen" at bounding box center [611, 260] width 99 height 26
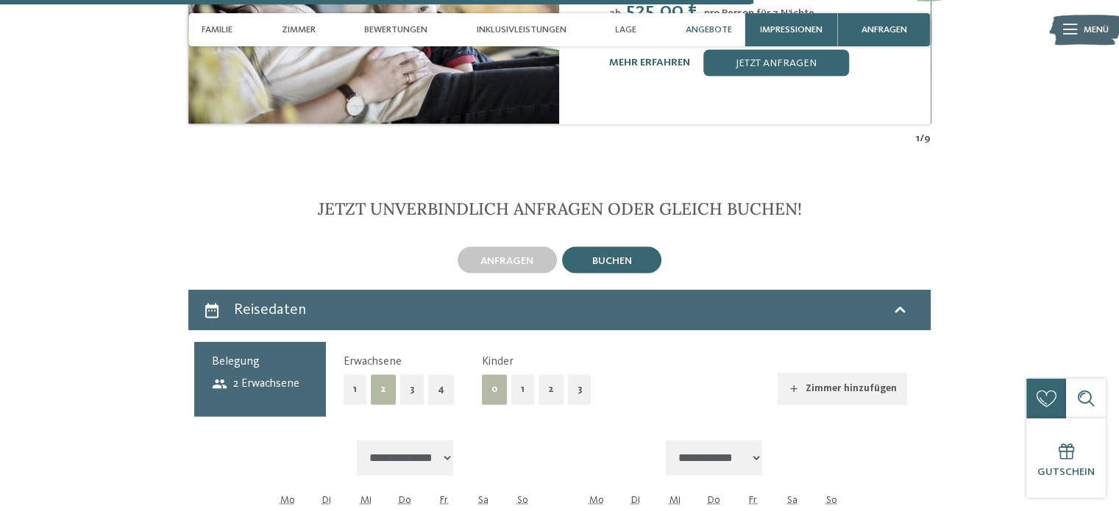
click at [527, 379] on button "1" at bounding box center [522, 390] width 23 height 30
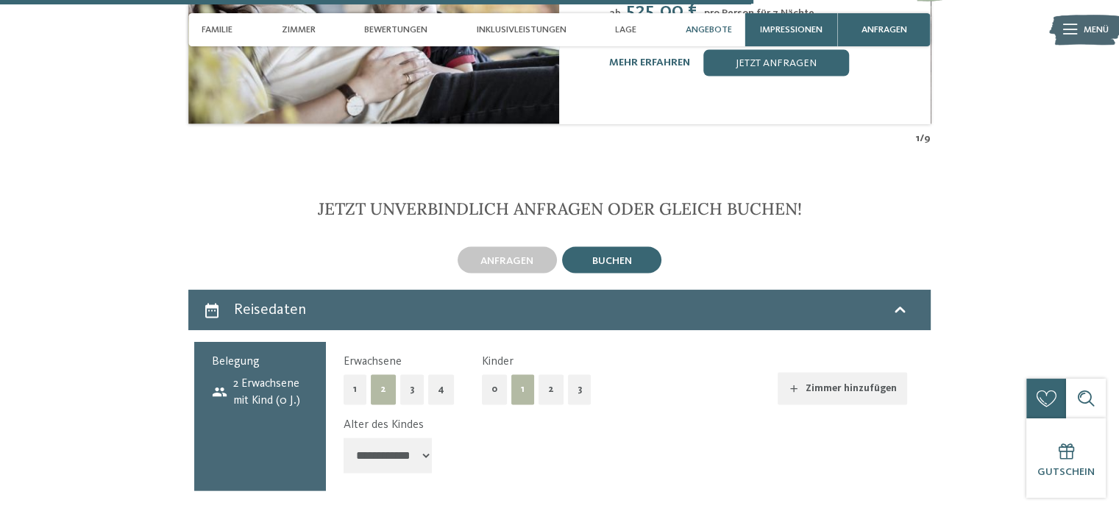
click at [415, 444] on select "**********" at bounding box center [388, 455] width 88 height 35
select select "*"
click at [344, 438] on select "**********" at bounding box center [388, 455] width 88 height 35
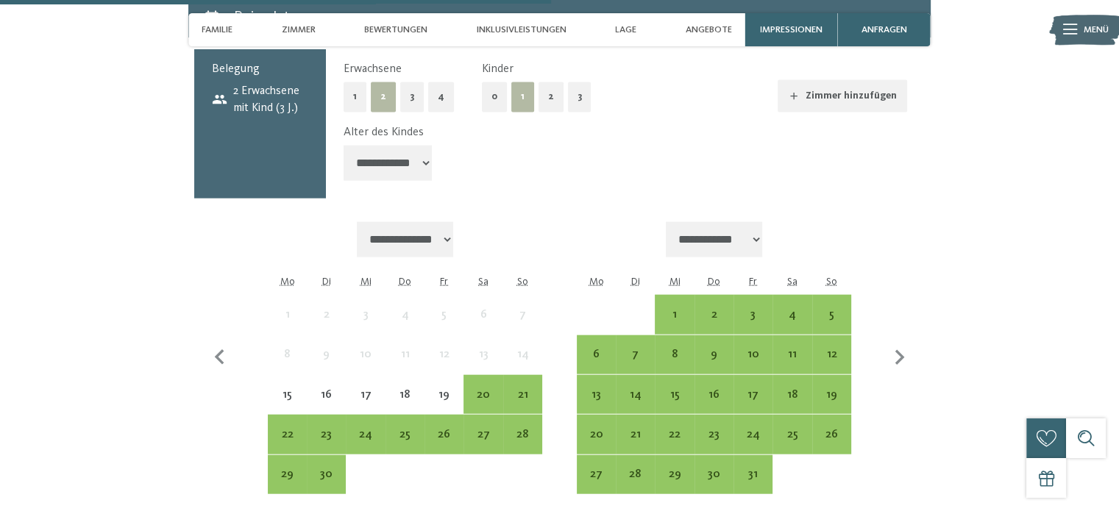
scroll to position [3458, 0]
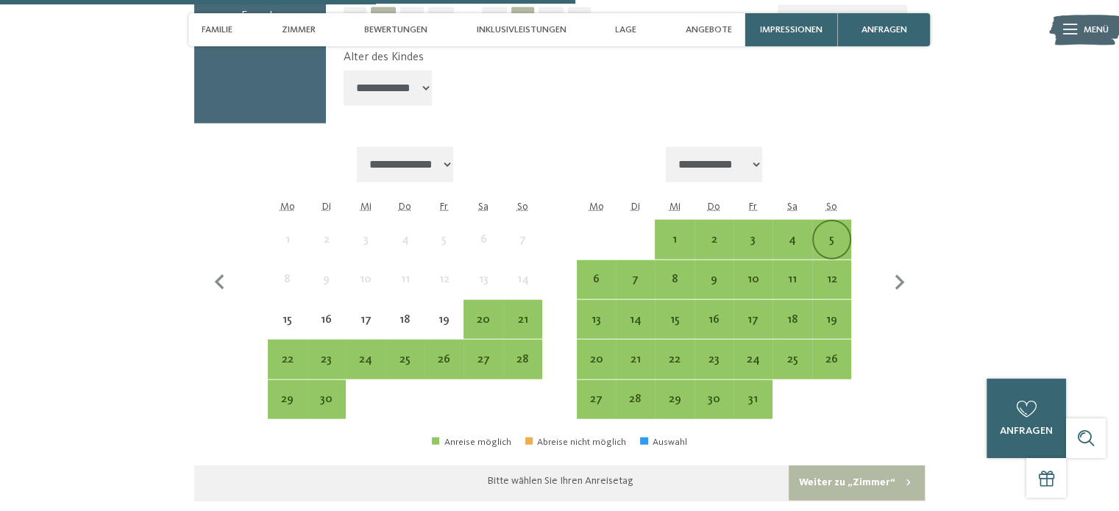
click at [828, 234] on div "5" at bounding box center [832, 252] width 36 height 36
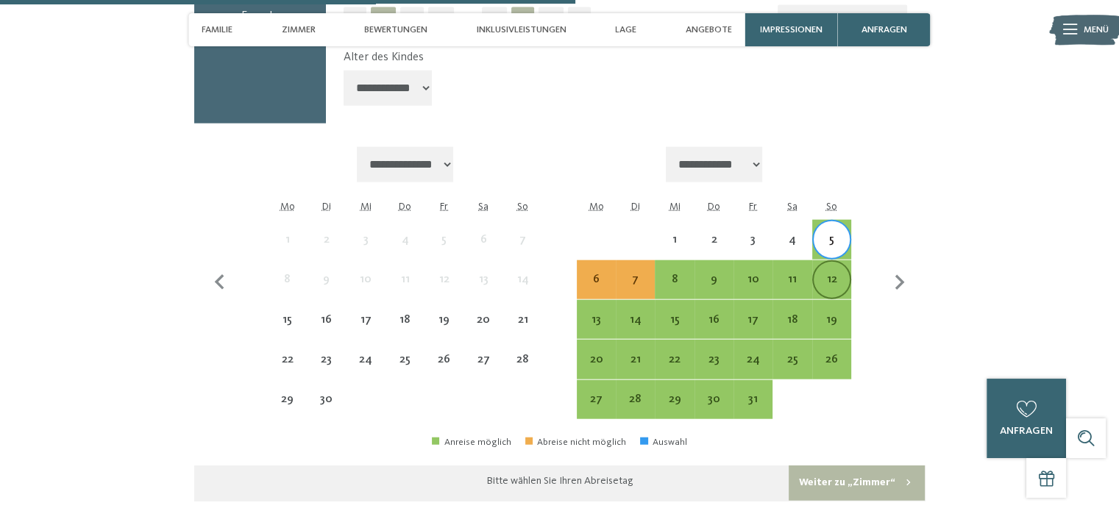
click at [824, 274] on div "12" at bounding box center [832, 292] width 36 height 36
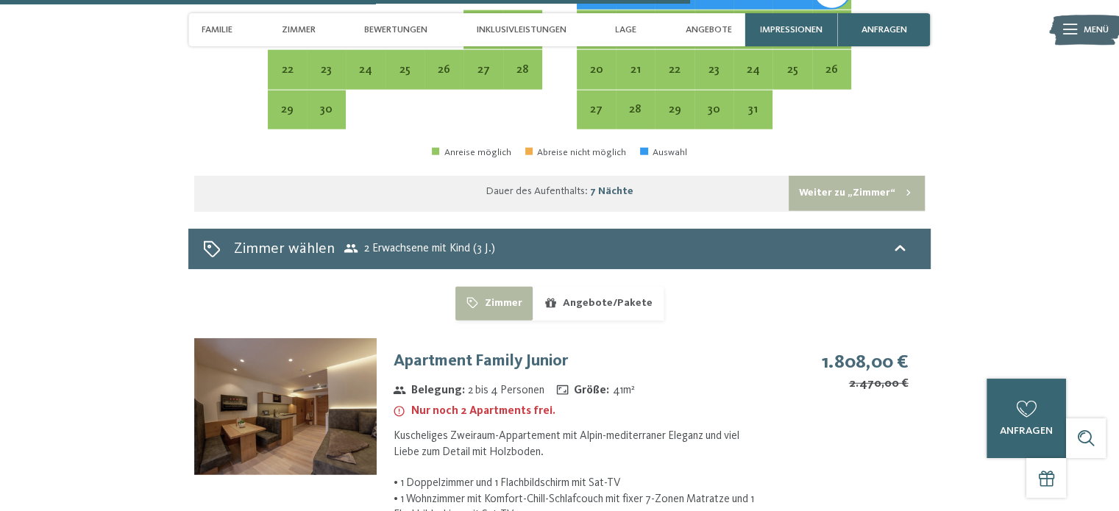
scroll to position [3825, 0]
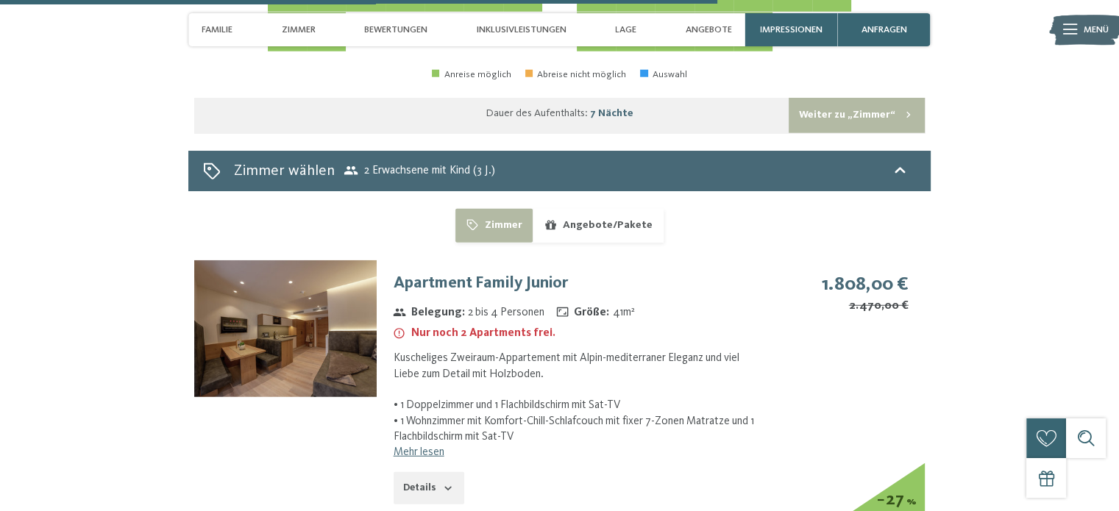
click at [422, 447] on link "Mehr lesen" at bounding box center [419, 453] width 51 height 12
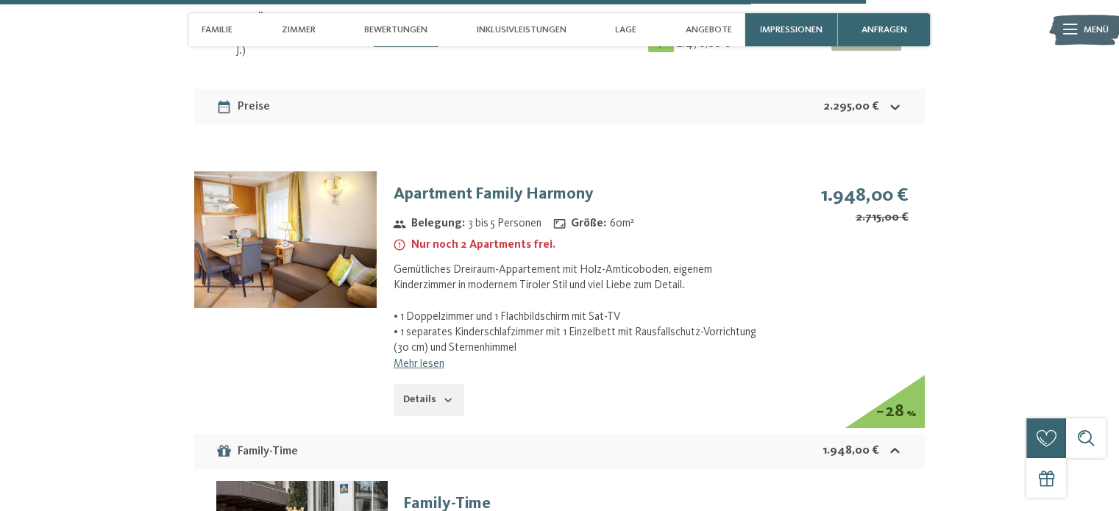
scroll to position [4708, 0]
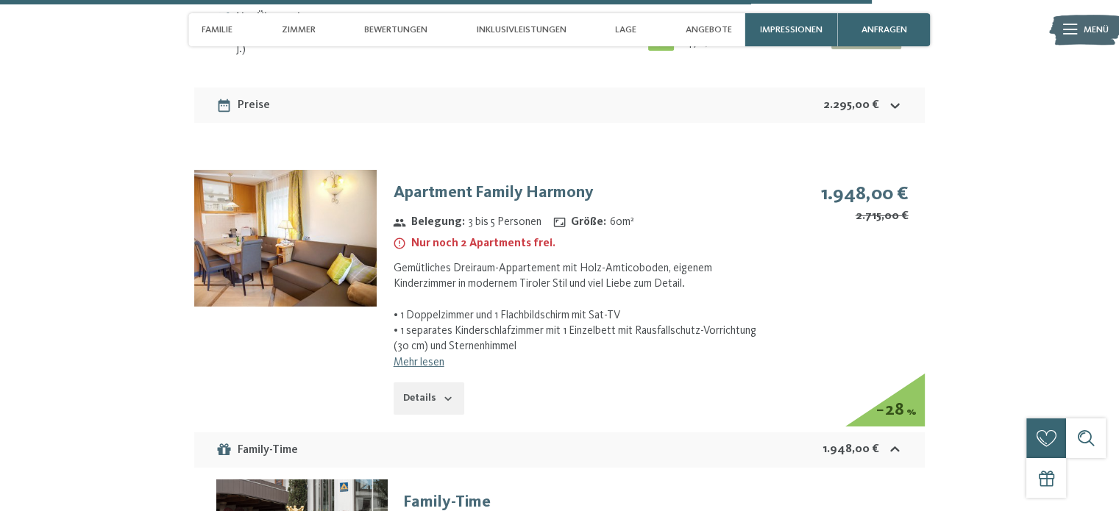
click at [445, 397] on icon "button" at bounding box center [448, 399] width 7 height 4
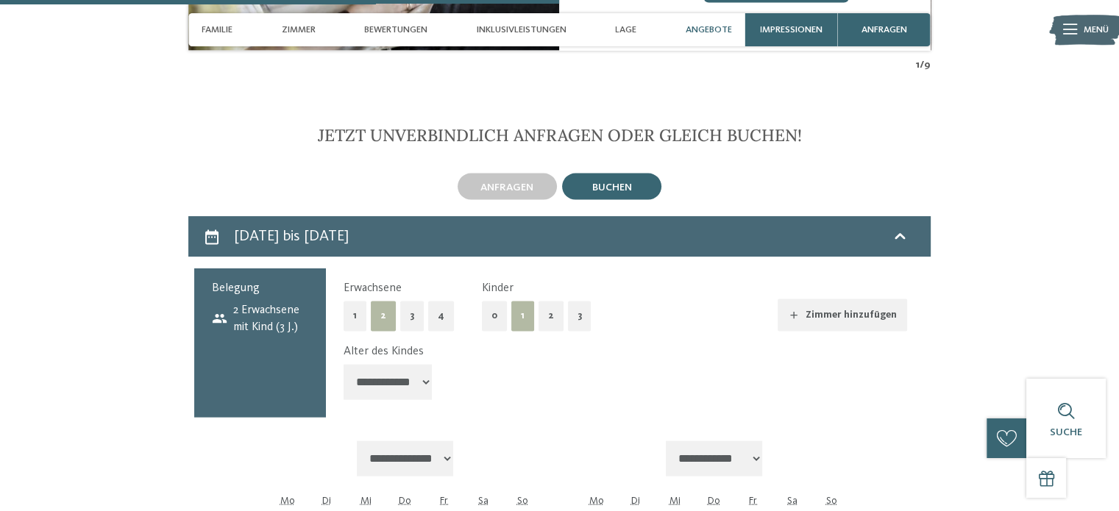
scroll to position [2869, 0]
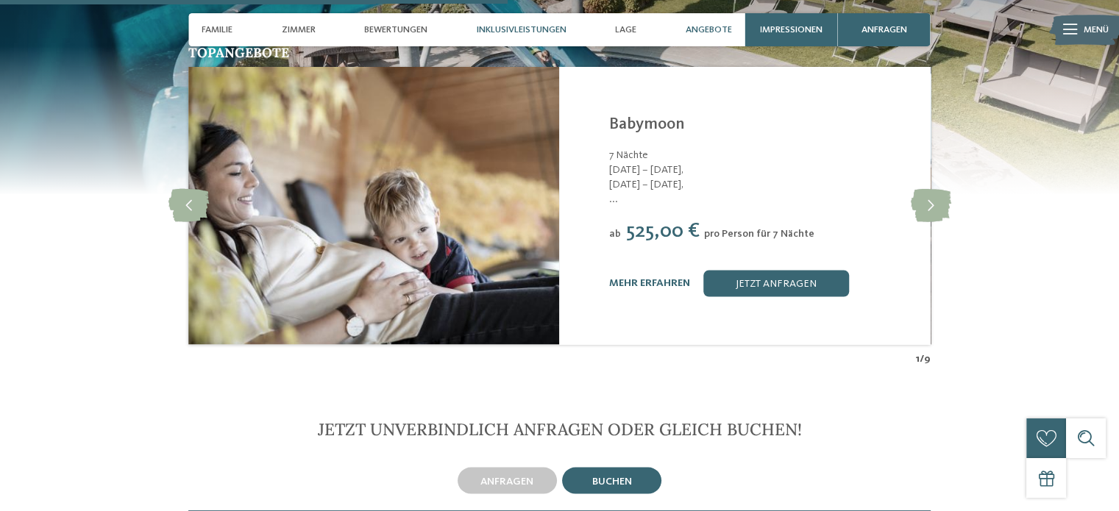
click at [508, 29] on span "Inklusivleistungen" at bounding box center [522, 29] width 90 height 11
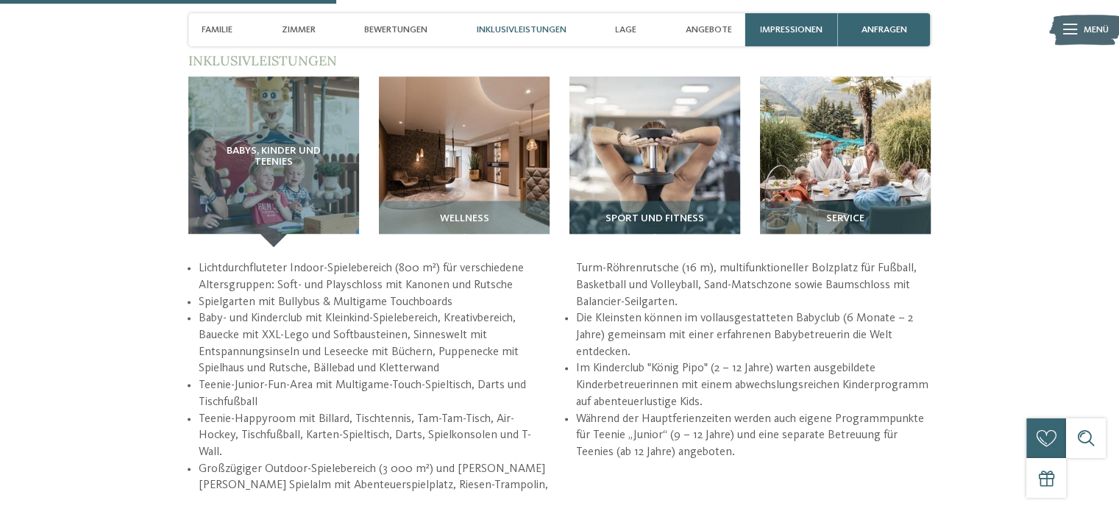
scroll to position [1810, 0]
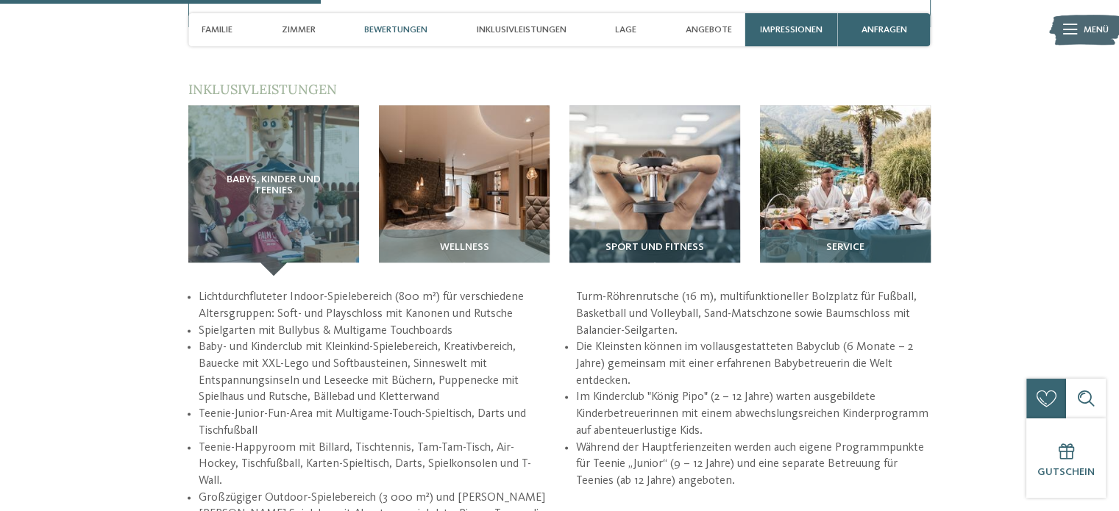
click at [842, 252] on span "Service" at bounding box center [845, 248] width 38 height 12
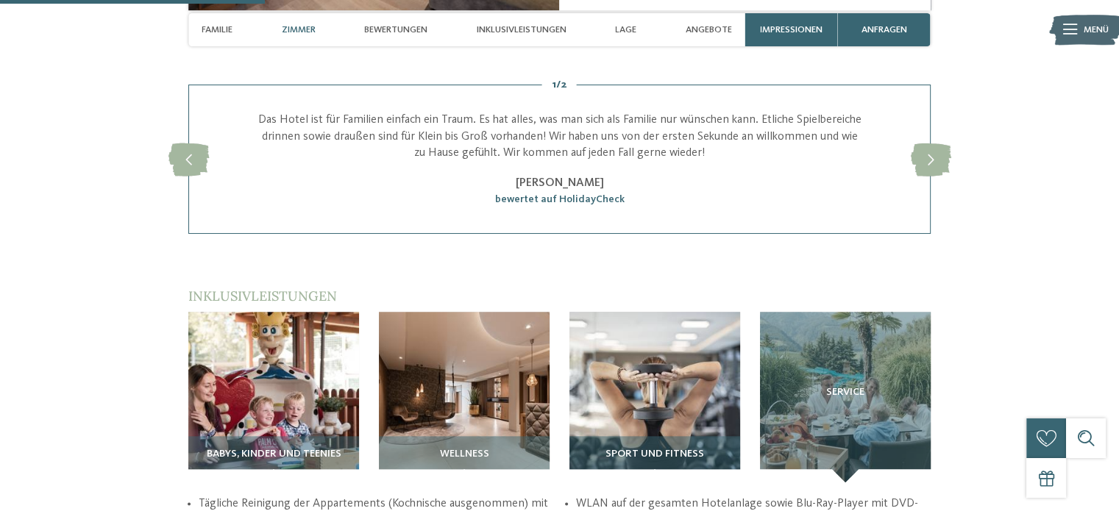
scroll to position [1443, 0]
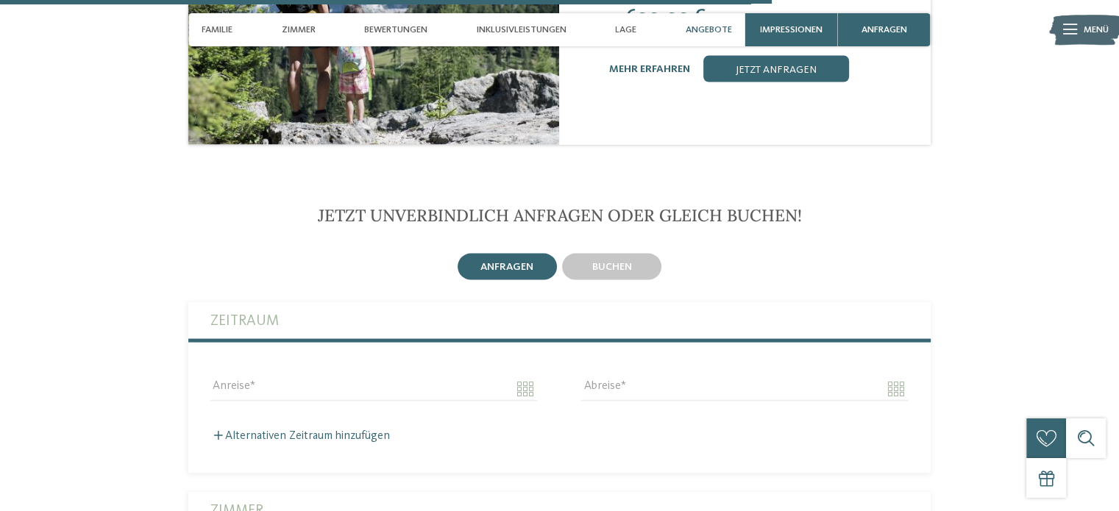
scroll to position [3090, 0]
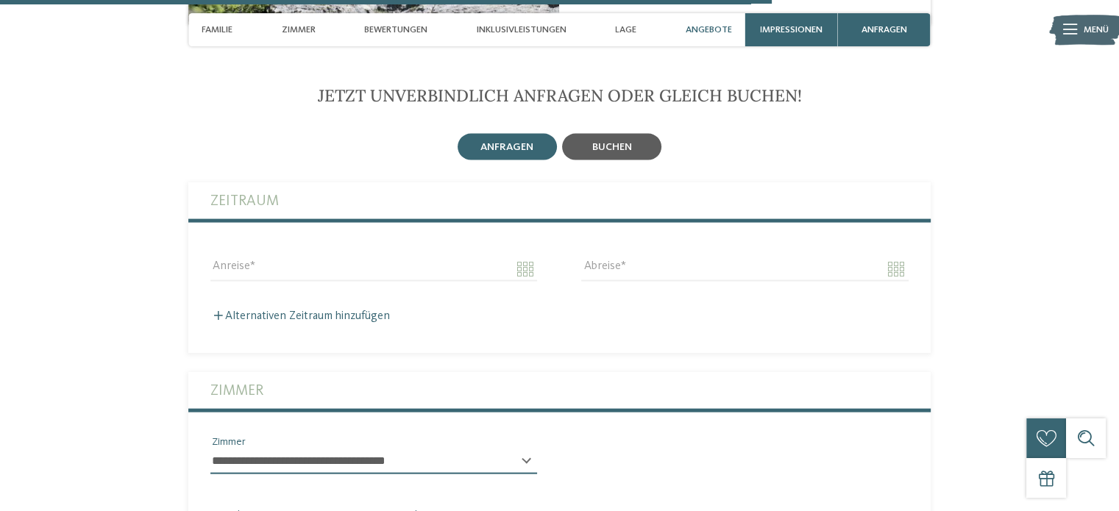
click at [633, 141] on div "buchen" at bounding box center [611, 147] width 99 height 26
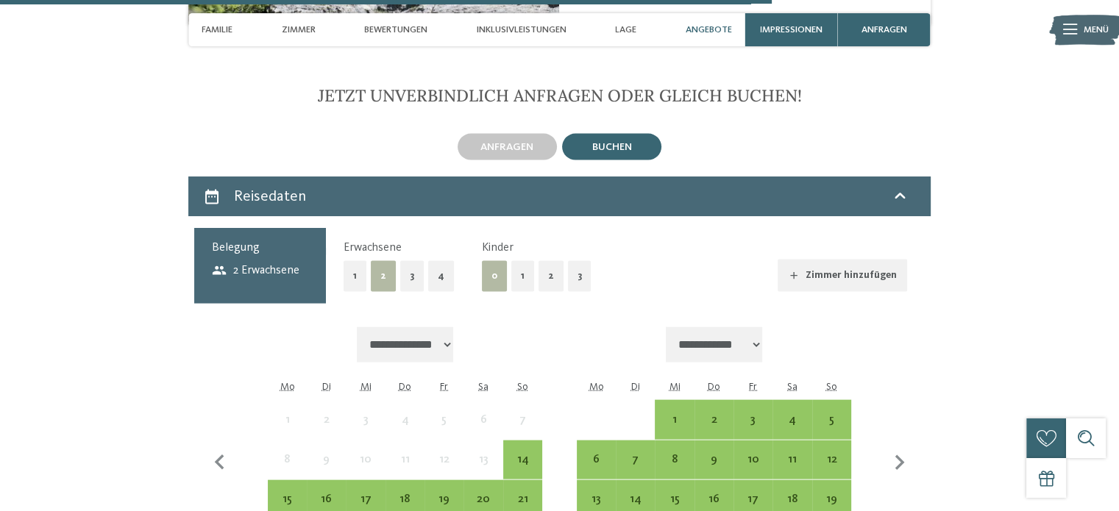
click at [517, 265] on button "1" at bounding box center [522, 276] width 23 height 30
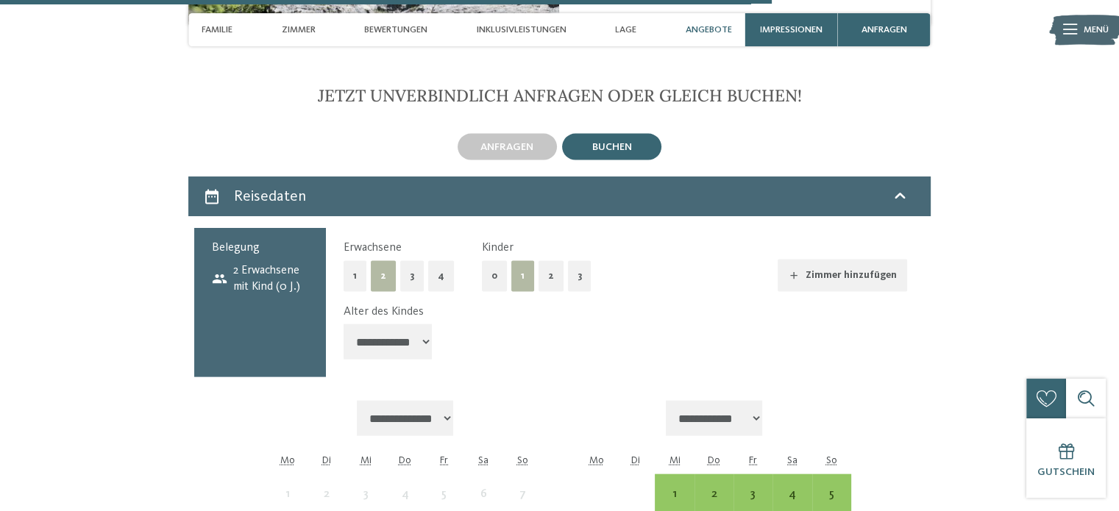
click at [413, 338] on select "**********" at bounding box center [388, 341] width 88 height 35
select select "*"
click at [344, 324] on select "**********" at bounding box center [388, 341] width 88 height 35
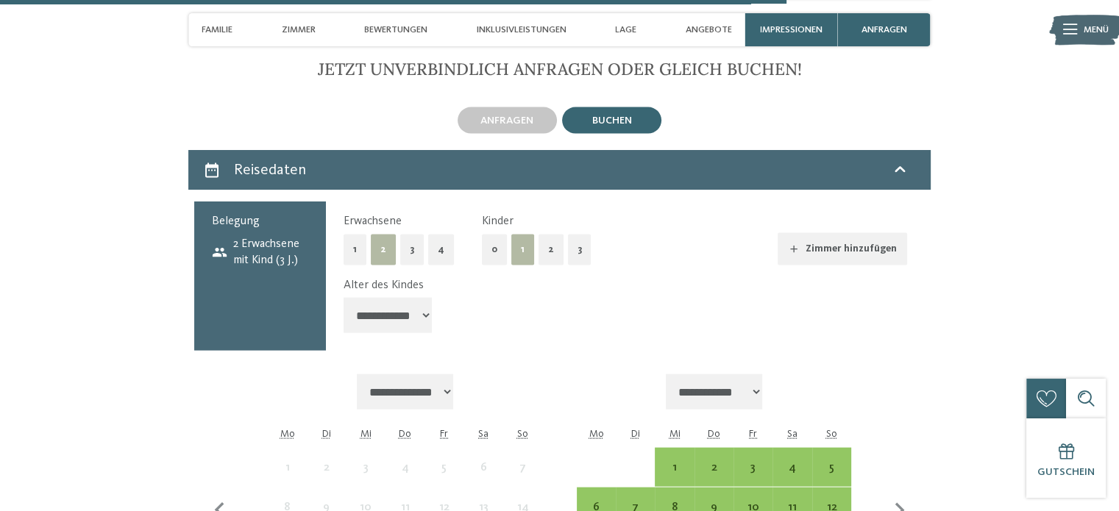
scroll to position [3237, 0]
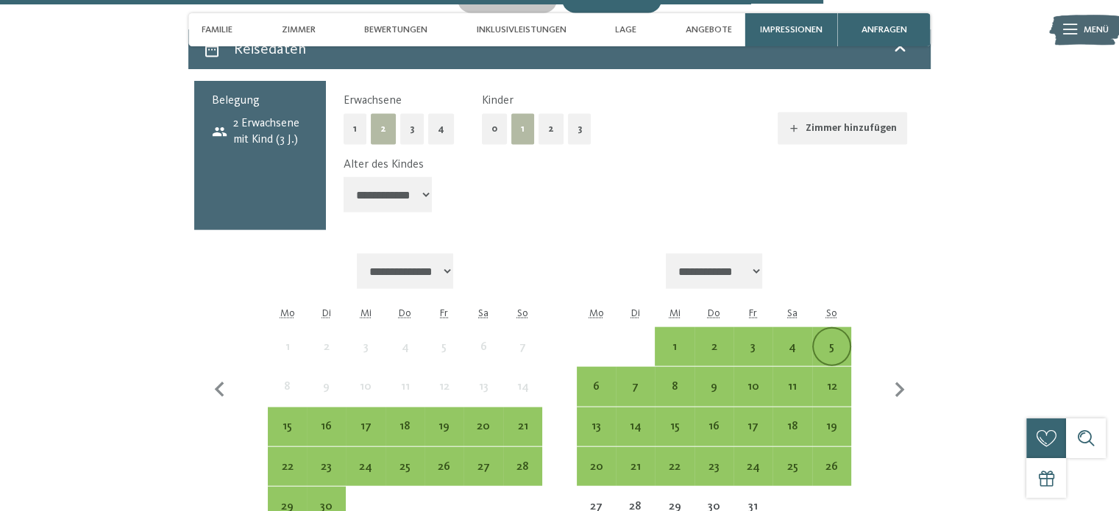
click at [831, 329] on div "5" at bounding box center [832, 347] width 36 height 36
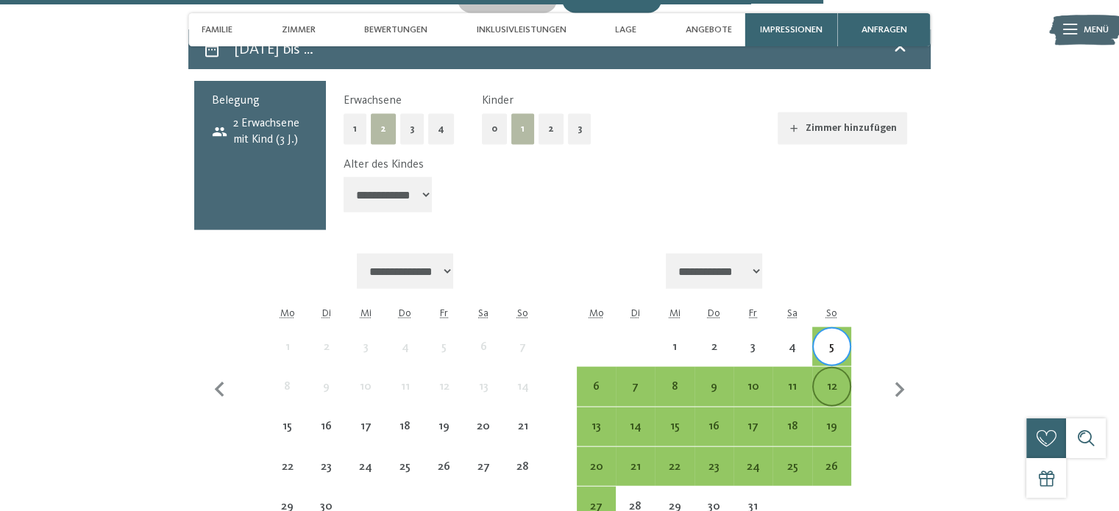
click at [836, 381] on div "12" at bounding box center [832, 399] width 36 height 36
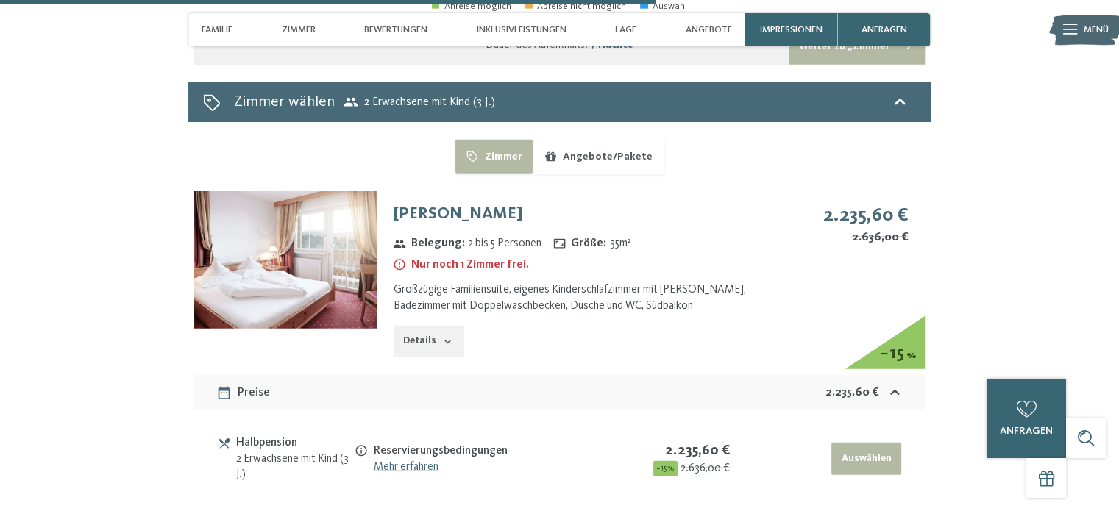
scroll to position [3825, 0]
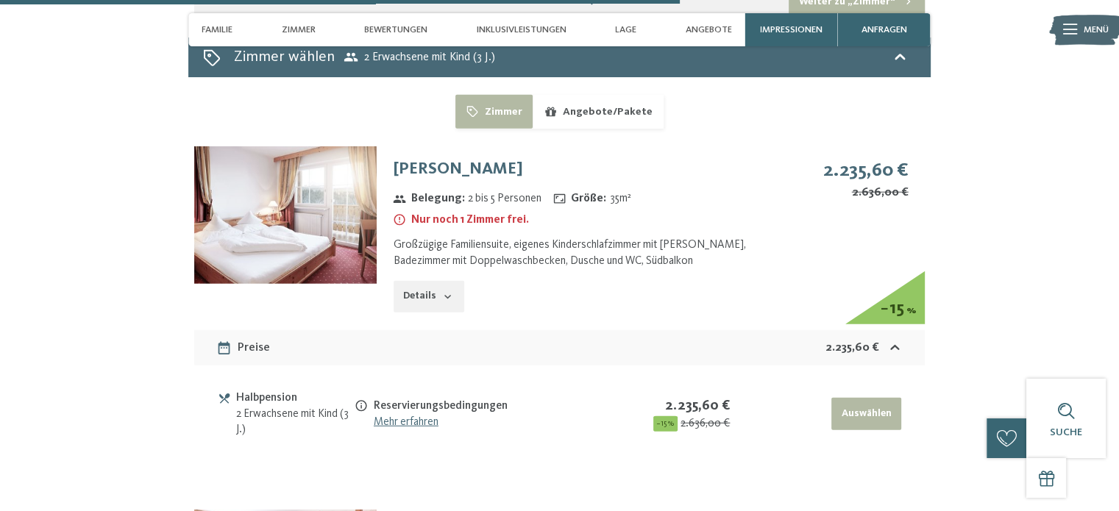
click at [455, 281] on button "Details" at bounding box center [429, 297] width 71 height 32
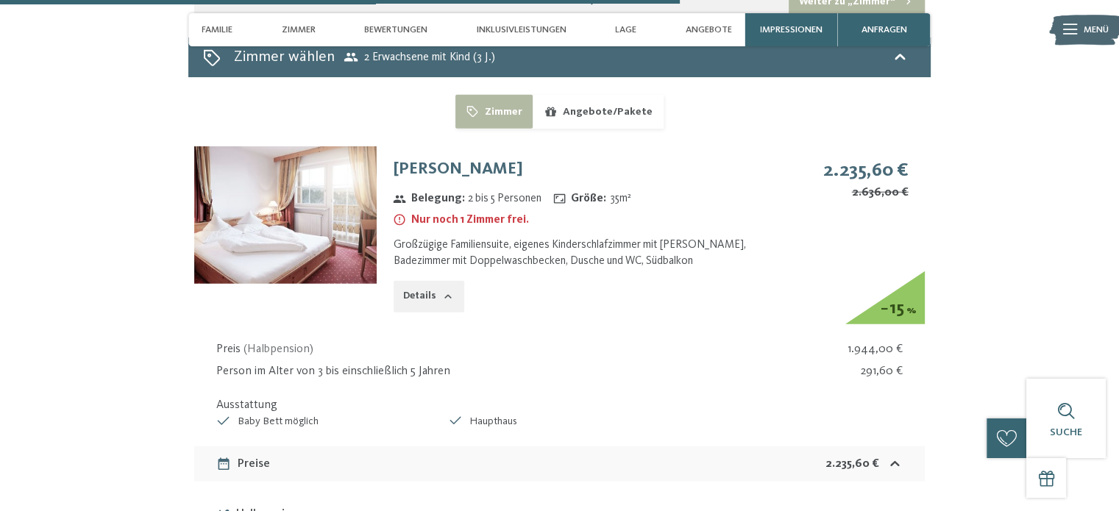
click at [337, 207] on img at bounding box center [285, 214] width 182 height 137
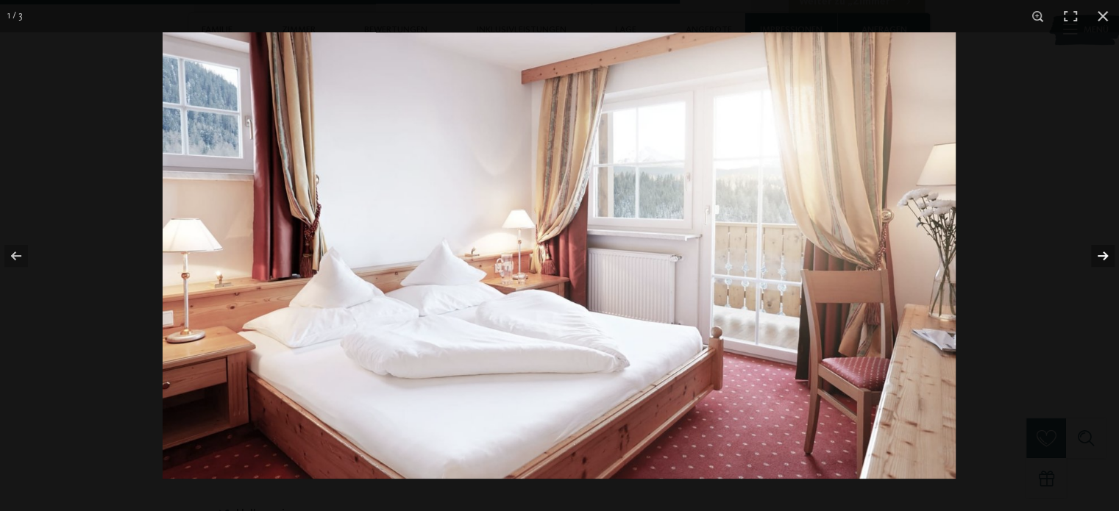
click at [1104, 257] on button "button" at bounding box center [1092, 256] width 51 height 74
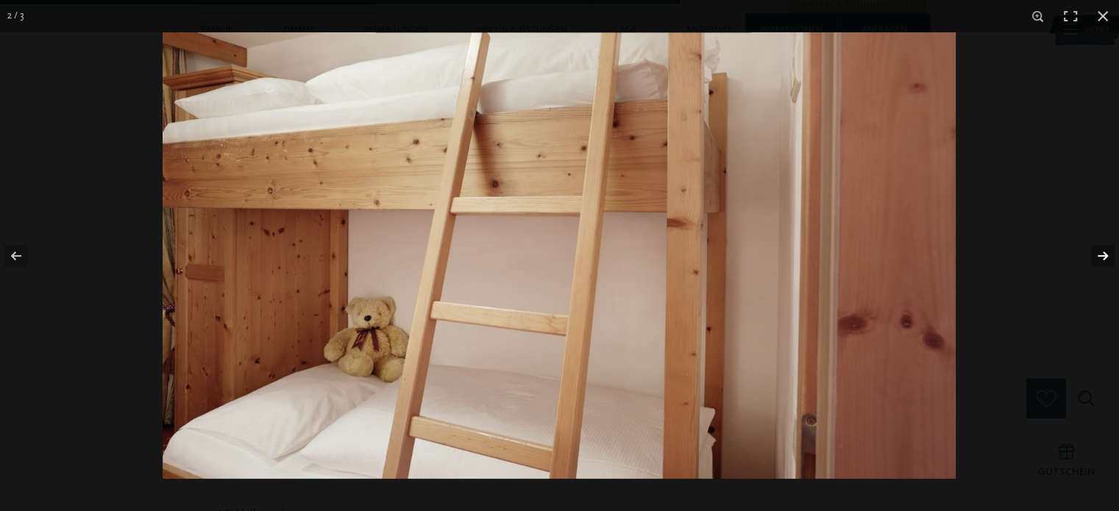
click at [1104, 257] on button "button" at bounding box center [1092, 256] width 51 height 74
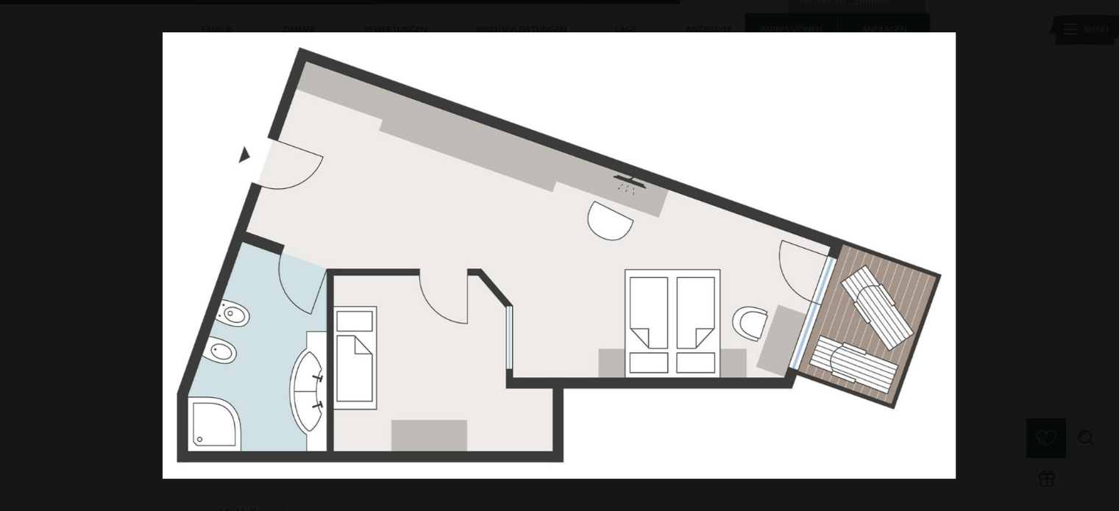
click at [1104, 257] on button "button" at bounding box center [1092, 256] width 51 height 74
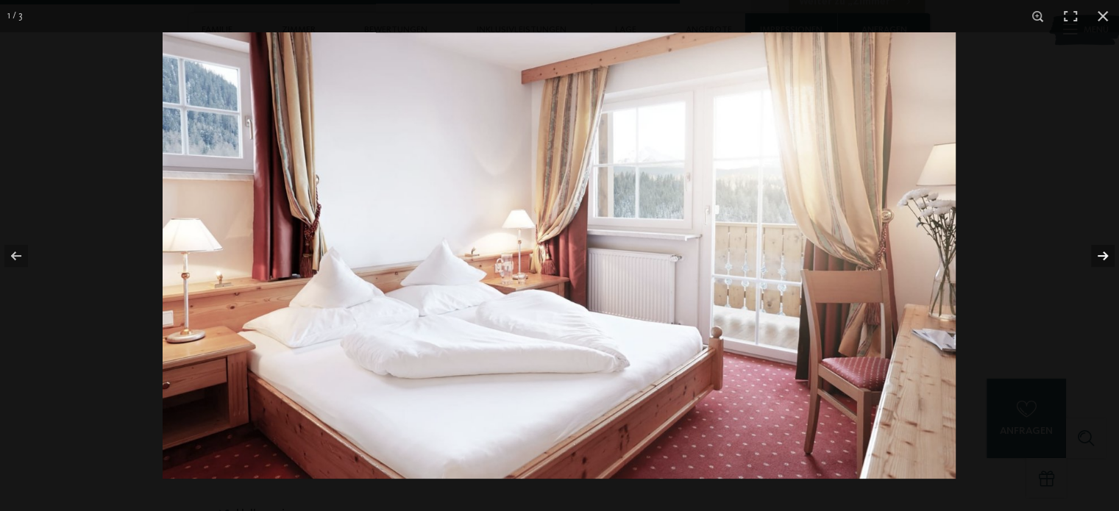
click at [1090, 271] on button "button" at bounding box center [1092, 256] width 51 height 74
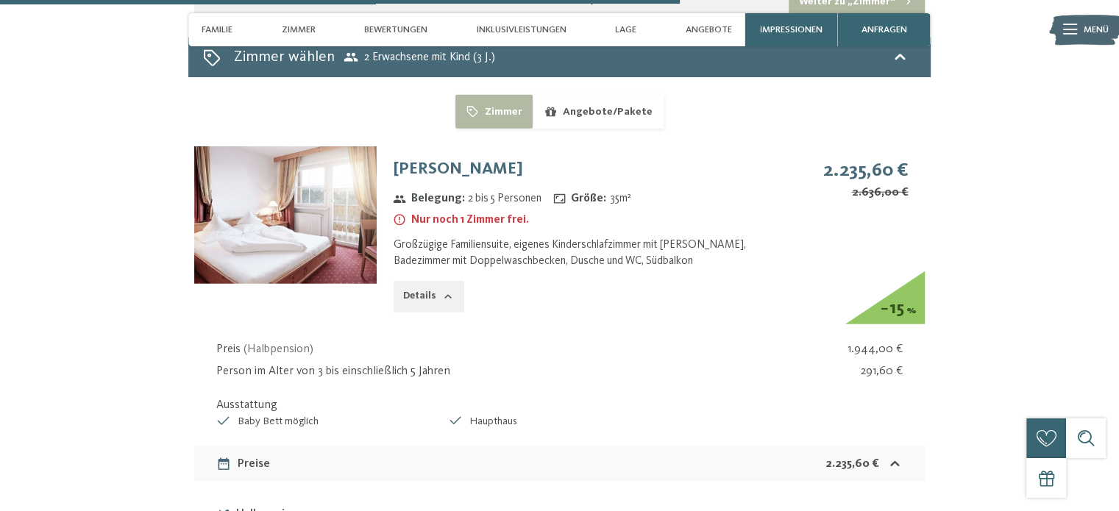
click at [0, 0] on button "button" at bounding box center [0, 0] width 0 height 0
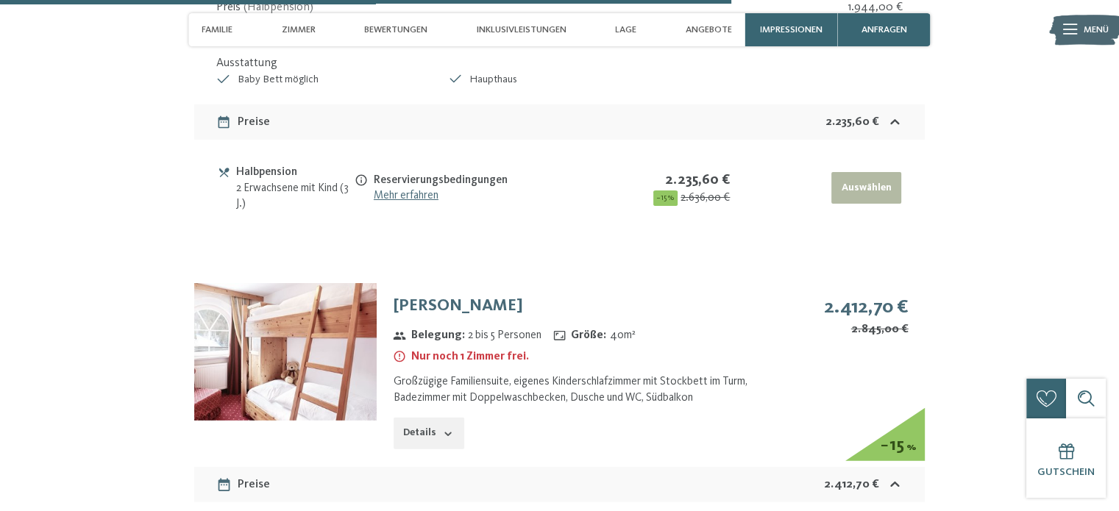
scroll to position [4193, 0]
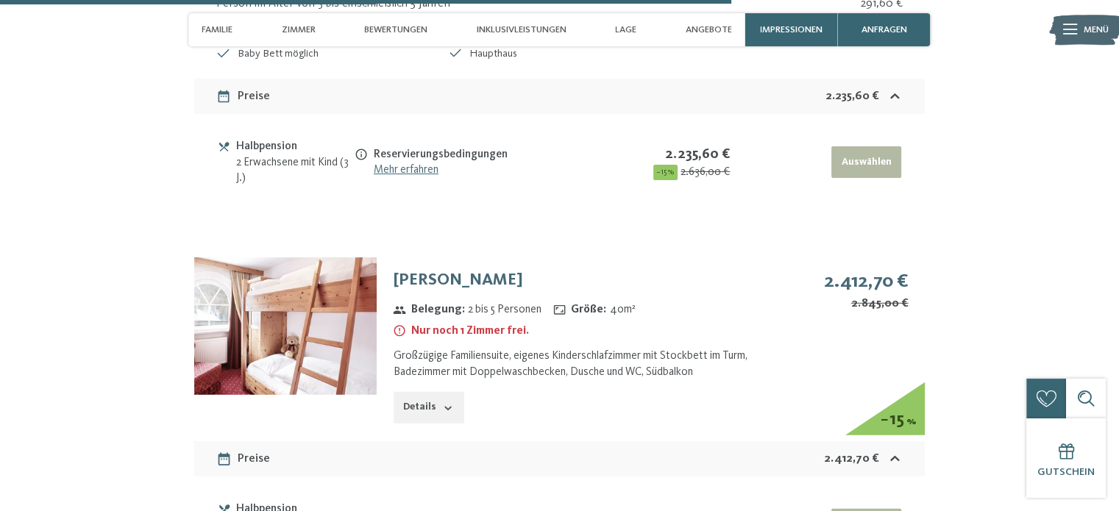
click at [333, 308] on img at bounding box center [285, 325] width 182 height 137
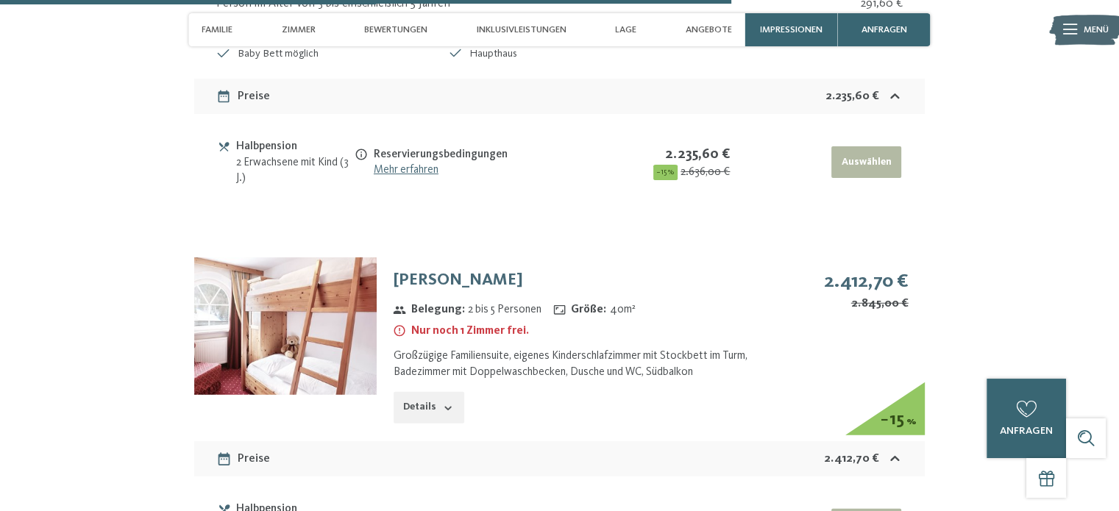
click at [0, 0] on button "button" at bounding box center [0, 0] width 0 height 0
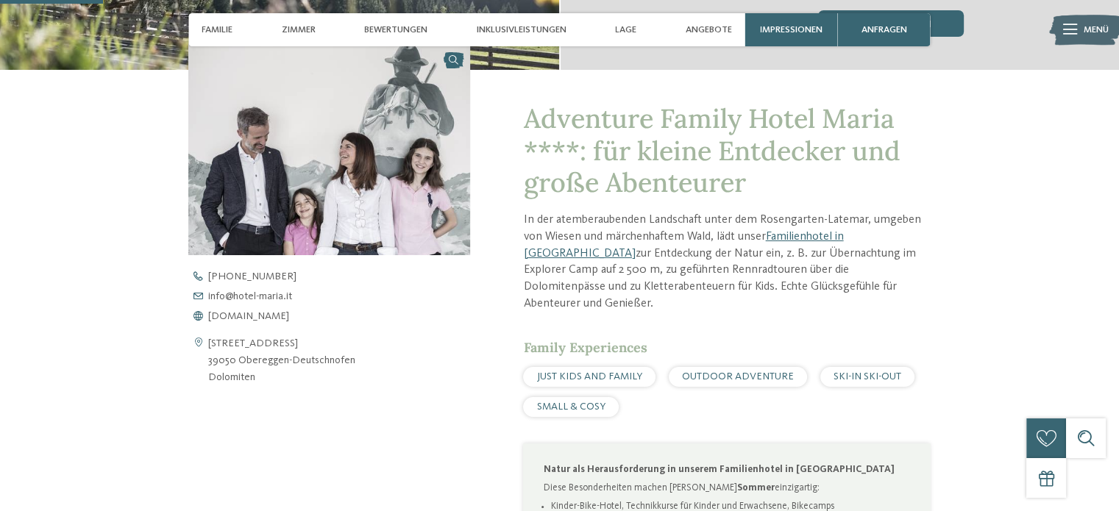
scroll to position [221, 0]
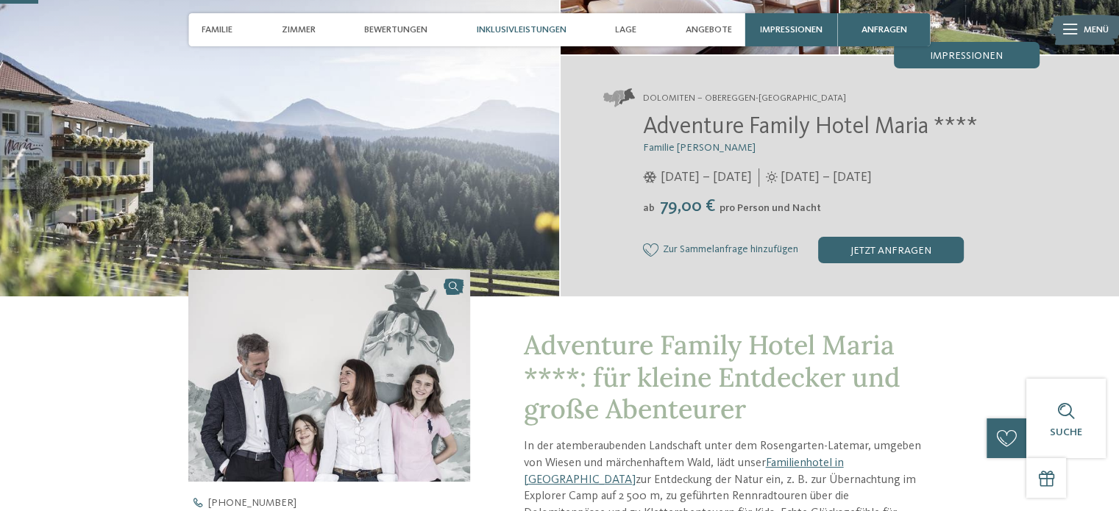
click at [519, 32] on span "Inklusivleistungen" at bounding box center [522, 29] width 90 height 11
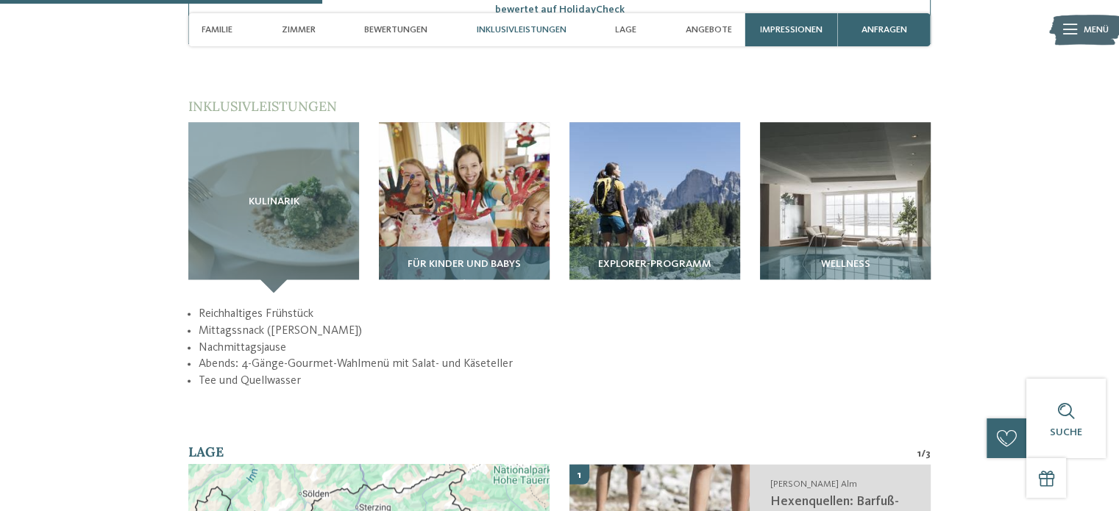
scroll to position [1845, 0]
click at [520, 259] on span "Für Kinder und Babys" at bounding box center [464, 265] width 113 height 12
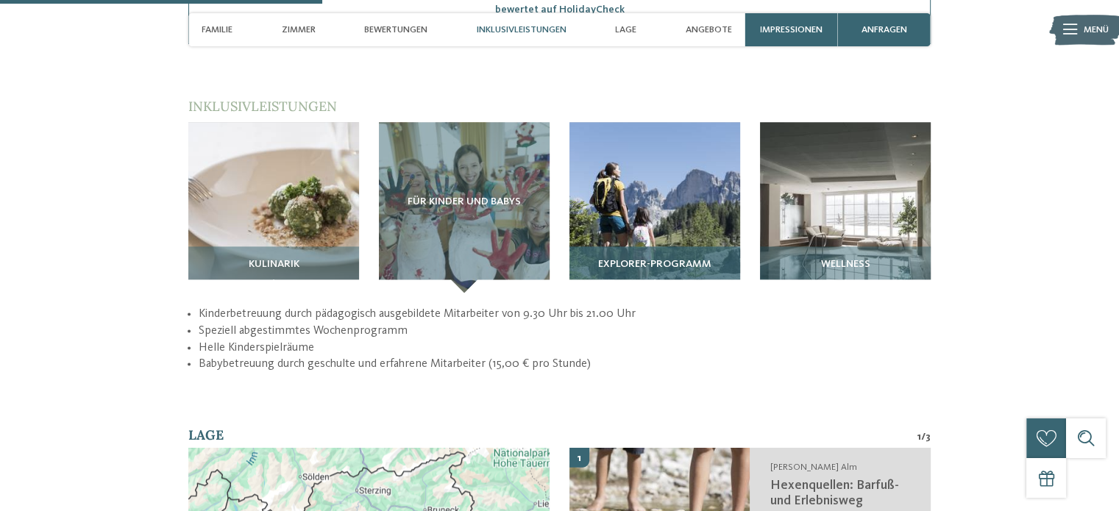
click at [612, 259] on span "Explorer-Programm" at bounding box center [654, 265] width 113 height 12
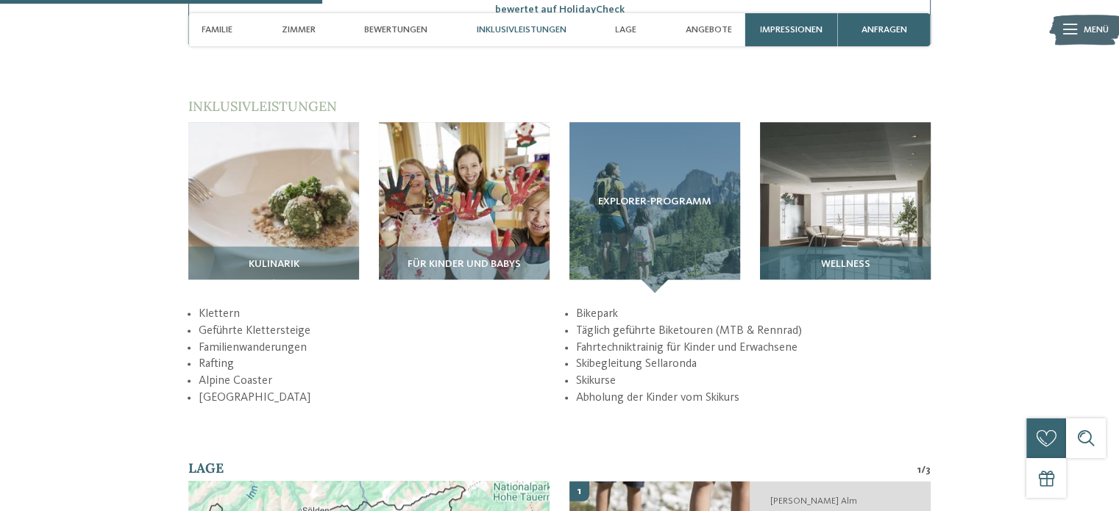
click at [811, 259] on h3 "Wellness" at bounding box center [845, 265] width 157 height 12
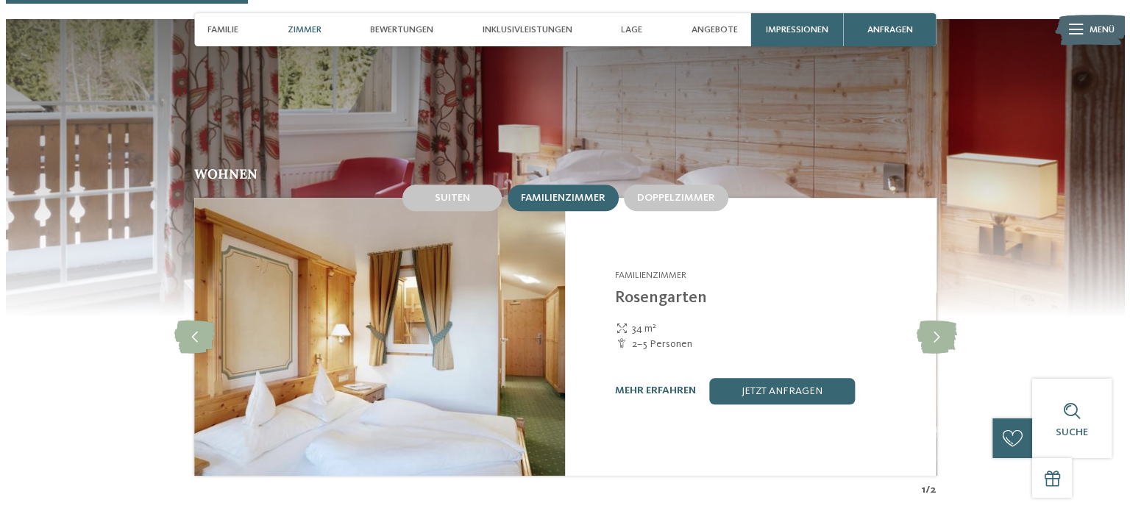
scroll to position [1183, 0]
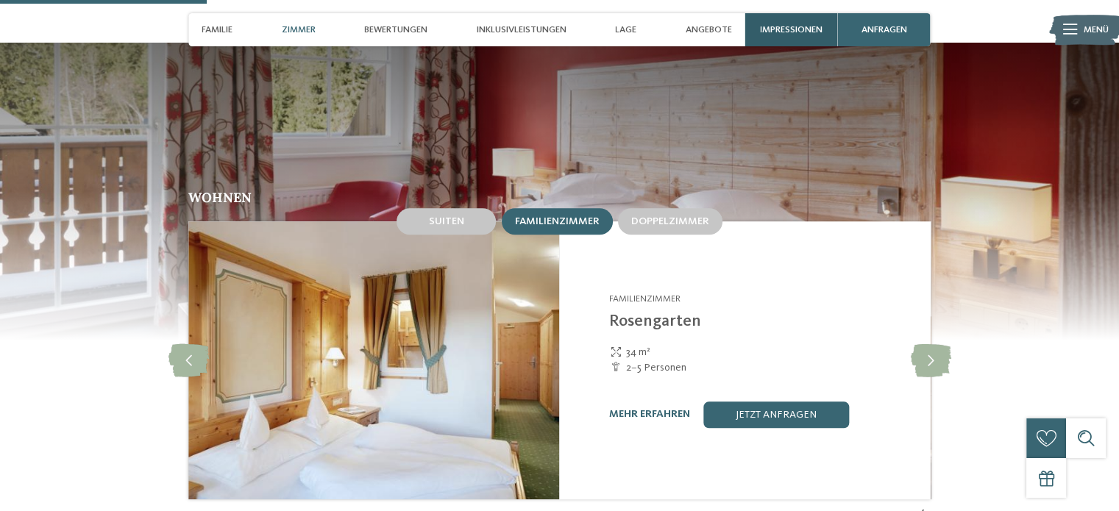
click at [791, 38] on div "Impressionen" at bounding box center [791, 29] width 93 height 33
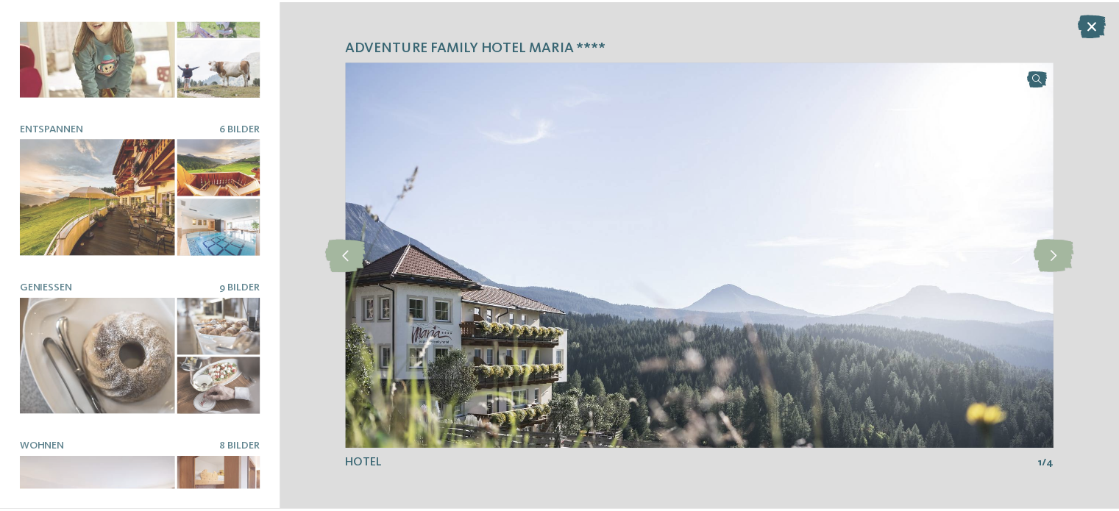
scroll to position [221, 0]
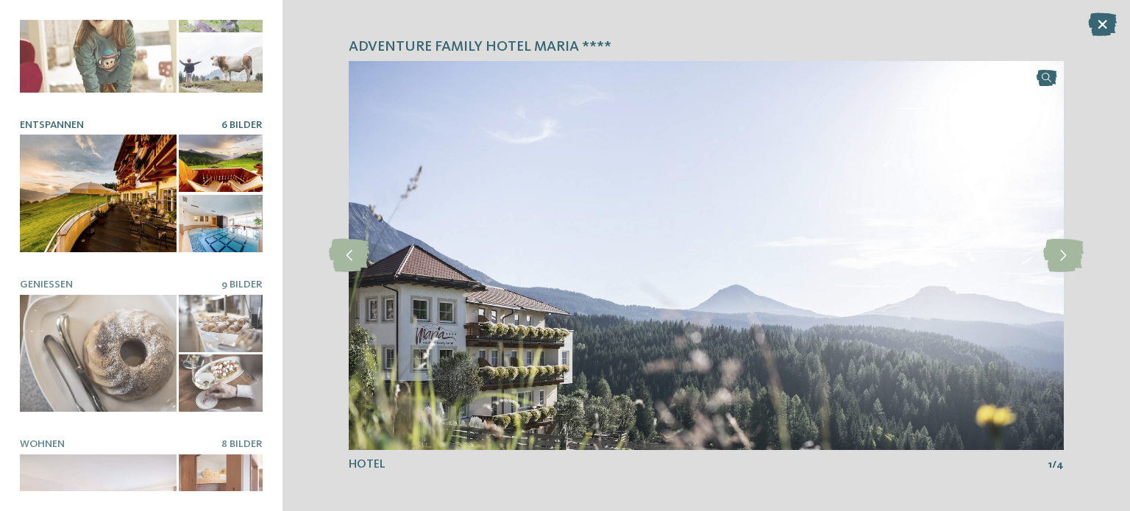
click at [104, 171] on div at bounding box center [98, 194] width 157 height 118
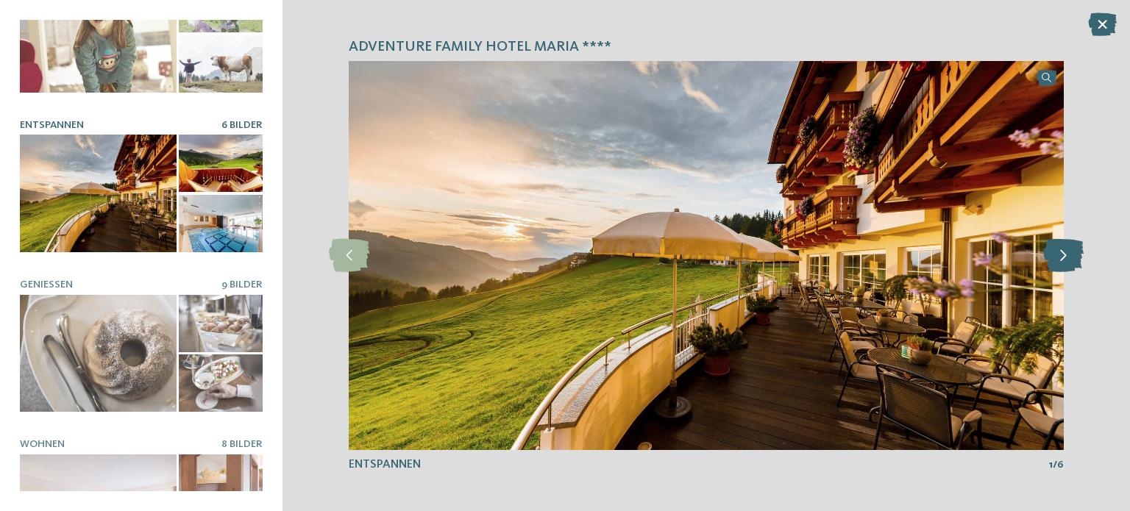
click at [1068, 258] on icon at bounding box center [1063, 255] width 40 height 33
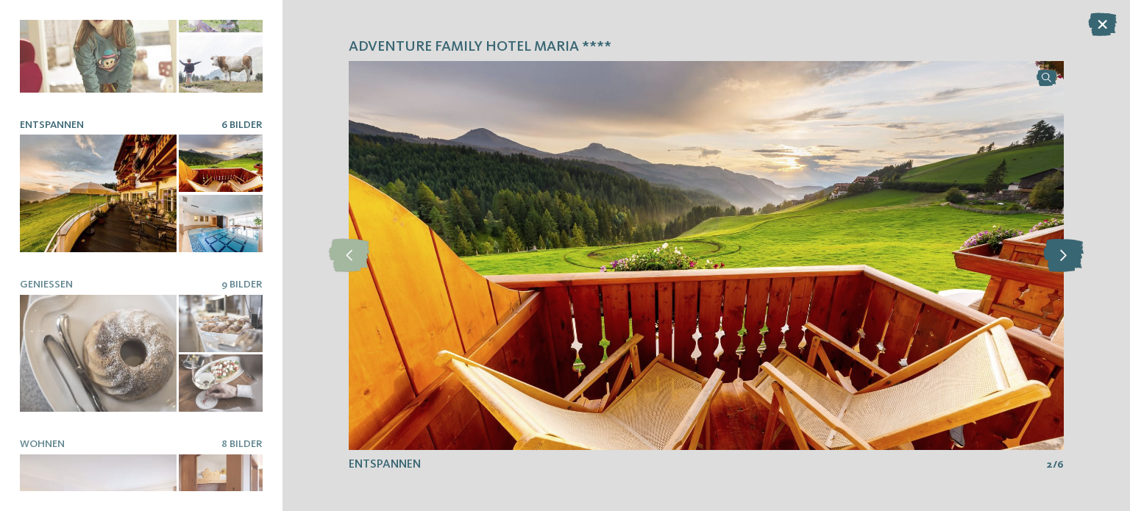
click at [1068, 258] on icon at bounding box center [1063, 255] width 40 height 33
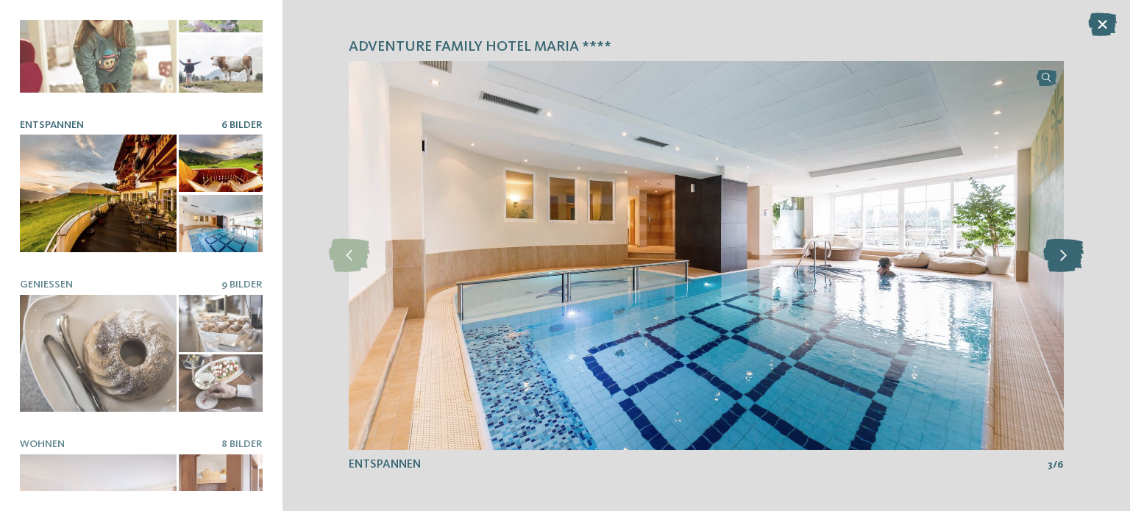
click at [1068, 259] on icon at bounding box center [1063, 255] width 40 height 33
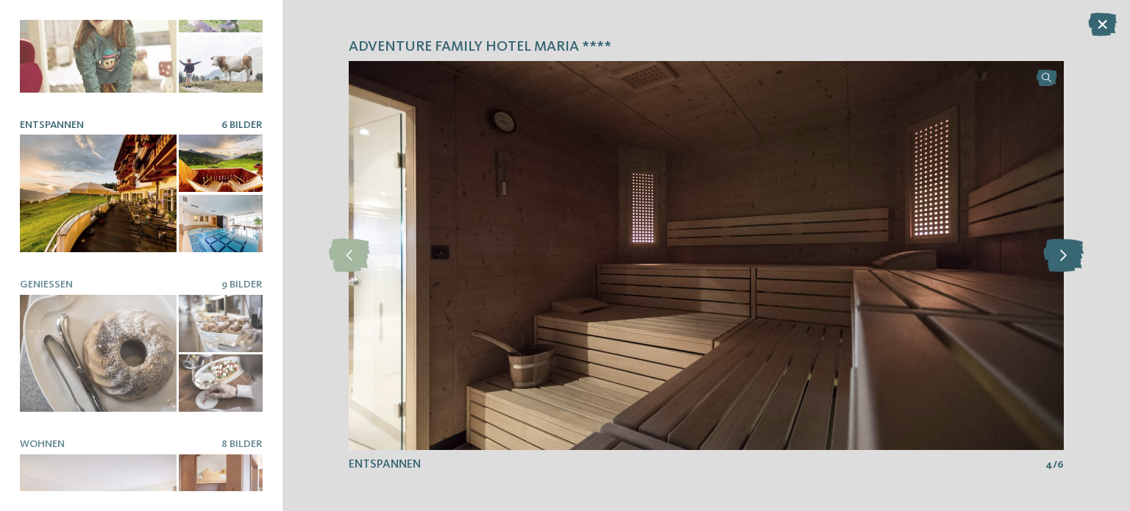
click at [1068, 259] on icon at bounding box center [1063, 255] width 40 height 33
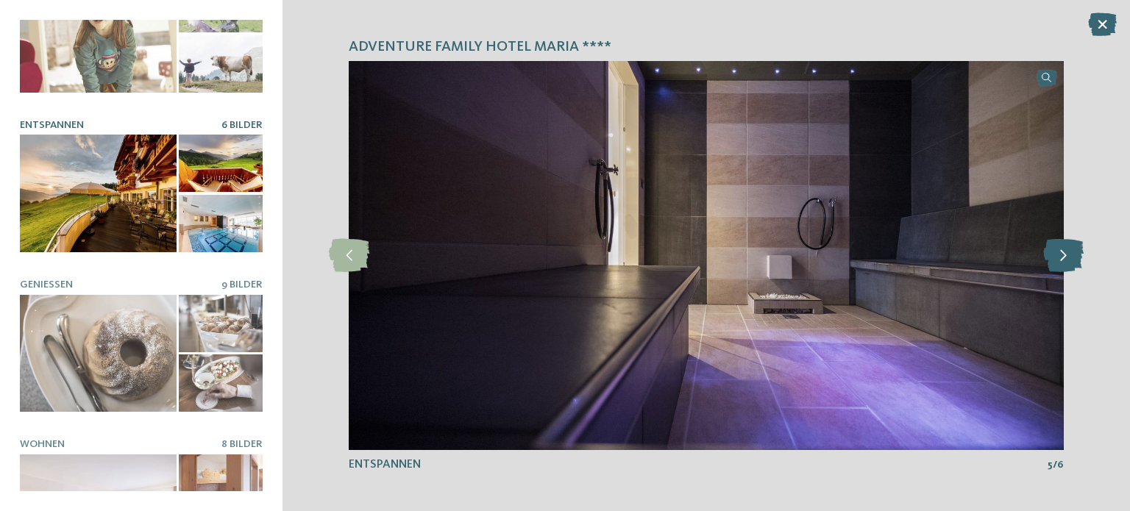
click at [1068, 259] on icon at bounding box center [1063, 255] width 40 height 33
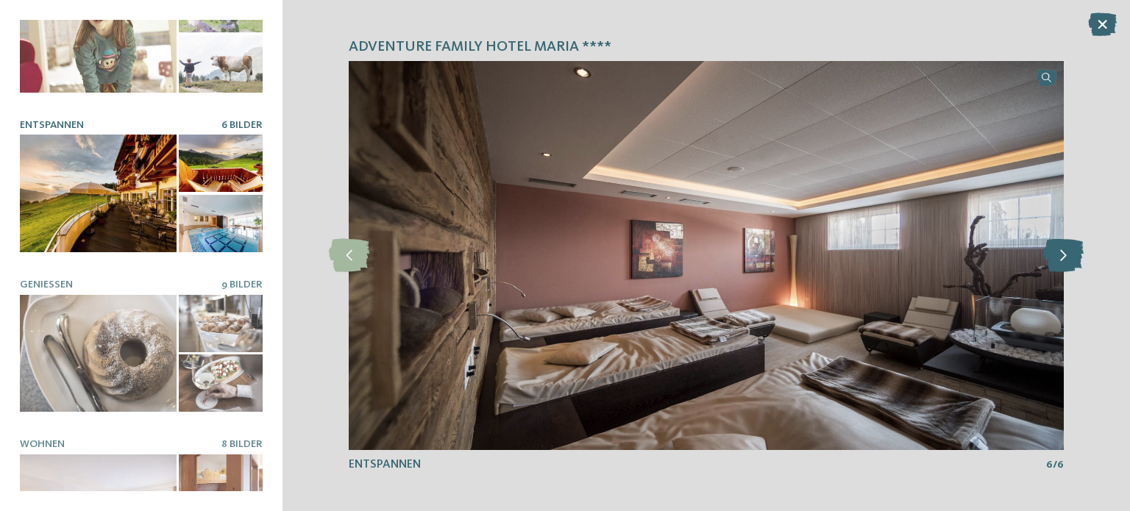
click at [1068, 259] on icon at bounding box center [1063, 255] width 40 height 33
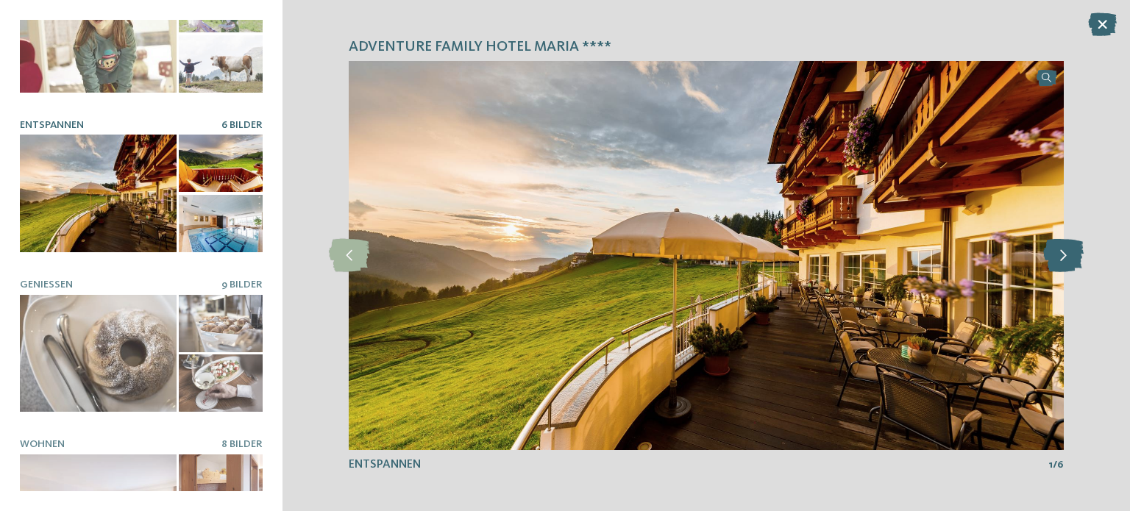
click at [1068, 259] on icon at bounding box center [1063, 255] width 40 height 33
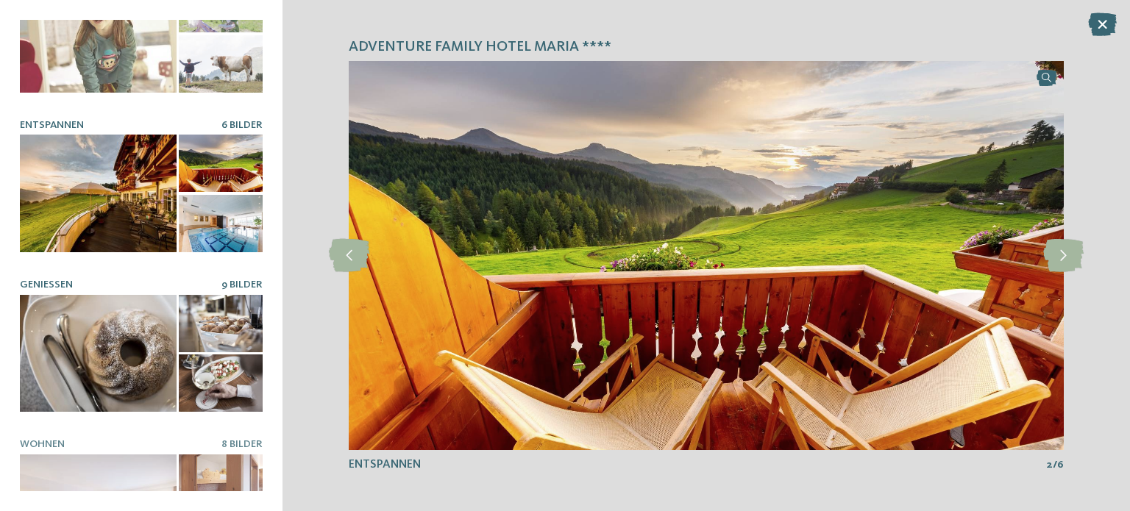
click at [55, 376] on div at bounding box center [98, 354] width 157 height 118
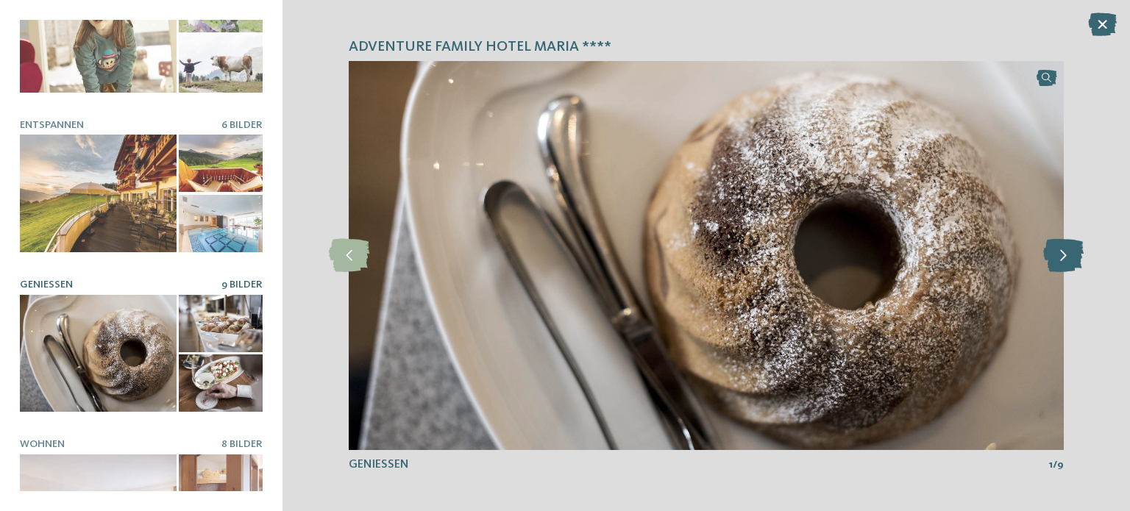
click at [1049, 253] on icon at bounding box center [1063, 255] width 40 height 33
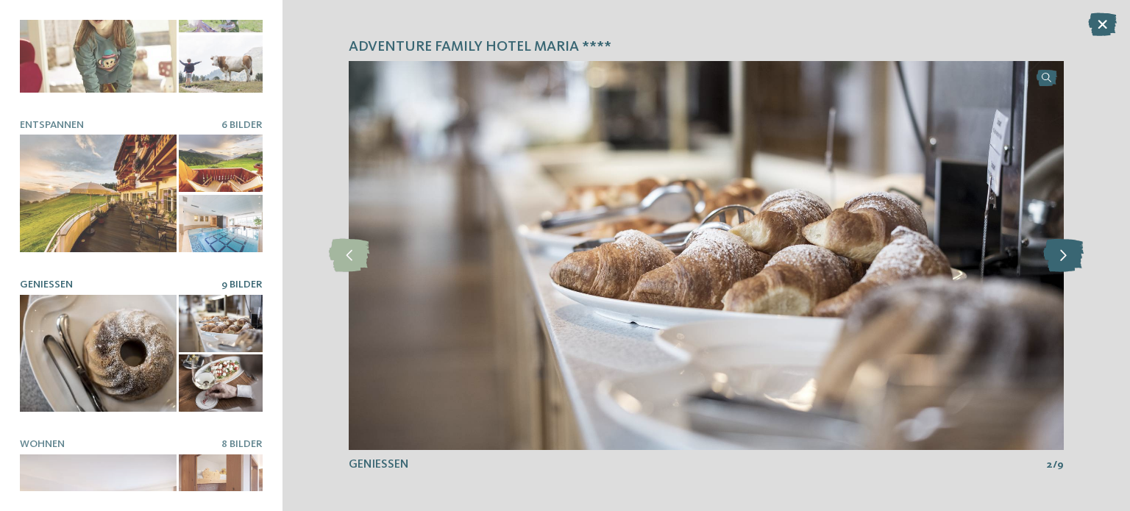
click at [1056, 255] on icon at bounding box center [1063, 255] width 40 height 33
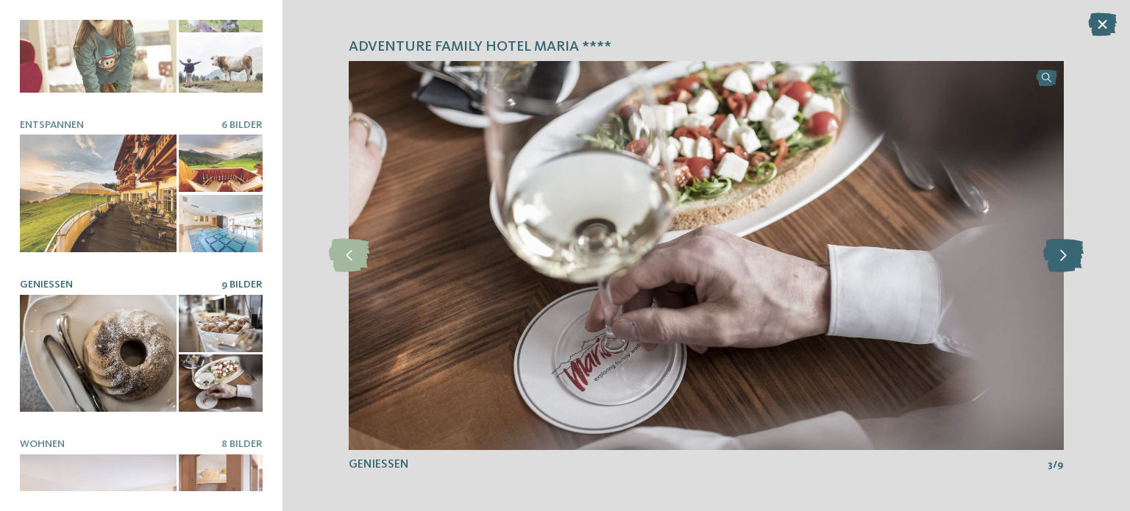
click at [1056, 255] on icon at bounding box center [1063, 255] width 40 height 33
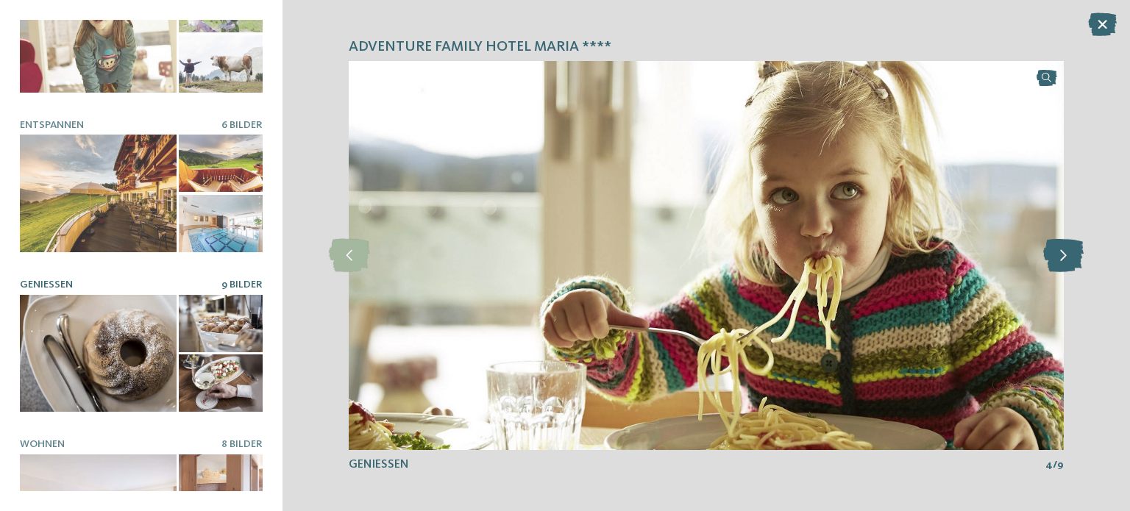
click at [1056, 255] on icon at bounding box center [1063, 255] width 40 height 33
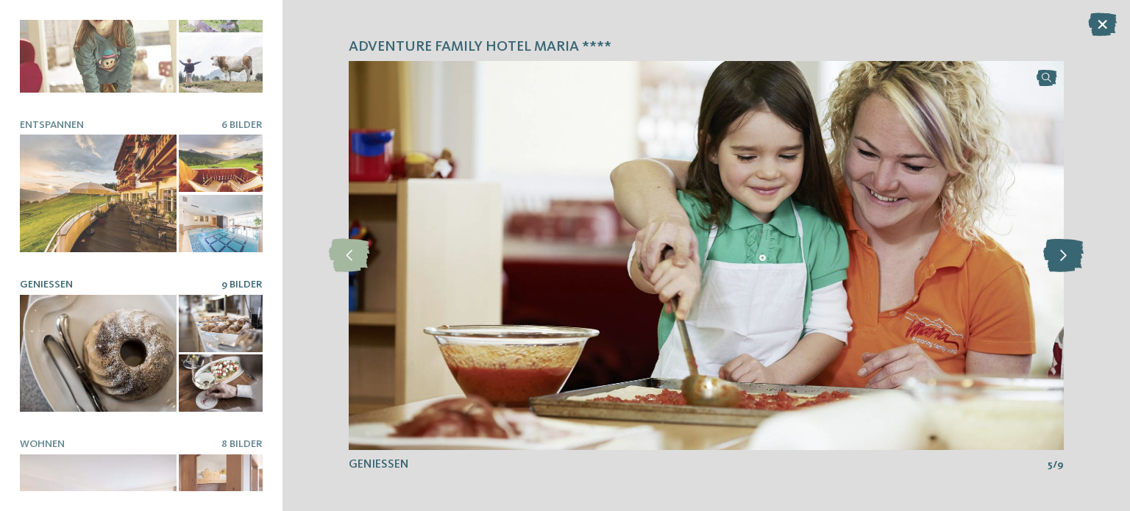
click at [1056, 255] on icon at bounding box center [1063, 255] width 40 height 33
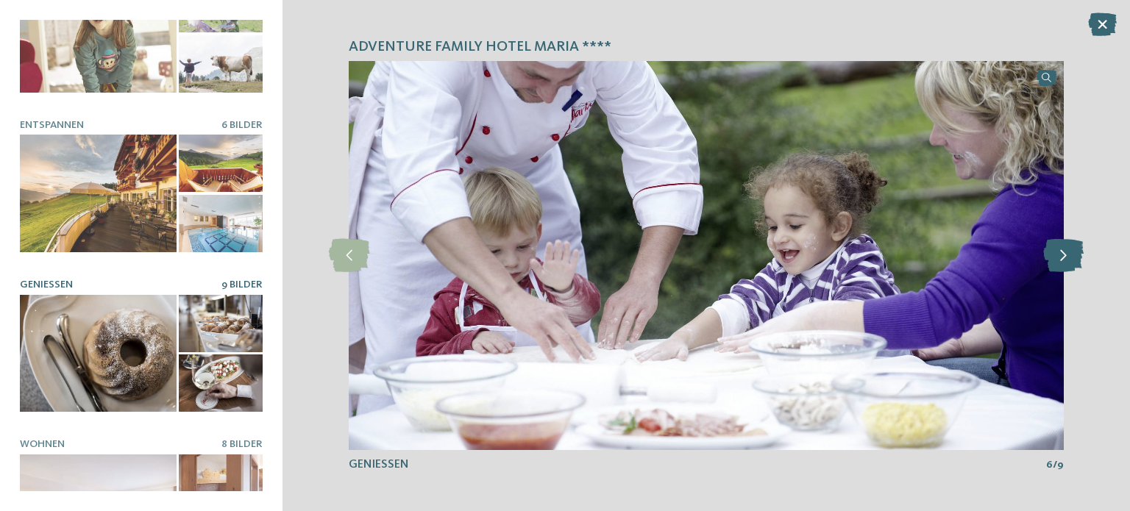
click at [1056, 255] on icon at bounding box center [1063, 255] width 40 height 33
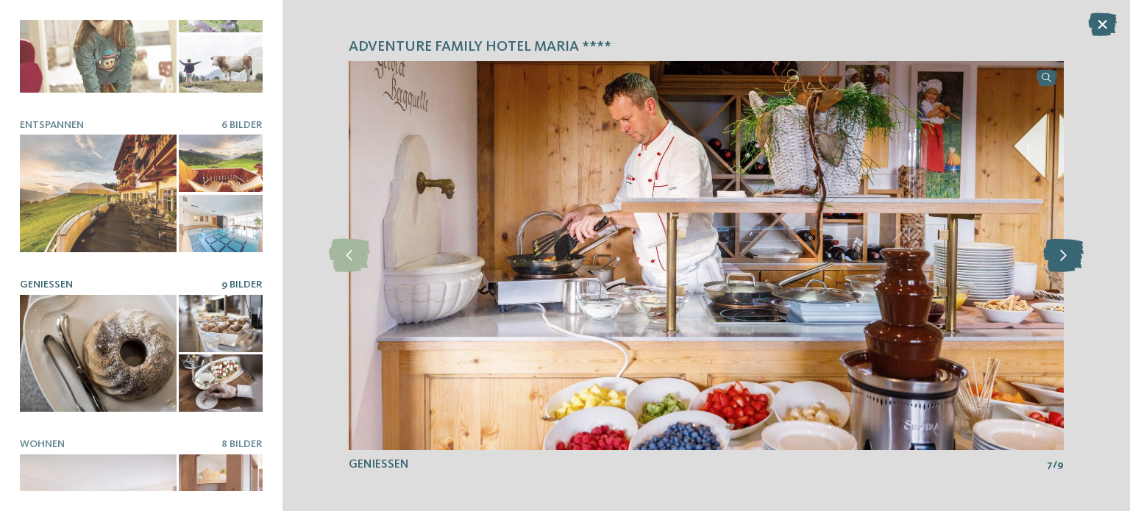
click at [1056, 255] on icon at bounding box center [1063, 255] width 40 height 33
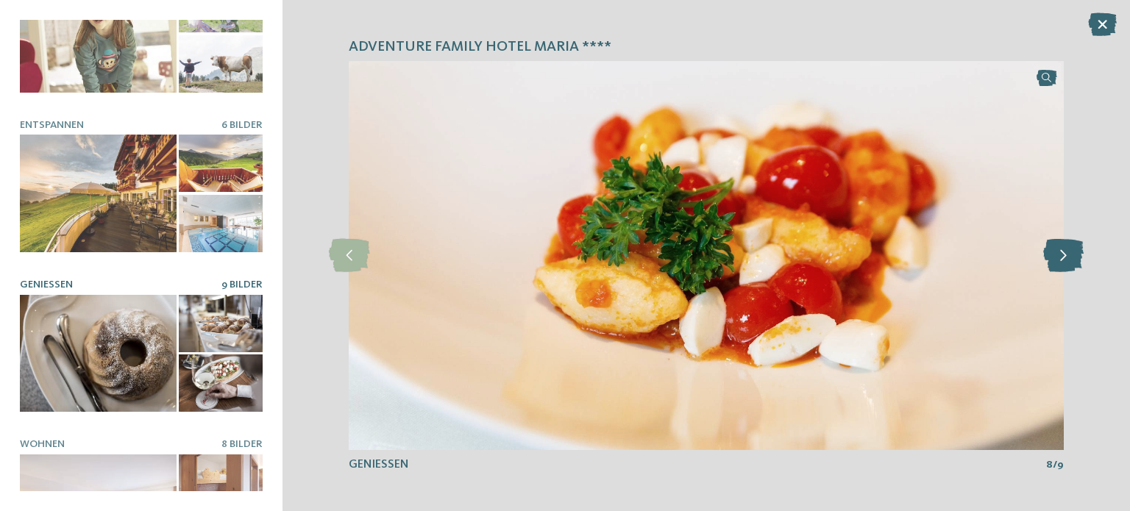
click at [1056, 255] on icon at bounding box center [1063, 255] width 40 height 33
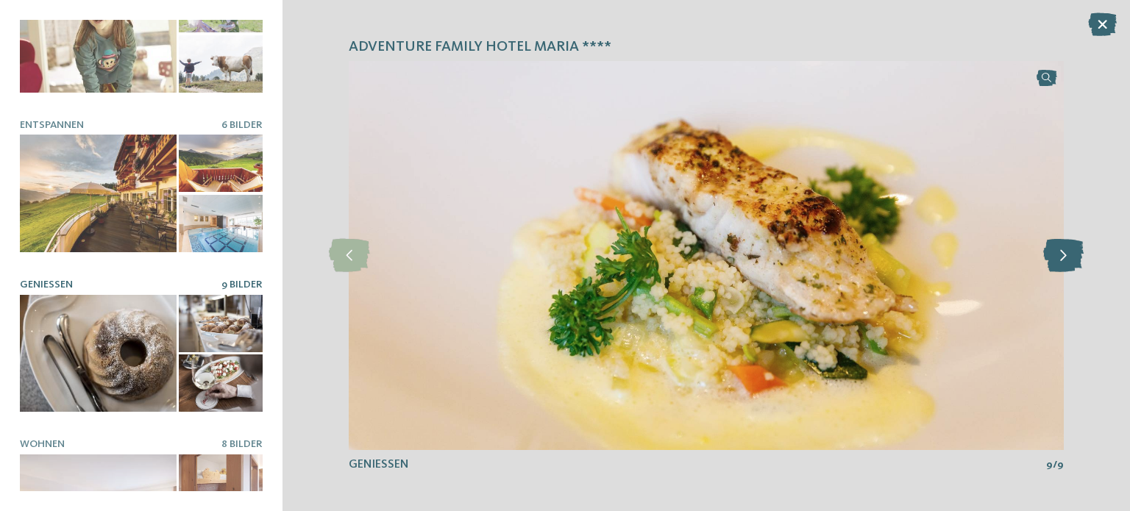
click at [1059, 255] on icon at bounding box center [1063, 255] width 40 height 33
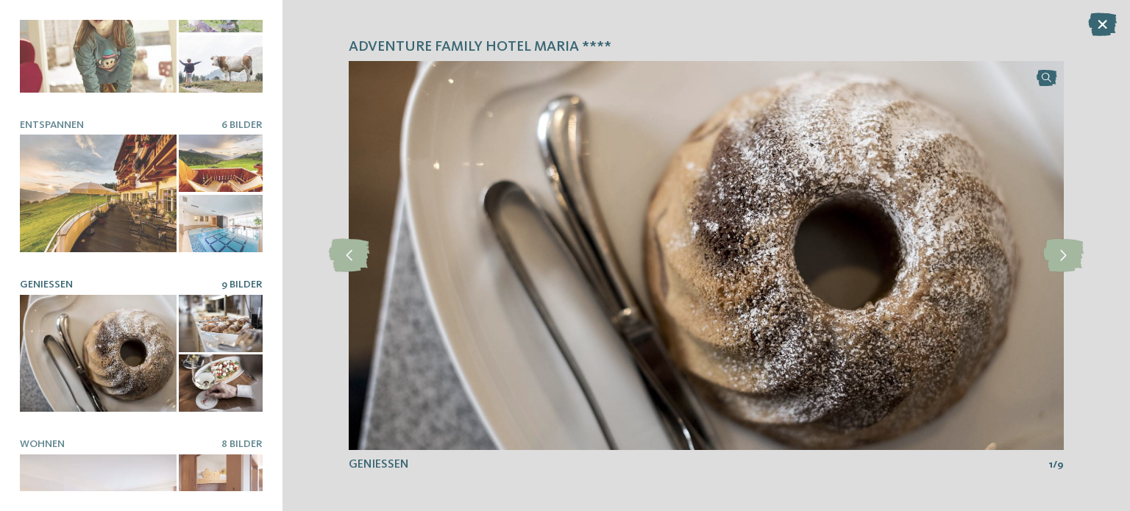
drag, startPoint x: 1107, startPoint y: 29, endPoint x: 904, endPoint y: 98, distance: 214.5
click at [1107, 29] on icon at bounding box center [1102, 25] width 29 height 24
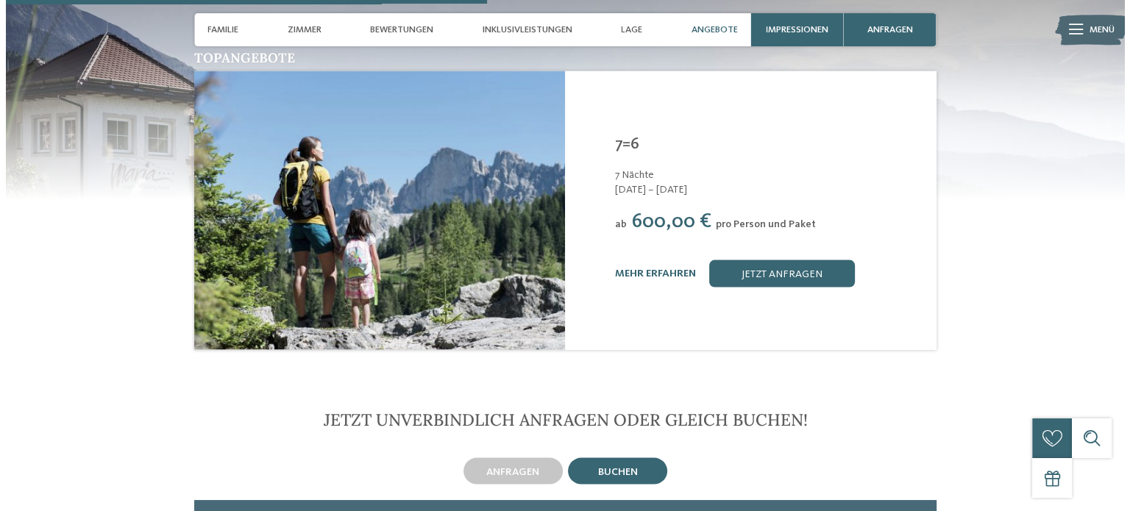
scroll to position [2654, 0]
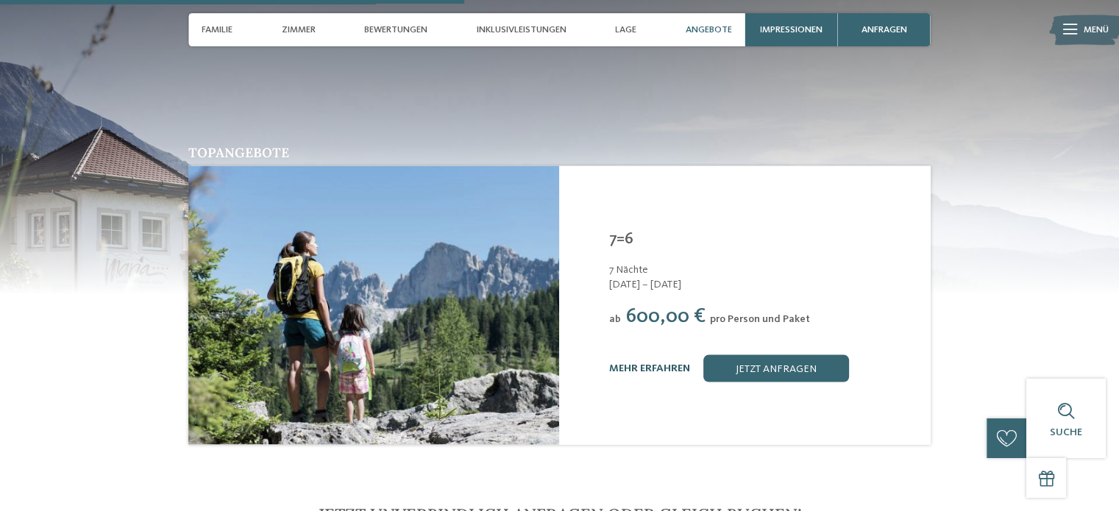
click at [649, 363] on link "mehr erfahren" at bounding box center [649, 368] width 81 height 10
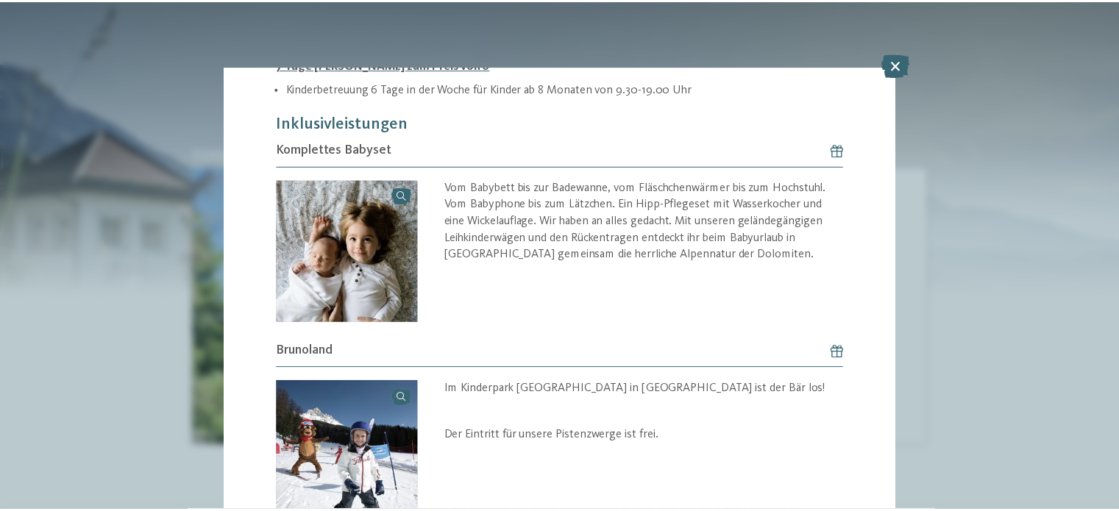
scroll to position [259, 0]
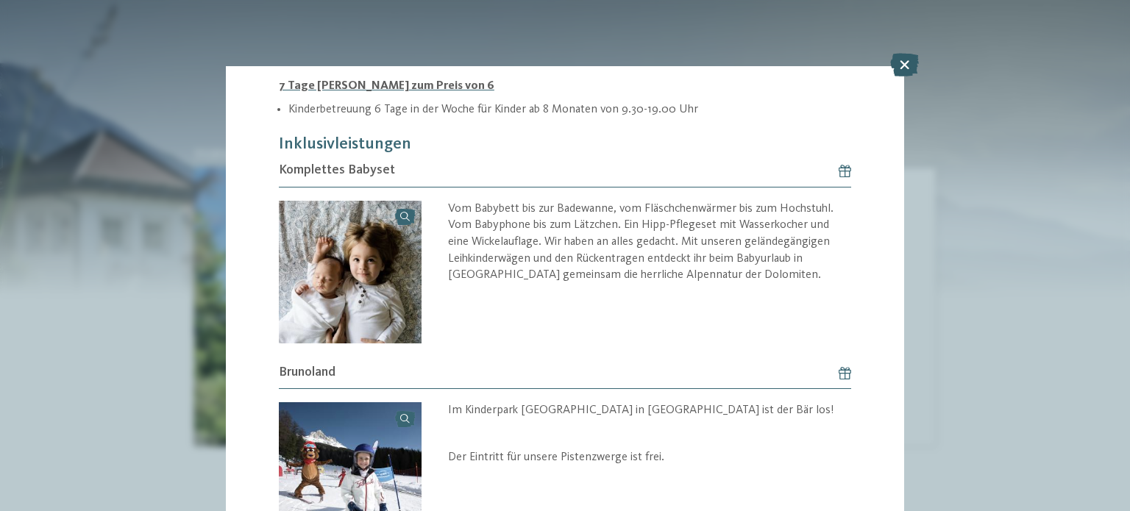
click at [899, 63] on icon at bounding box center [904, 65] width 29 height 24
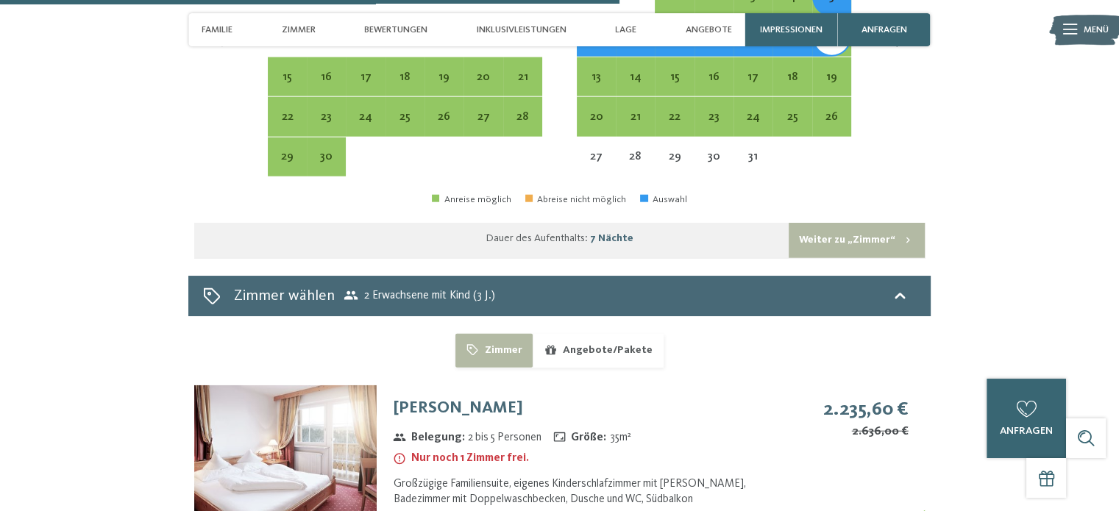
scroll to position [3611, 0]
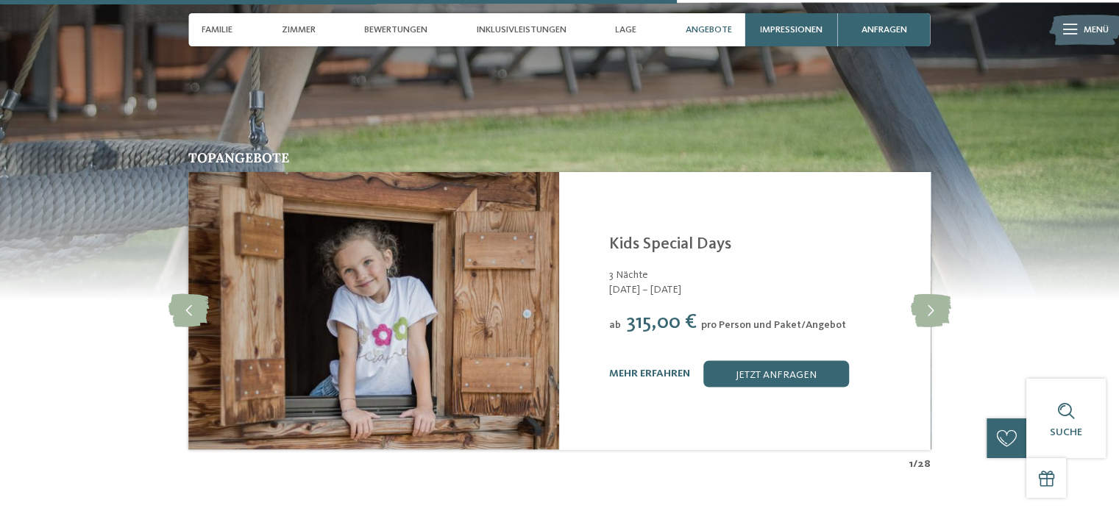
scroll to position [2943, 0]
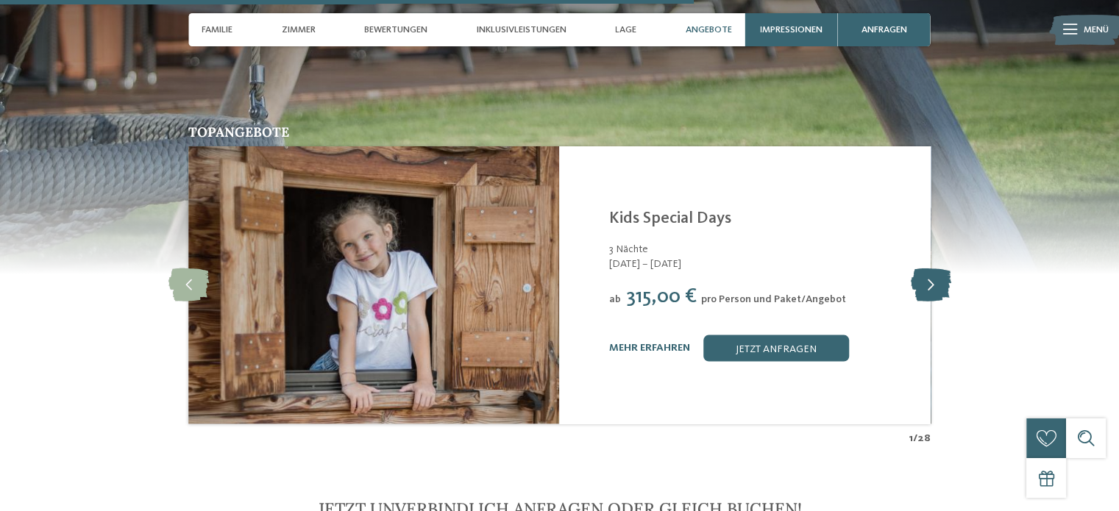
click at [935, 269] on icon at bounding box center [930, 285] width 40 height 33
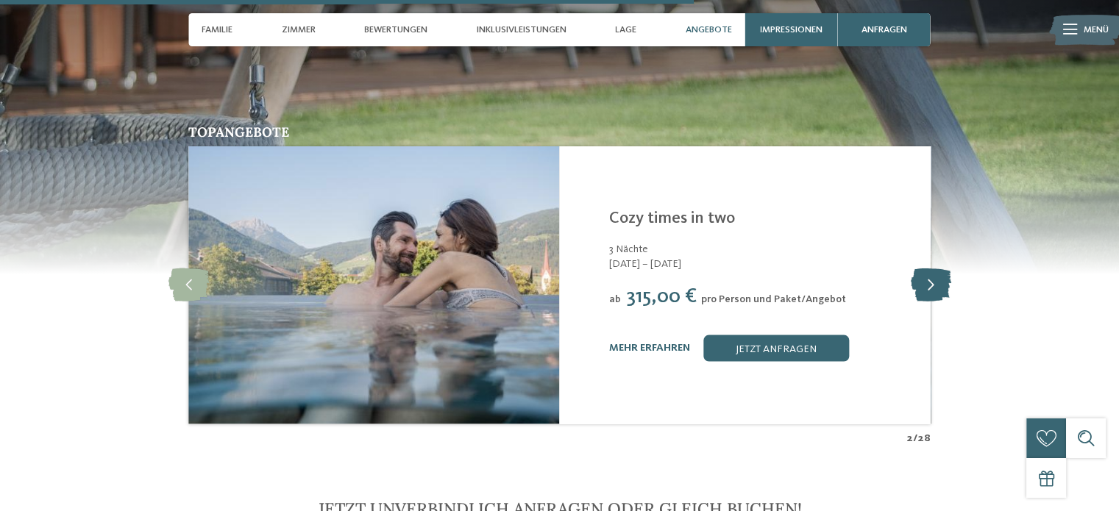
click at [935, 269] on icon at bounding box center [930, 285] width 40 height 33
click at [934, 269] on icon at bounding box center [930, 285] width 40 height 33
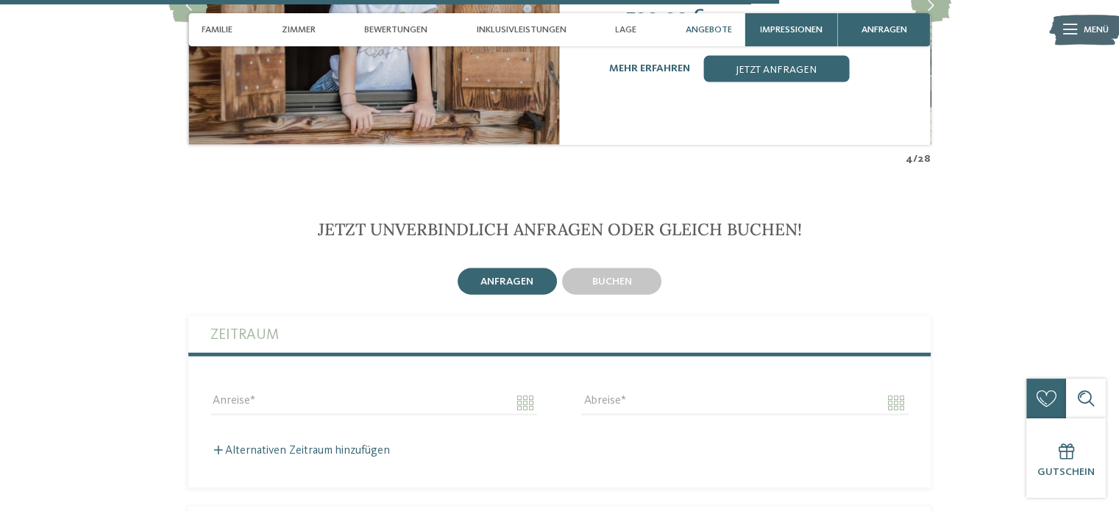
scroll to position [3311, 0]
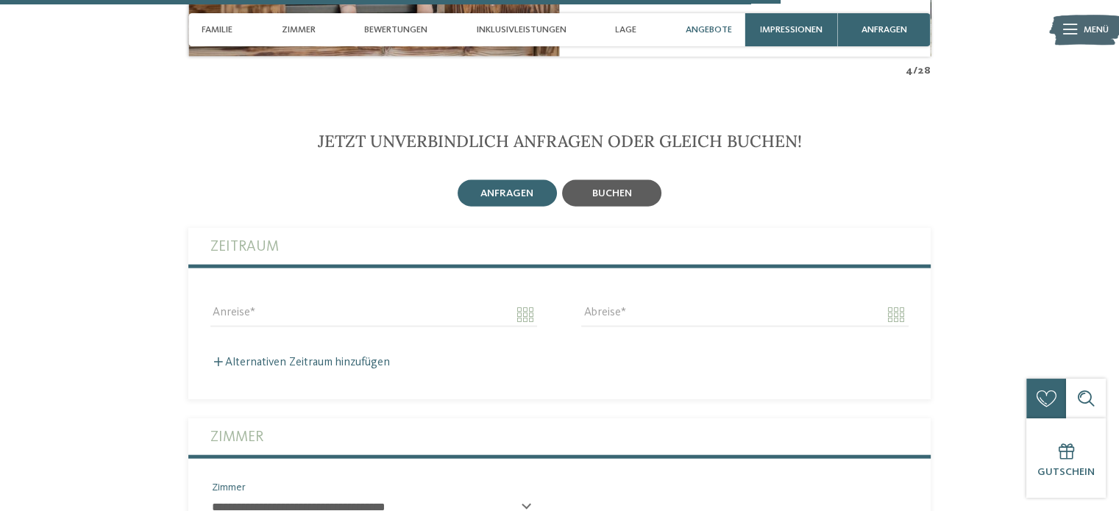
click at [612, 188] on span "buchen" at bounding box center [612, 193] width 40 height 10
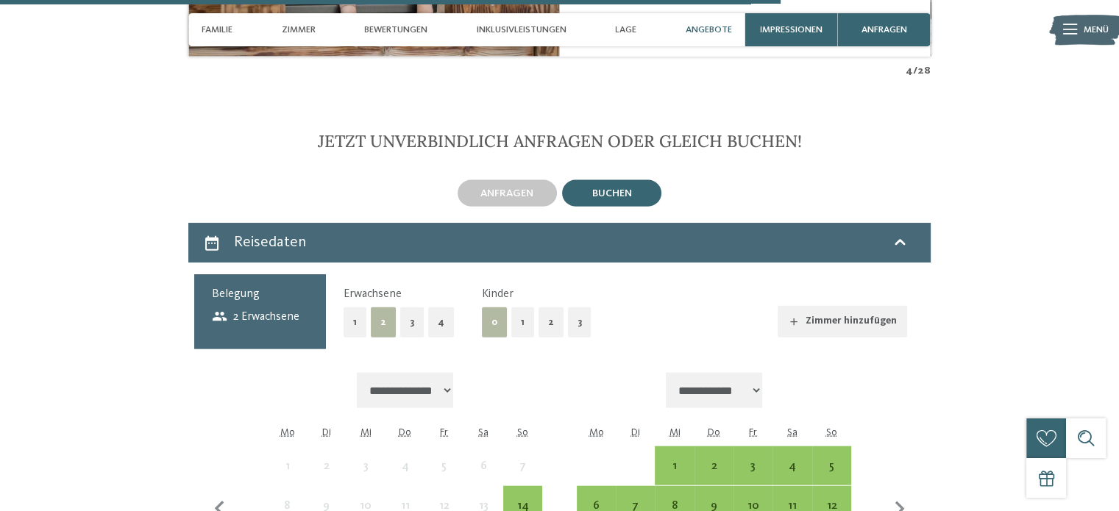
click at [526, 308] on button "1" at bounding box center [522, 323] width 23 height 30
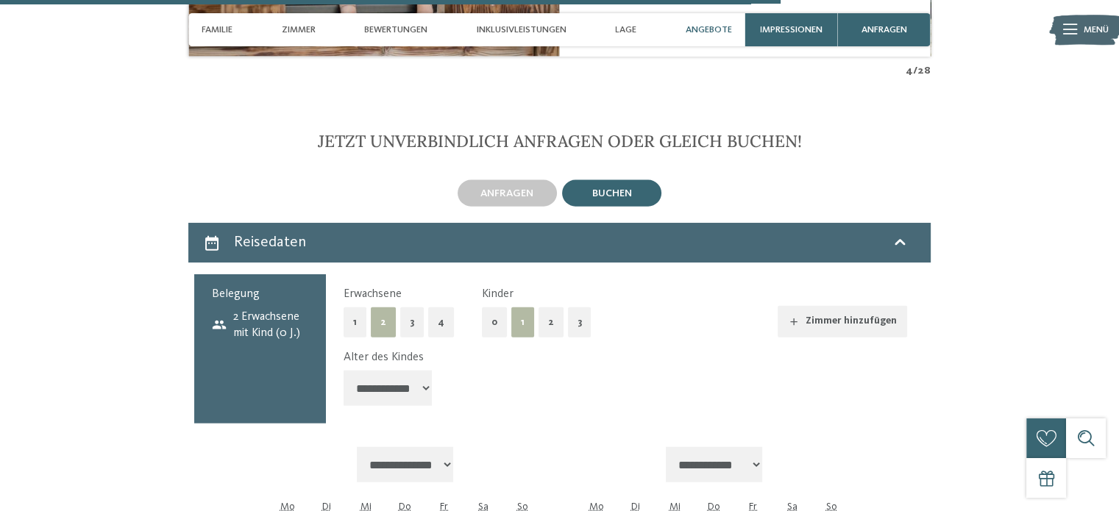
click at [425, 373] on select "**********" at bounding box center [388, 388] width 88 height 35
select select "*"
click at [344, 371] on select "**********" at bounding box center [388, 388] width 88 height 35
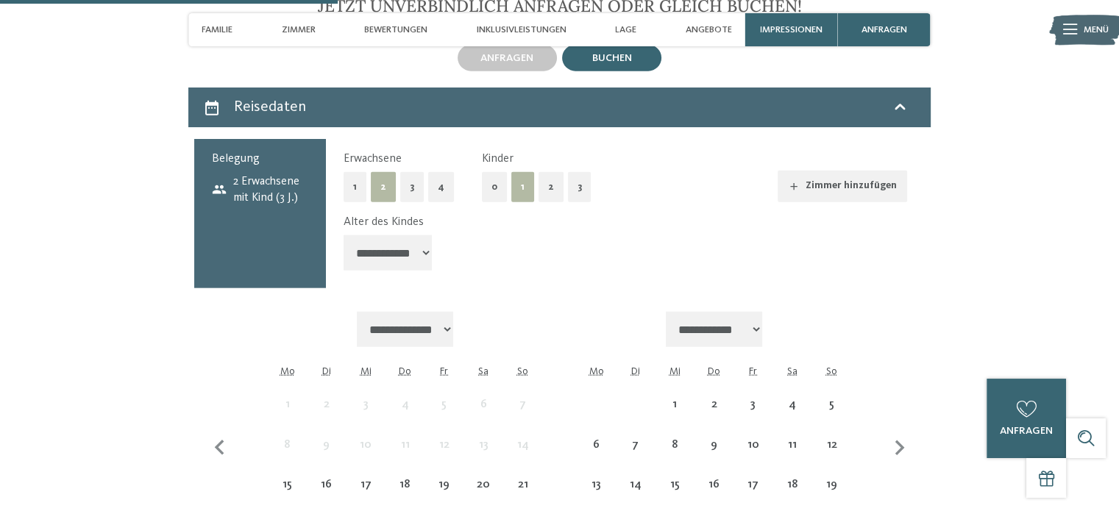
scroll to position [3531, 0]
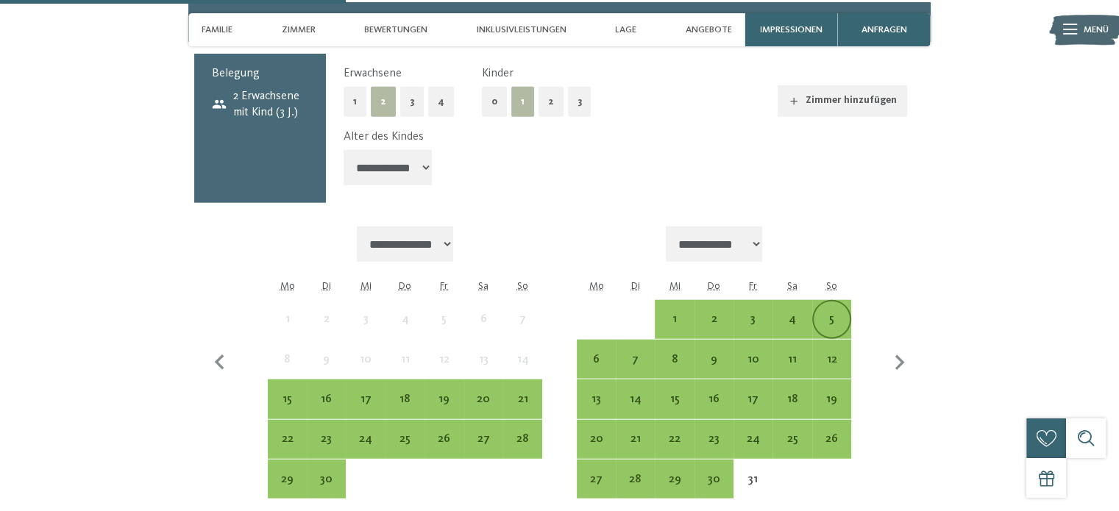
click at [835, 302] on div "5" at bounding box center [832, 320] width 36 height 36
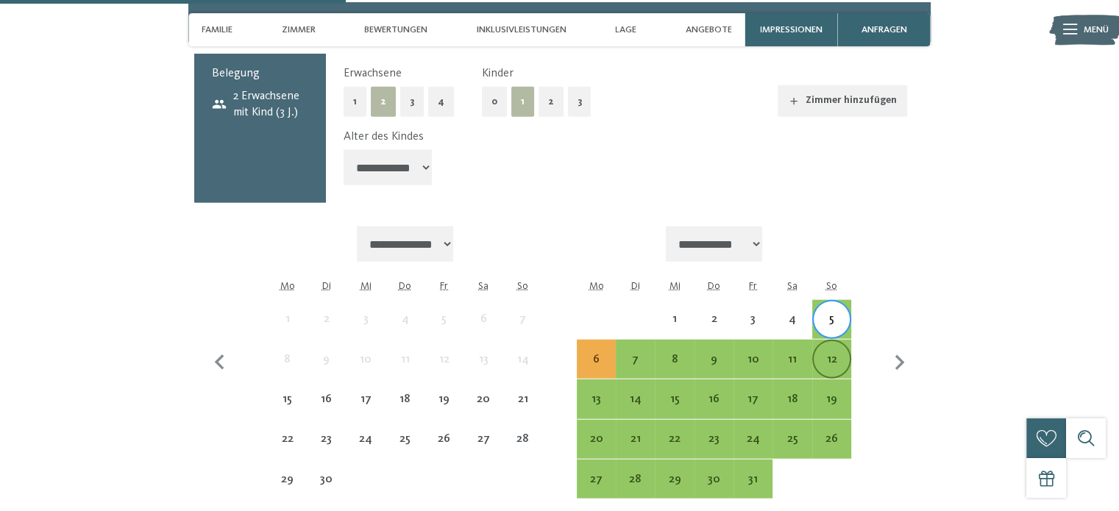
click at [833, 341] on div "12" at bounding box center [832, 359] width 36 height 36
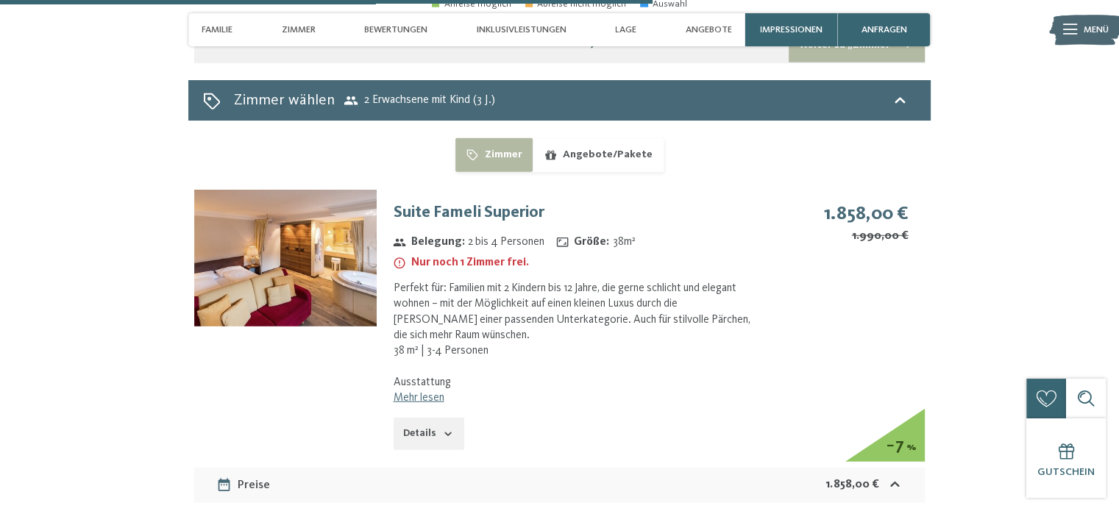
scroll to position [4046, 0]
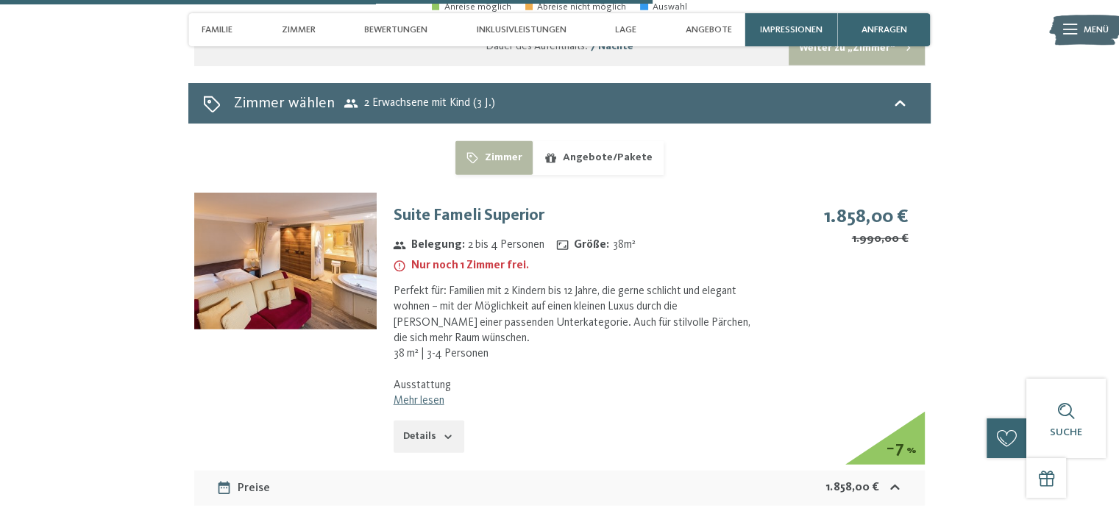
click at [430, 421] on button "Details" at bounding box center [429, 437] width 71 height 32
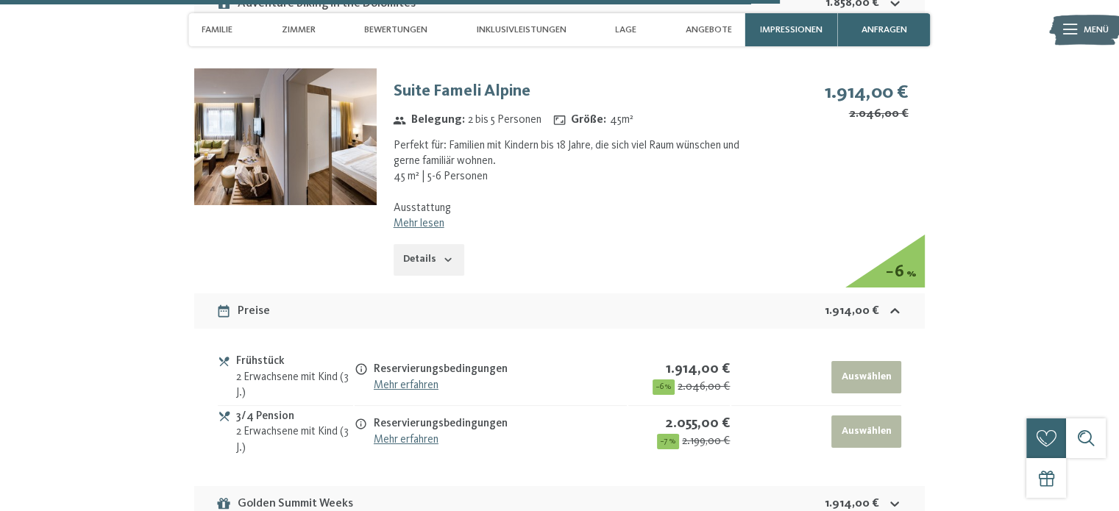
scroll to position [5003, 0]
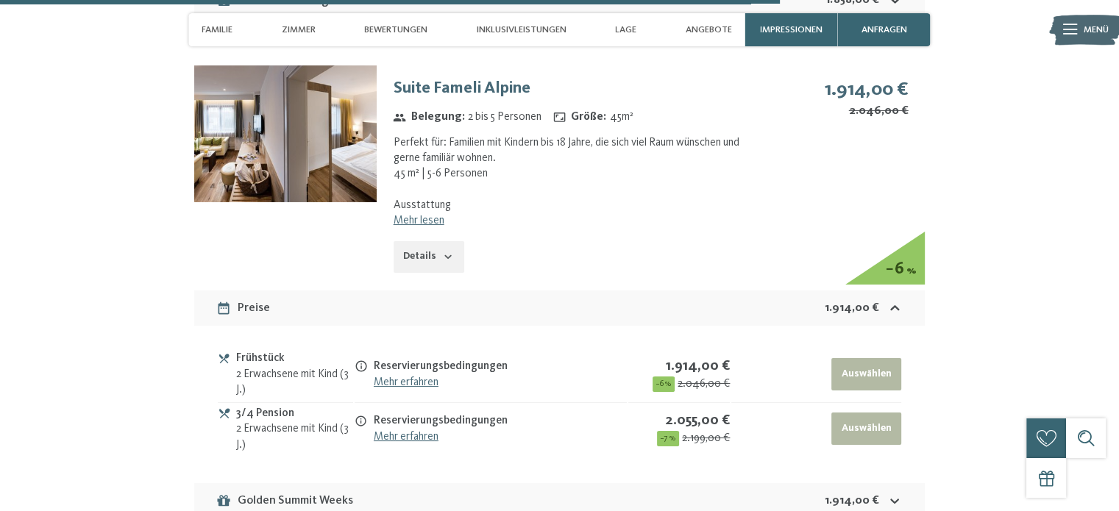
click at [397, 431] on link "Mehr erfahren" at bounding box center [406, 437] width 65 height 12
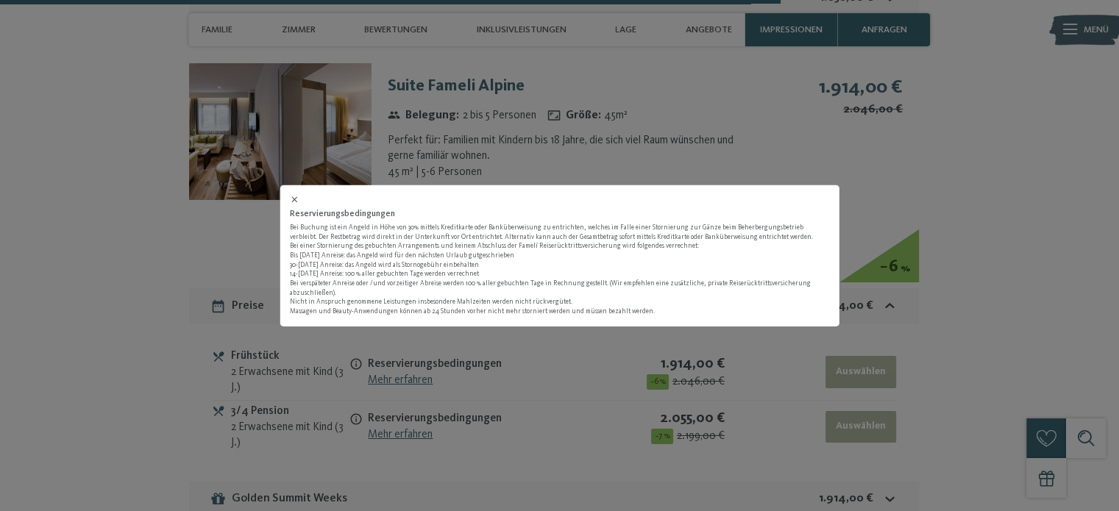
scroll to position [5005, 0]
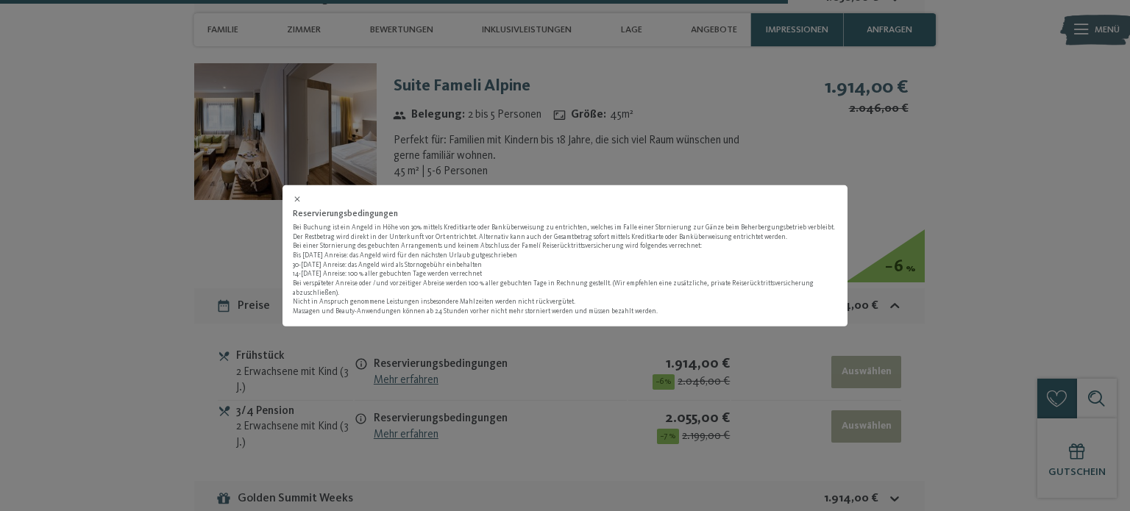
click at [297, 205] on icon at bounding box center [298, 200] width 10 height 10
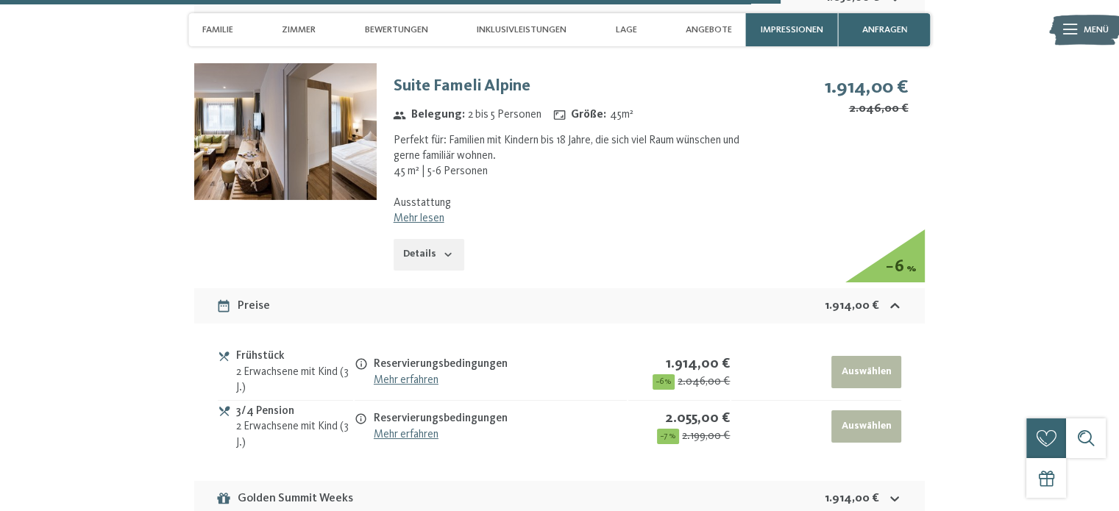
click link "Mehr lesen"
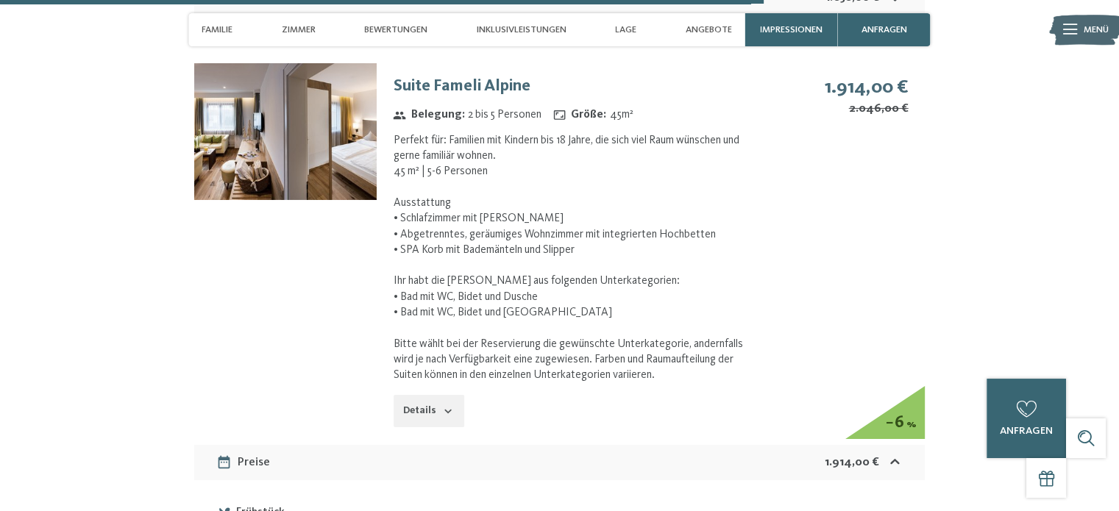
click button "Details"
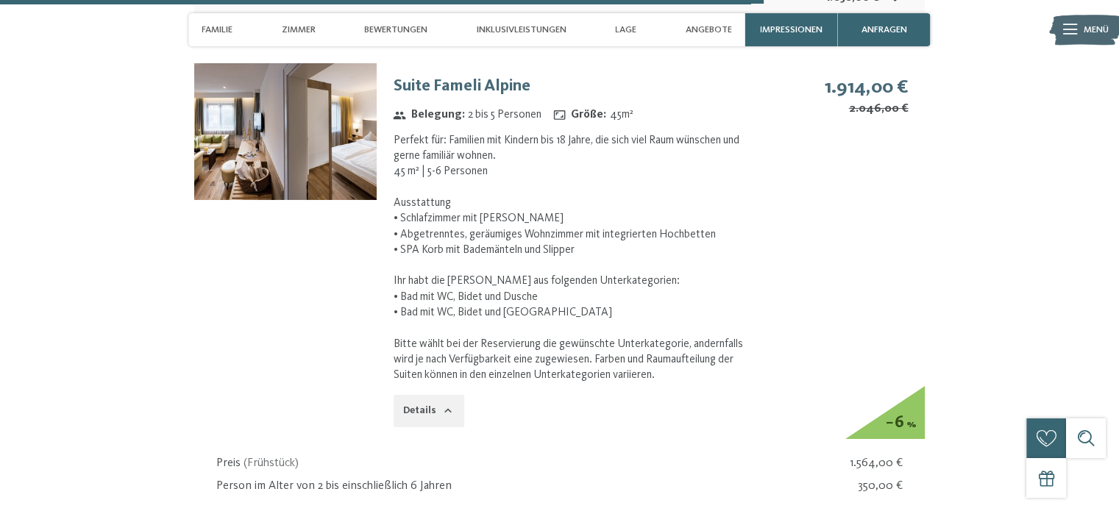
click button "Details"
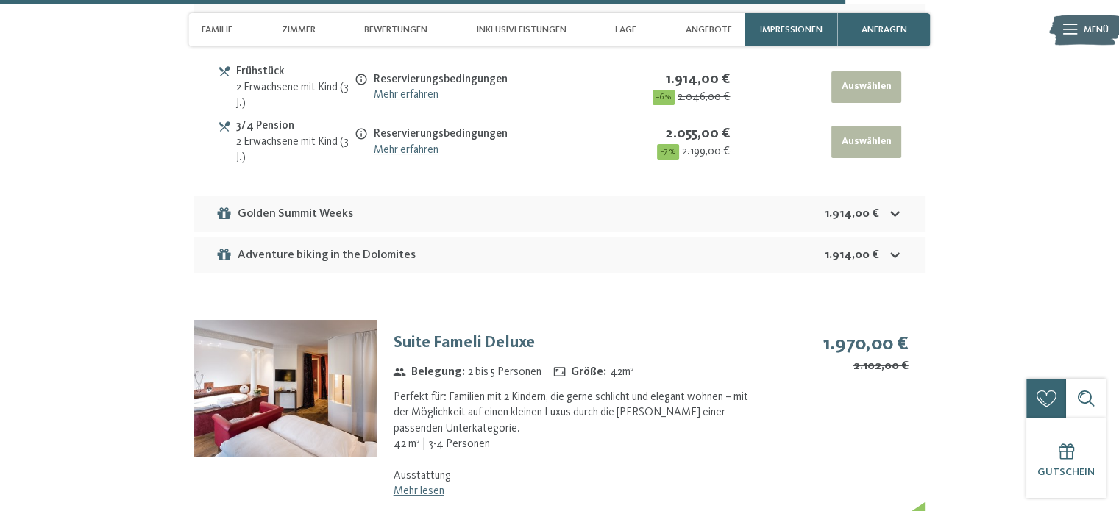
scroll to position [5593, 0]
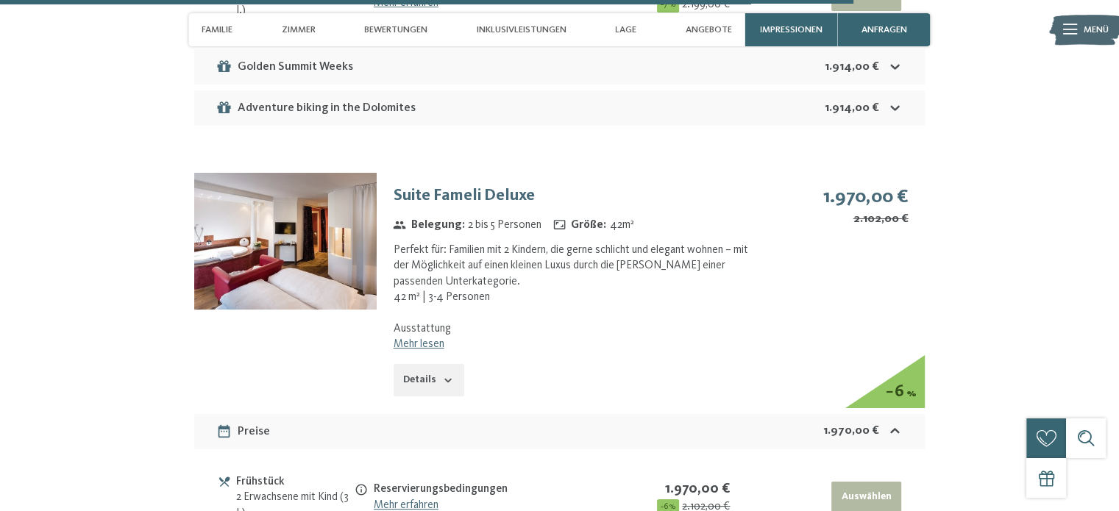
click link "Mehr lesen"
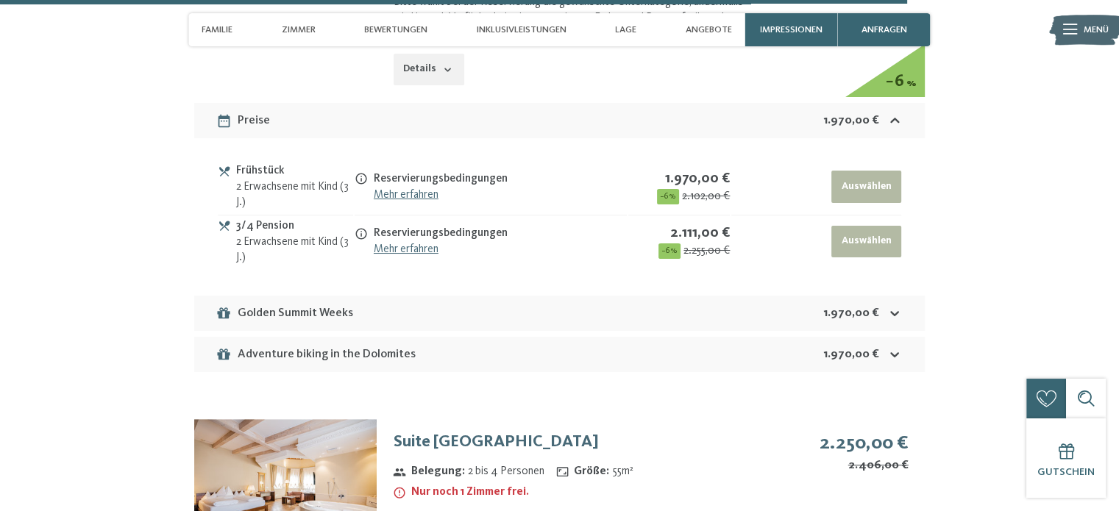
scroll to position [6108, 0]
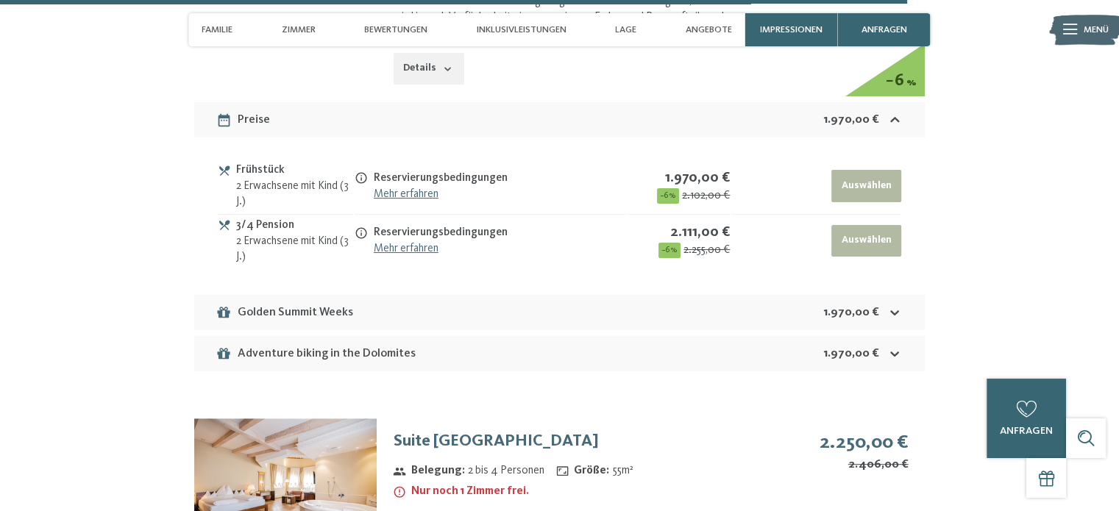
click icon
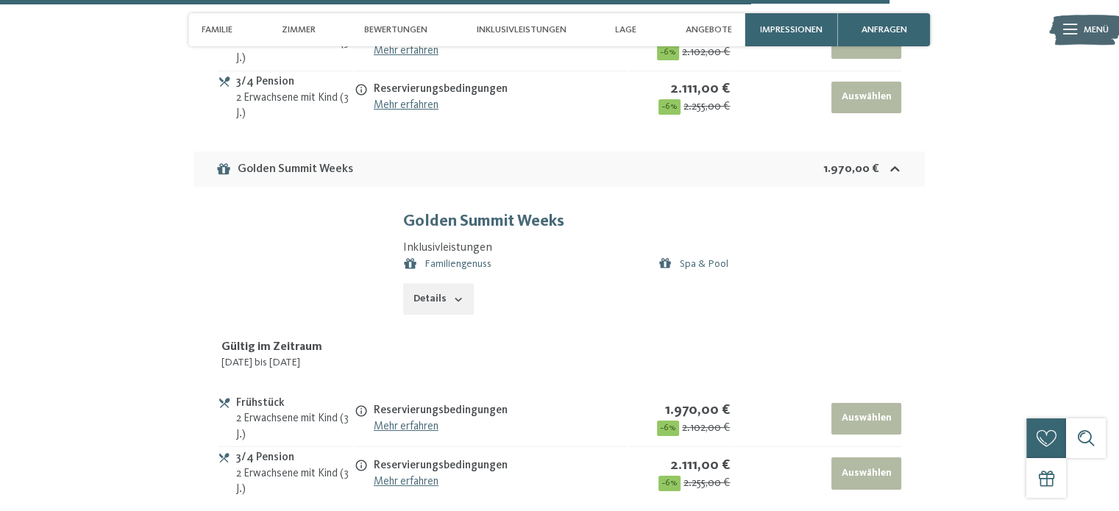
scroll to position [6255, 0]
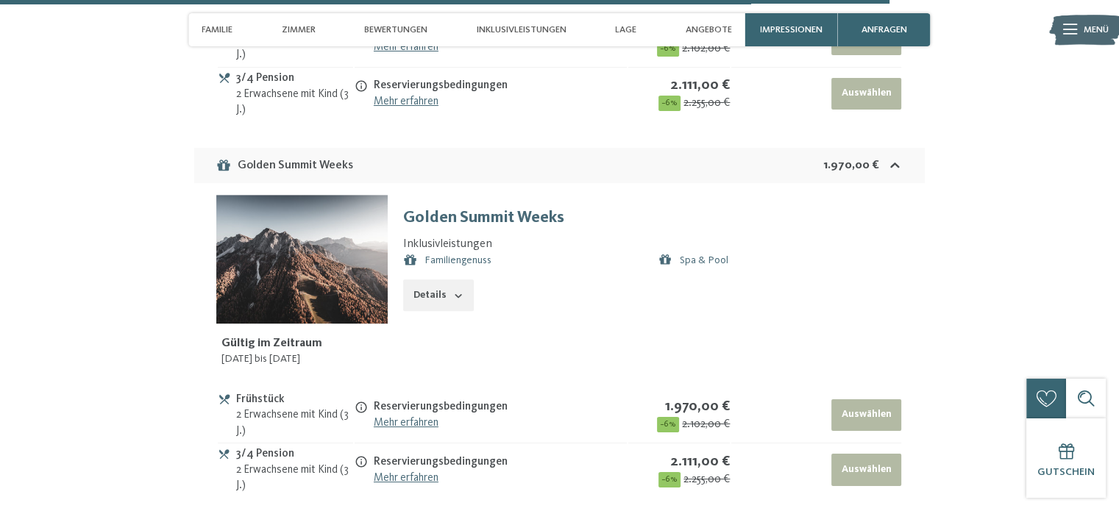
click icon "button"
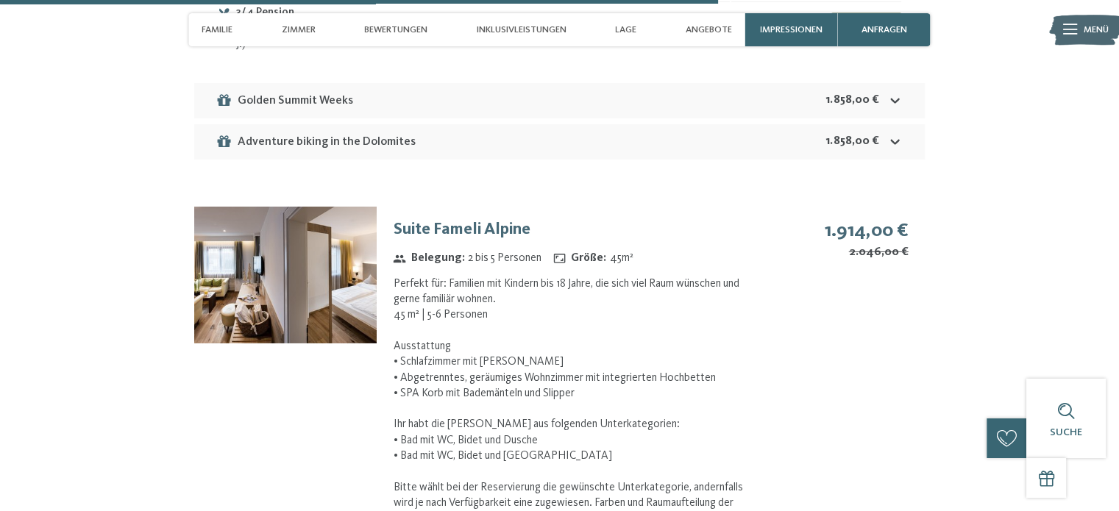
scroll to position [4563, 0]
